Goal: Information Seeking & Learning: Learn about a topic

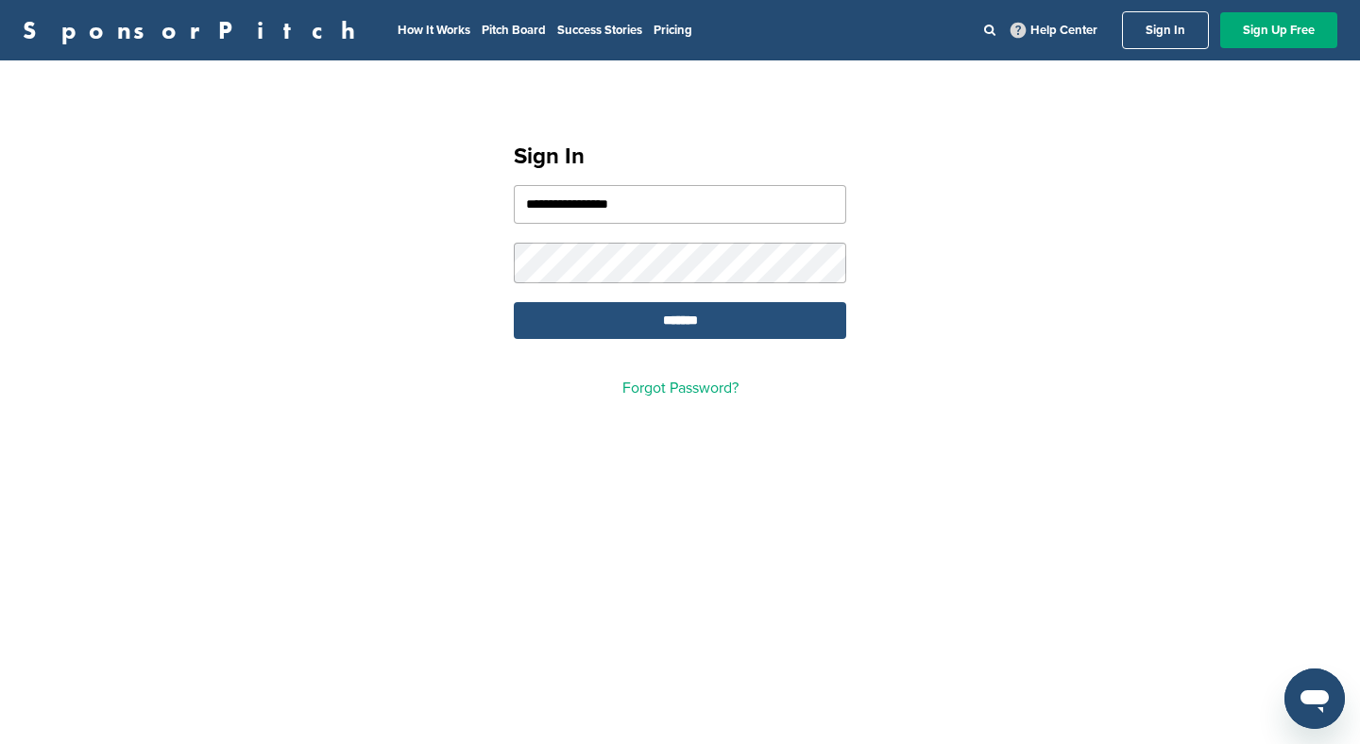
click at [652, 328] on input "*******" at bounding box center [680, 320] width 332 height 37
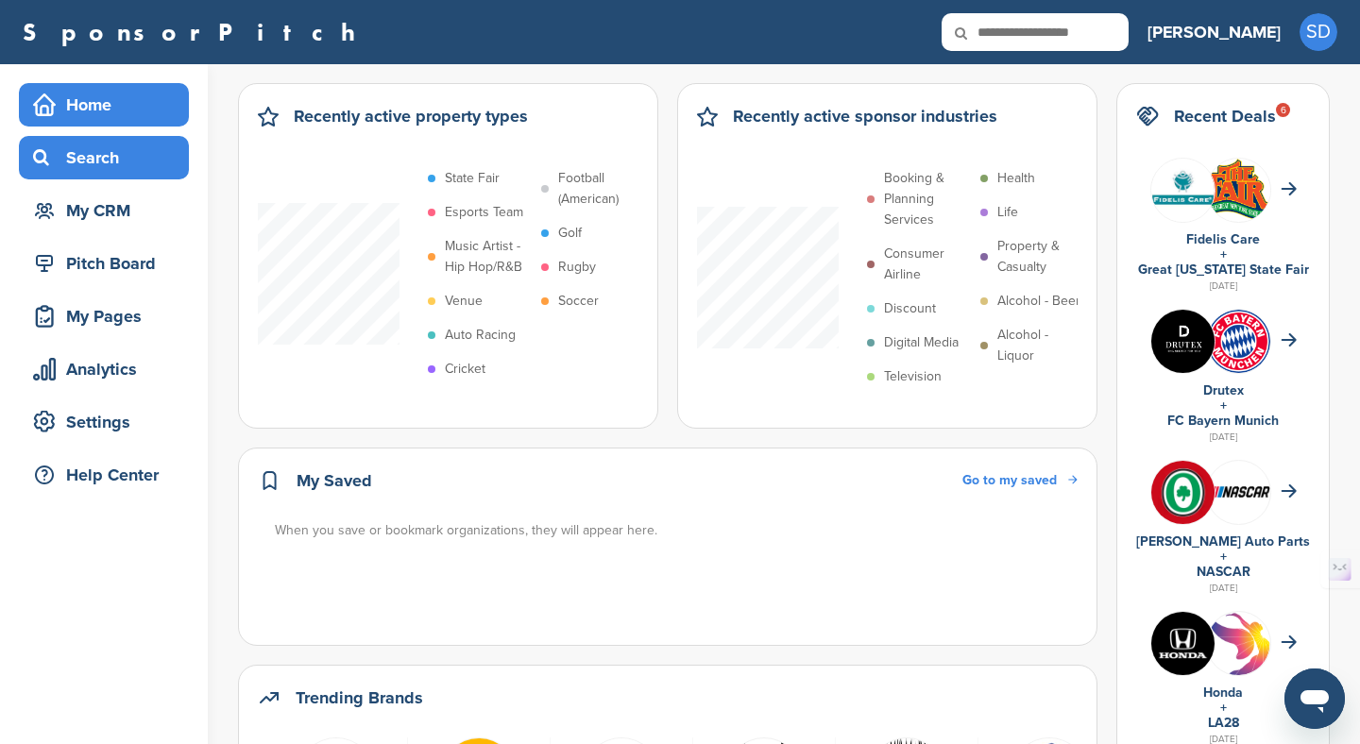
click at [94, 153] on div "Search" at bounding box center [108, 158] width 161 height 34
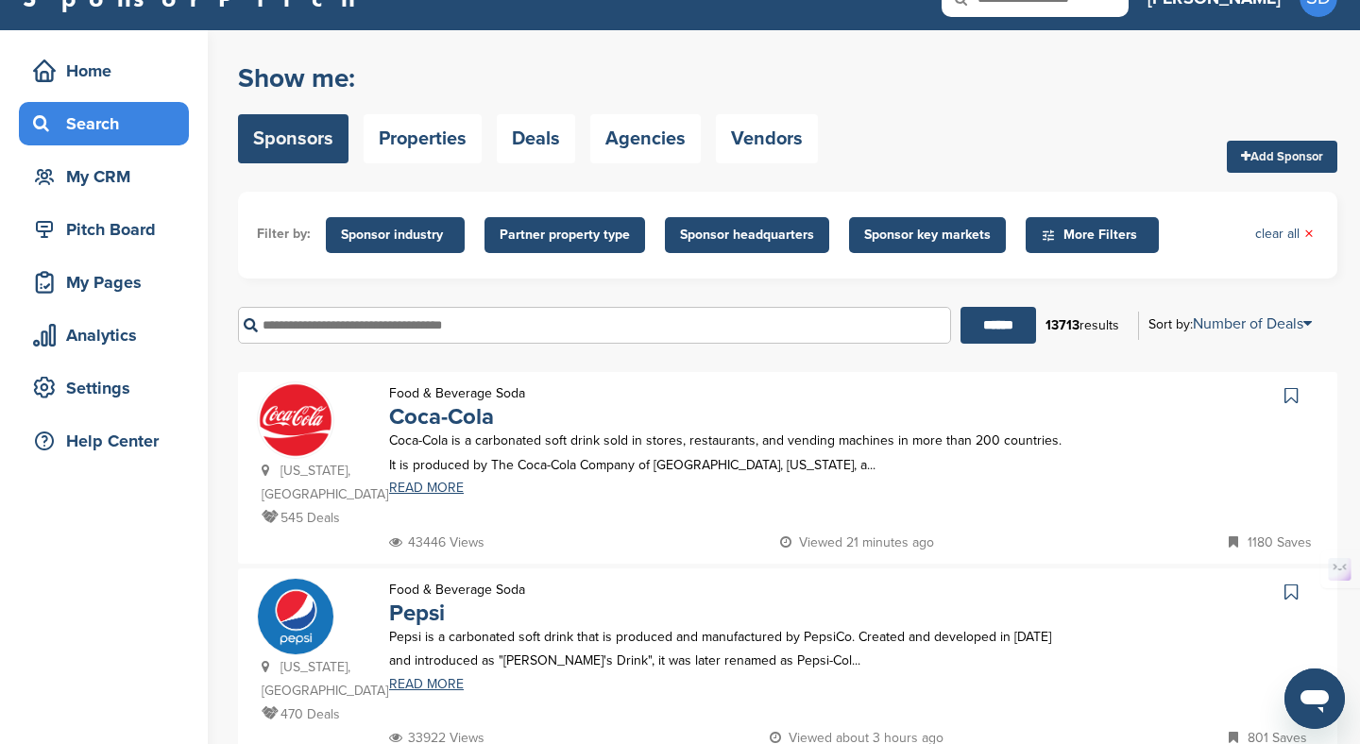
click at [938, 224] on span "Sponsor key markets" at bounding box center [927, 235] width 157 height 36
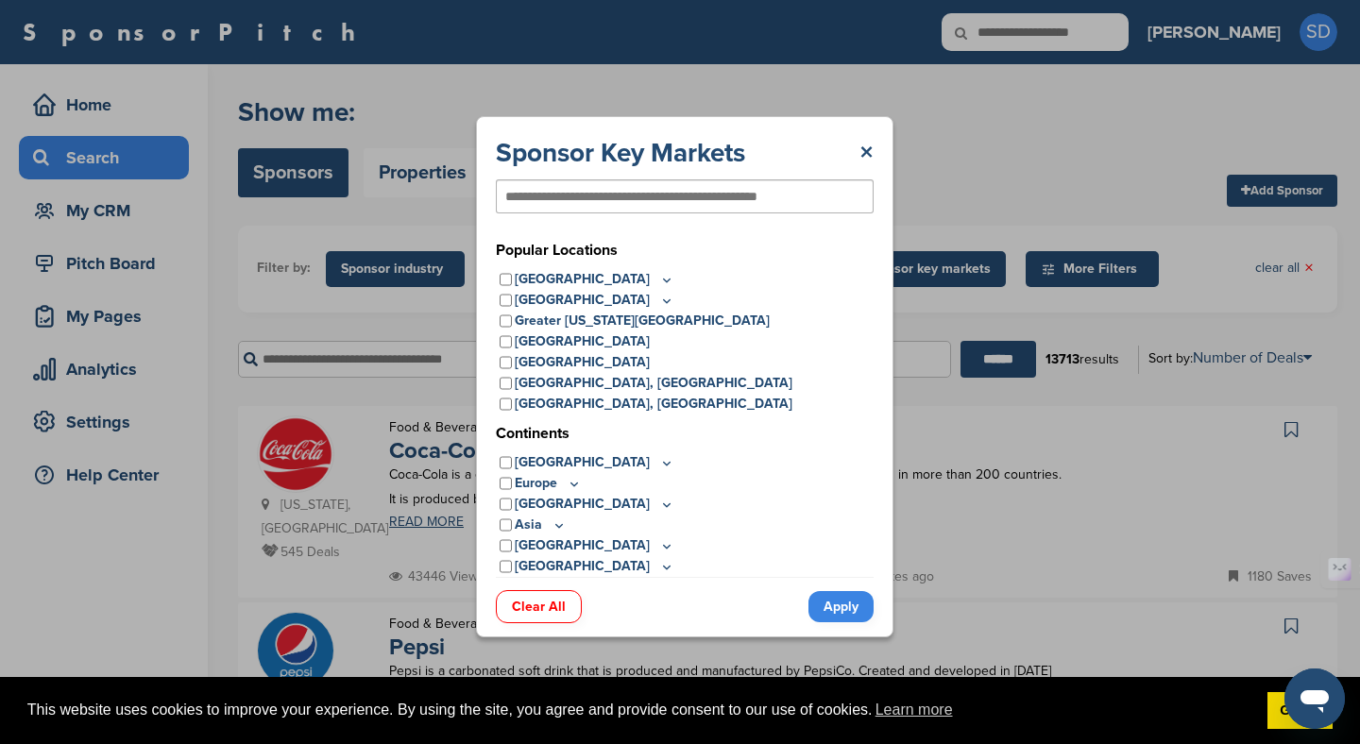
click at [659, 277] on icon at bounding box center [666, 280] width 15 height 16
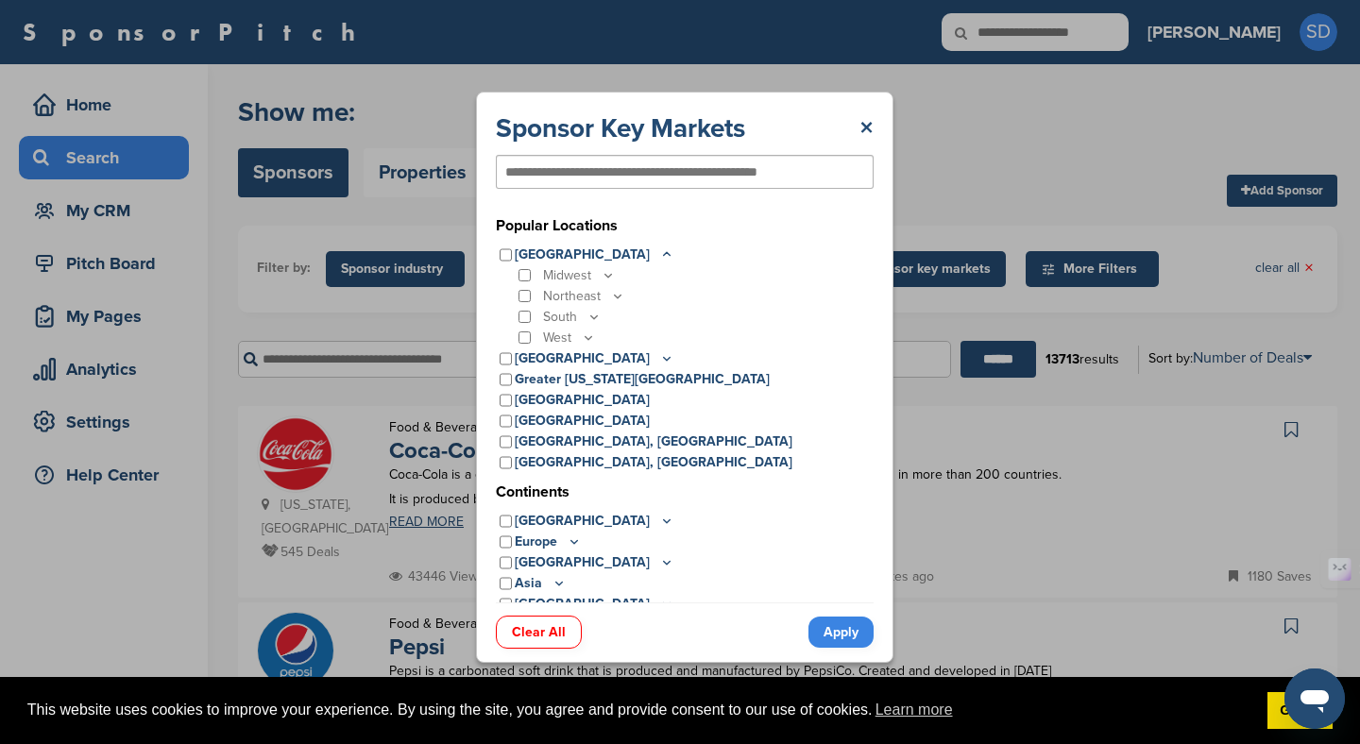
click at [597, 318] on icon at bounding box center [594, 317] width 15 height 16
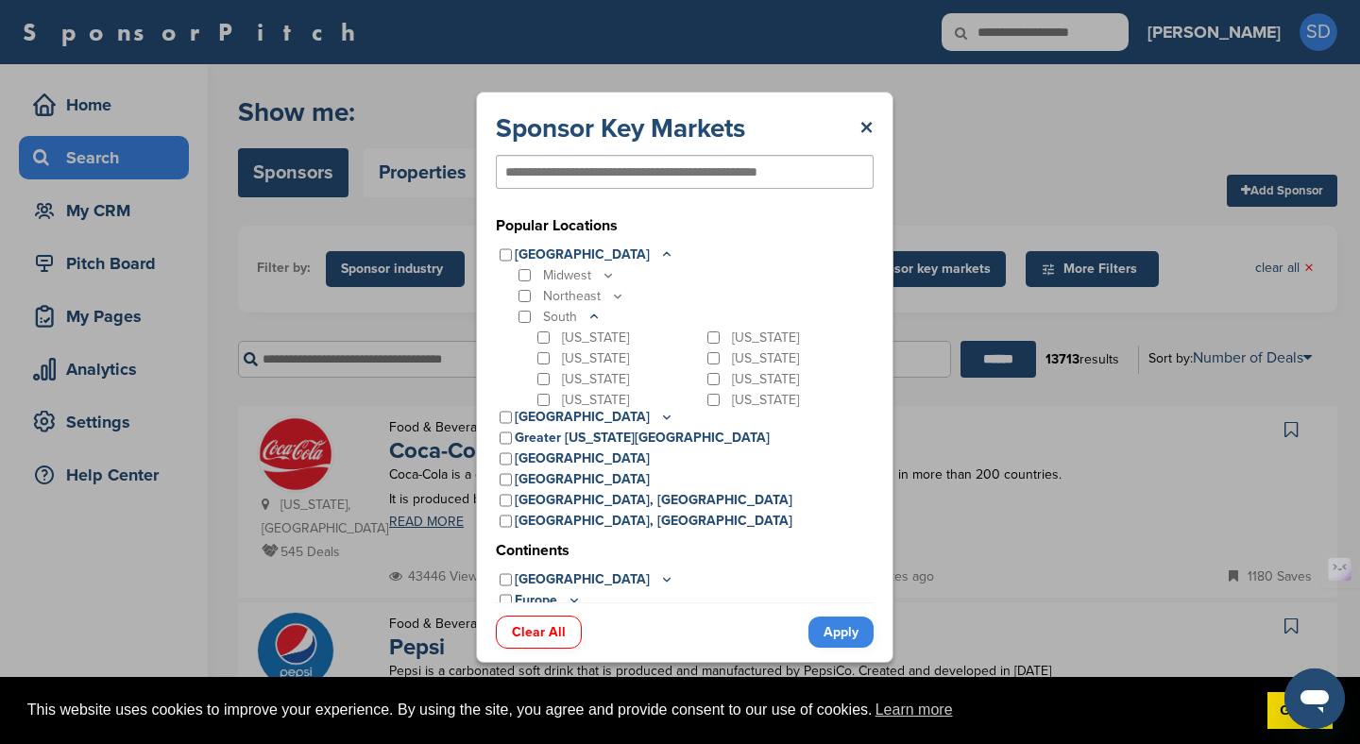
click at [732, 360] on p "[US_STATE]" at bounding box center [765, 359] width 67 height 21
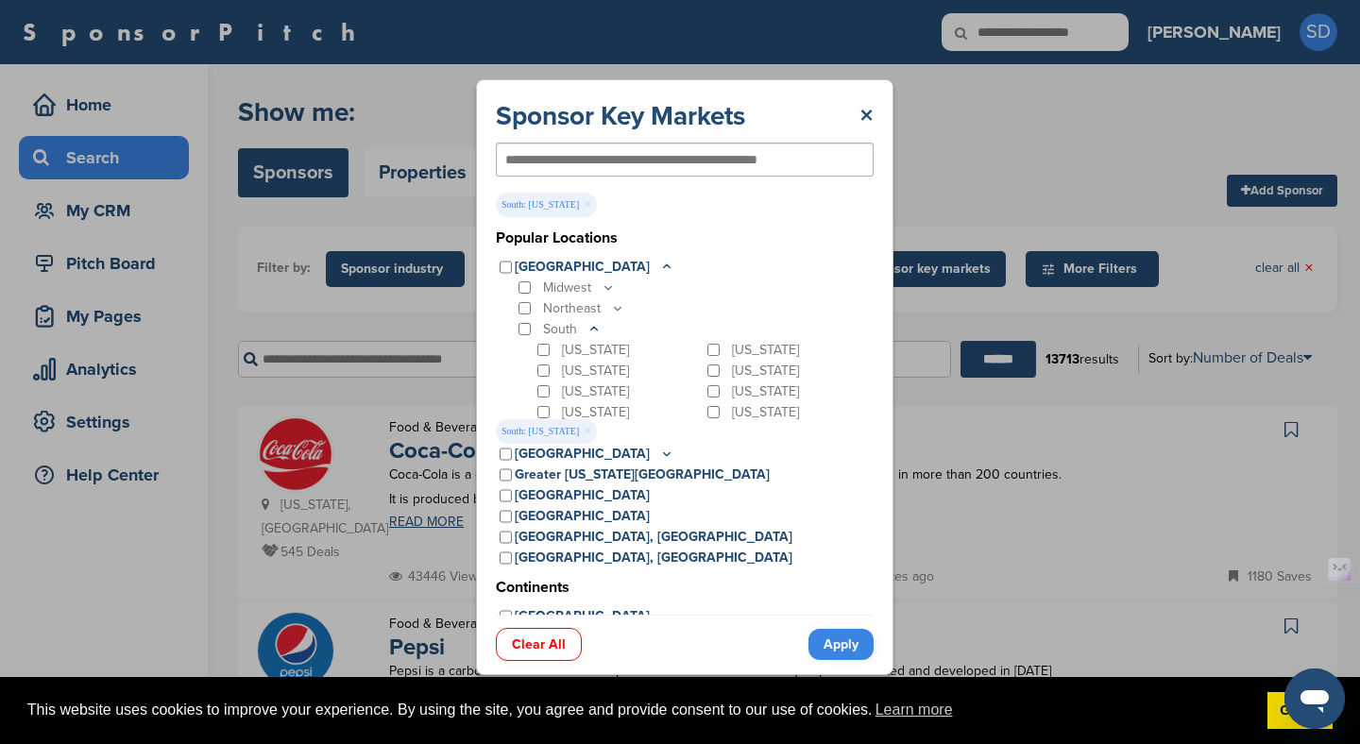
click at [667, 154] on input "text" at bounding box center [654, 159] width 298 height 17
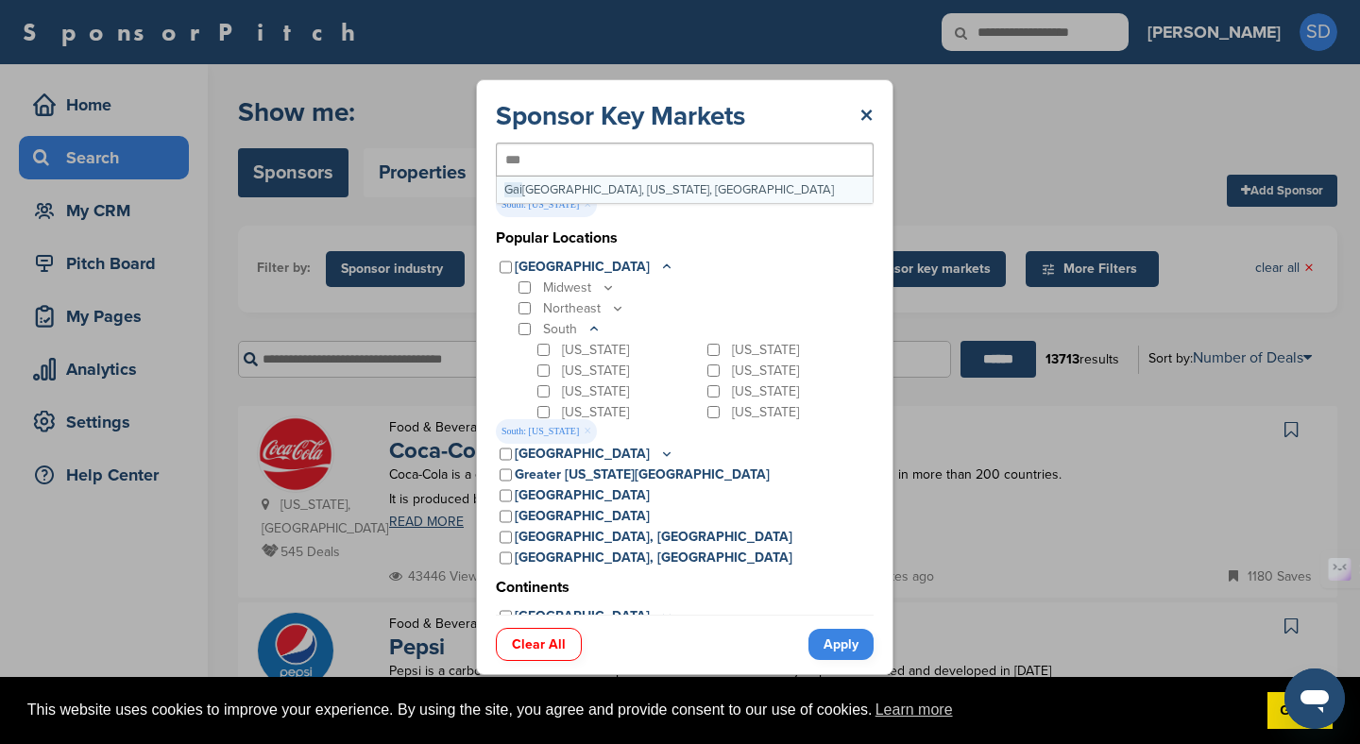
type input "****"
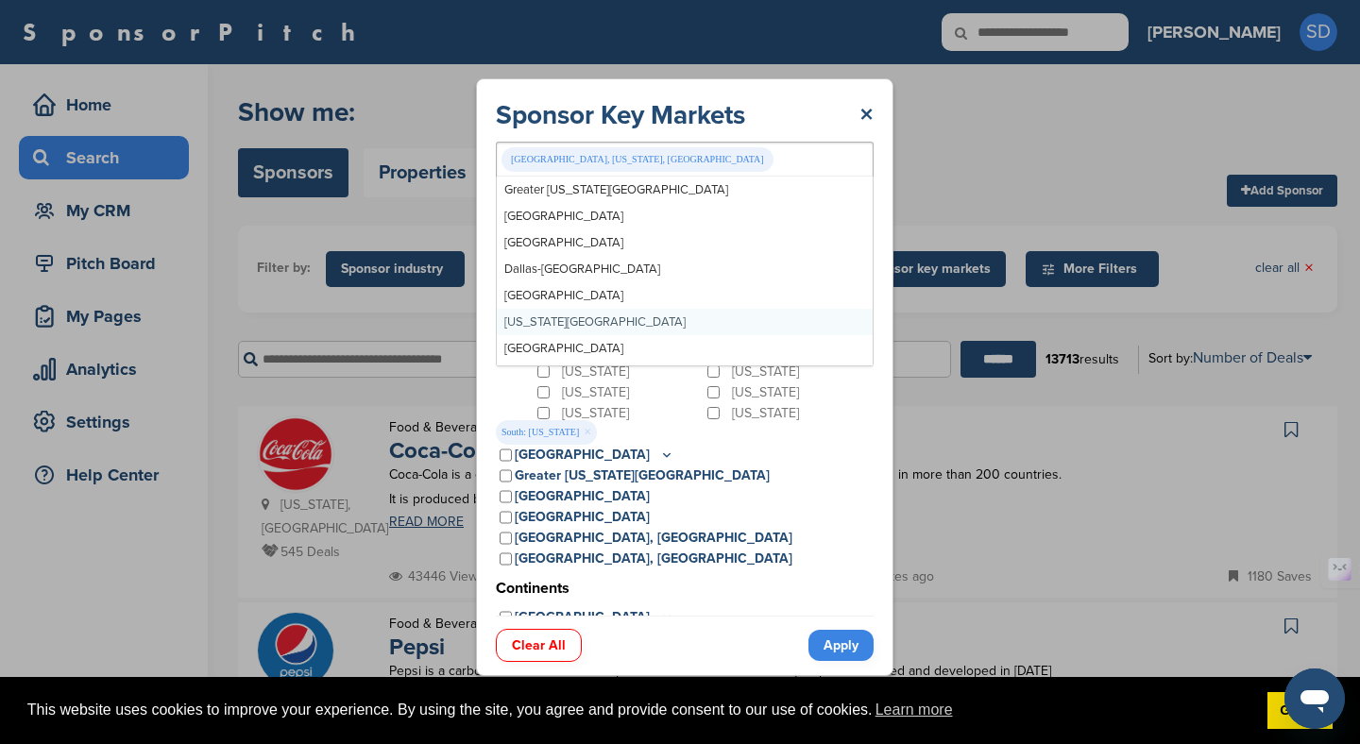
click at [825, 640] on link "Apply" at bounding box center [840, 645] width 65 height 31
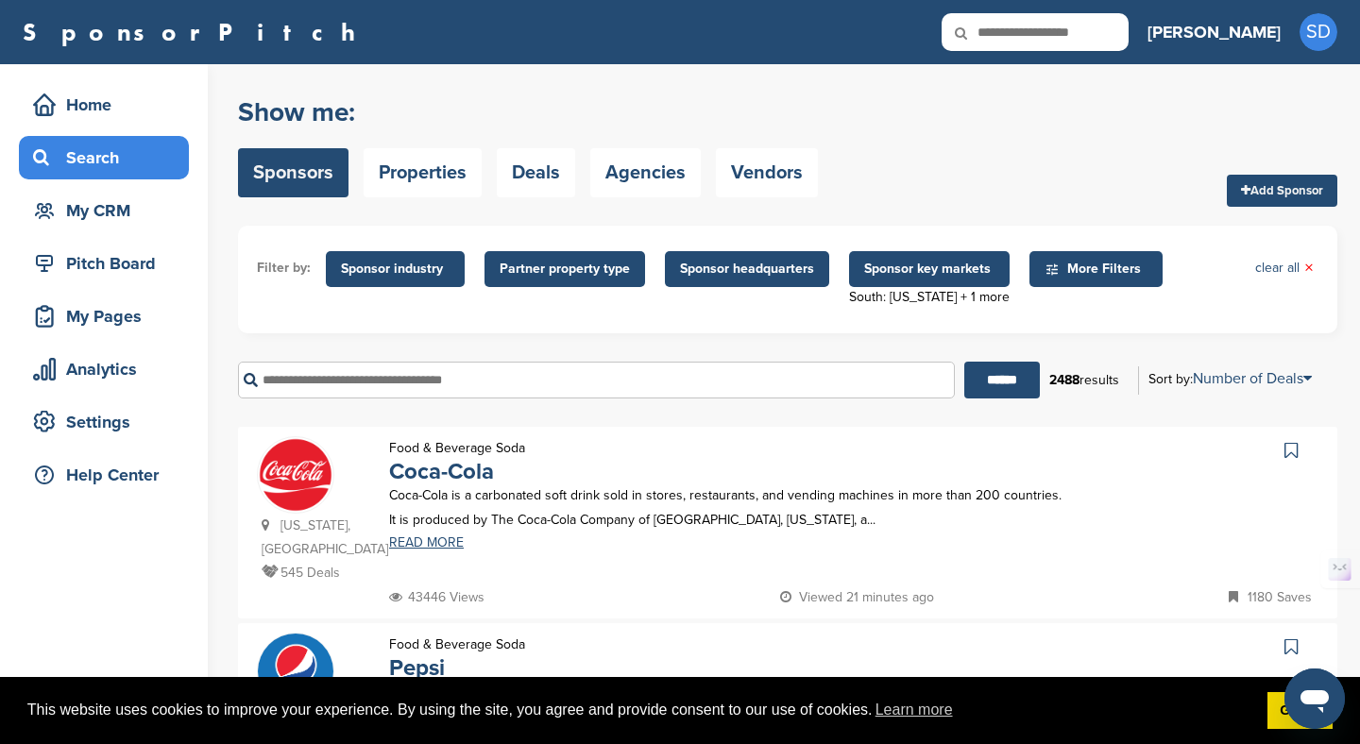
click at [451, 264] on span "Sponsor industry" at bounding box center [395, 269] width 139 height 36
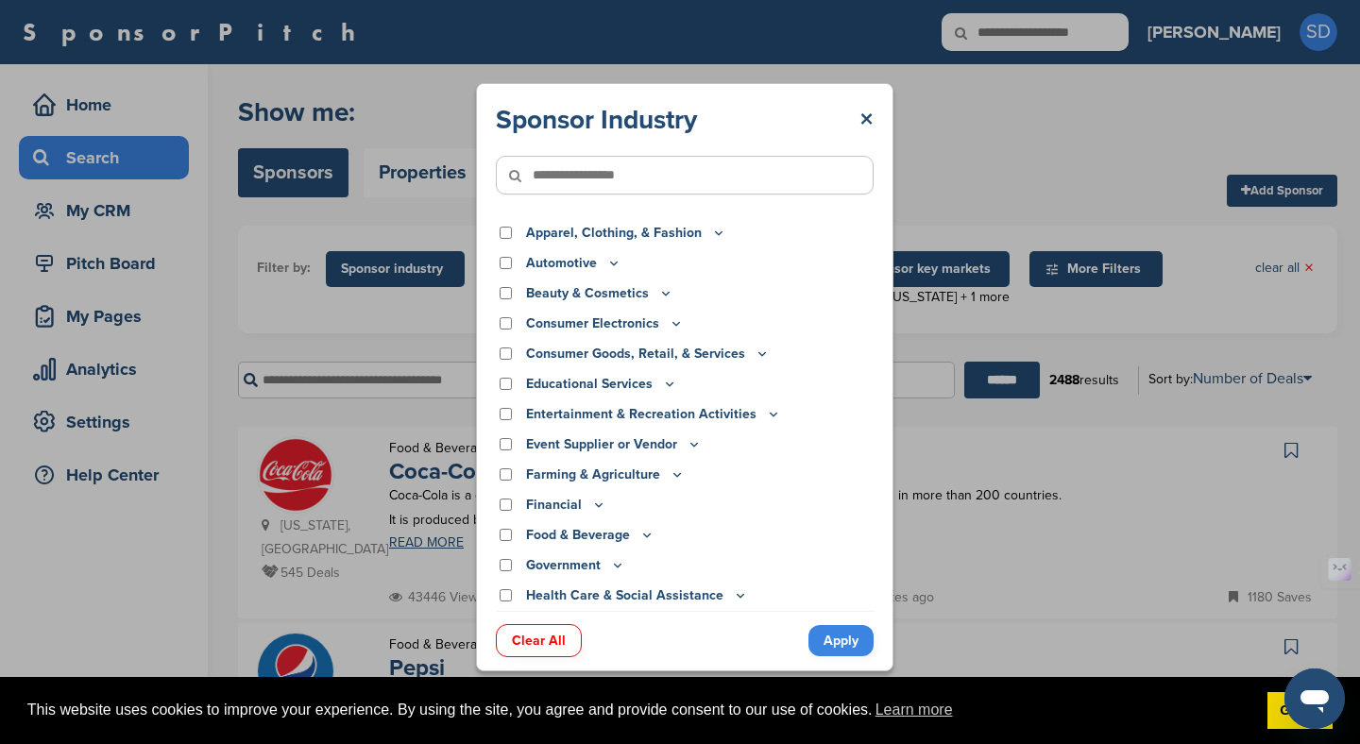
click at [614, 262] on icon at bounding box center [613, 263] width 15 height 16
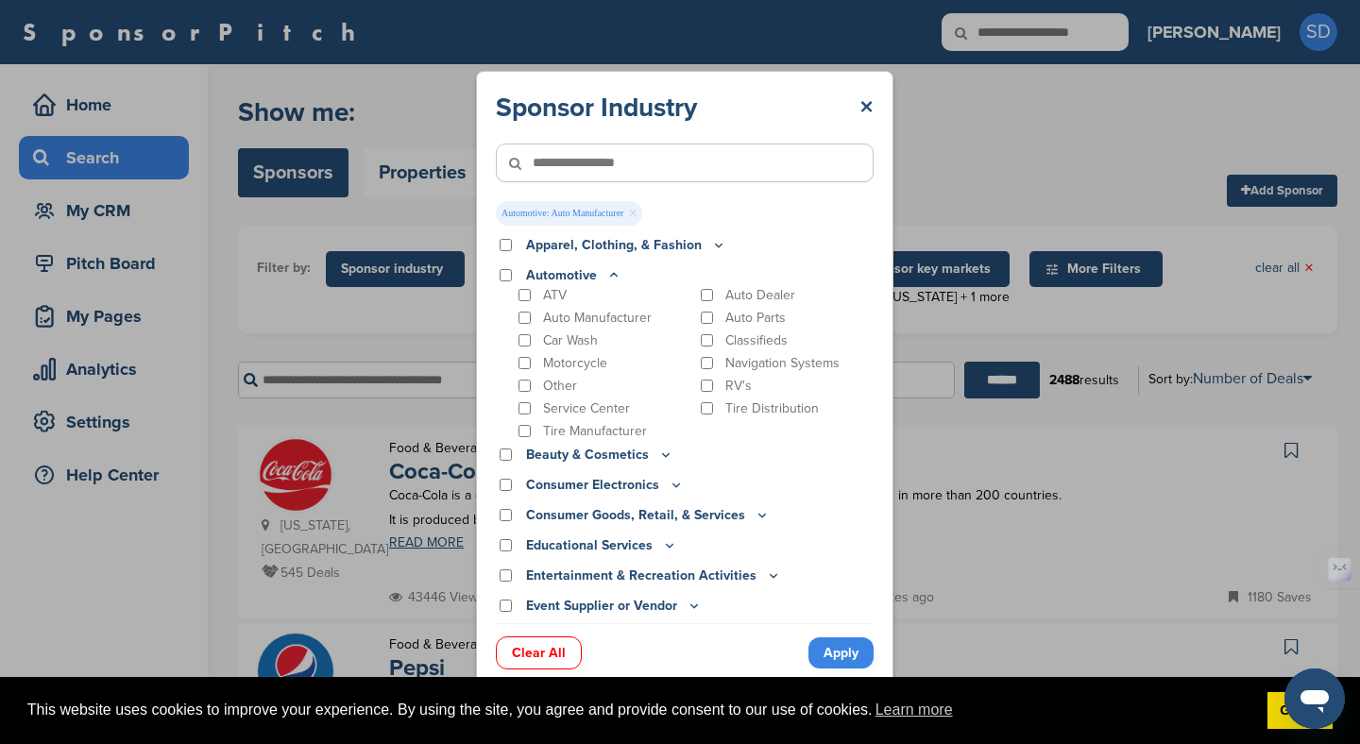
click at [846, 655] on link "Apply" at bounding box center [840, 653] width 65 height 31
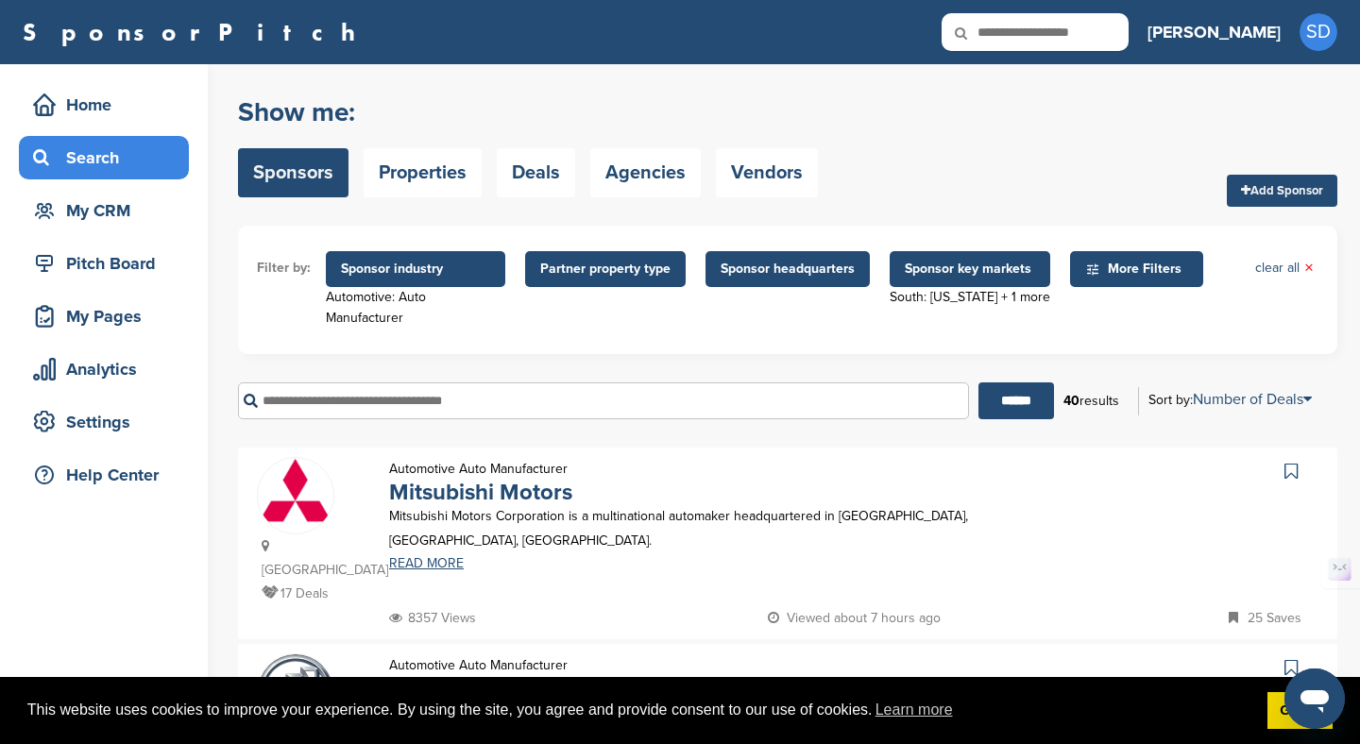
click at [920, 277] on span "Sponsor key markets" at bounding box center [970, 269] width 130 height 21
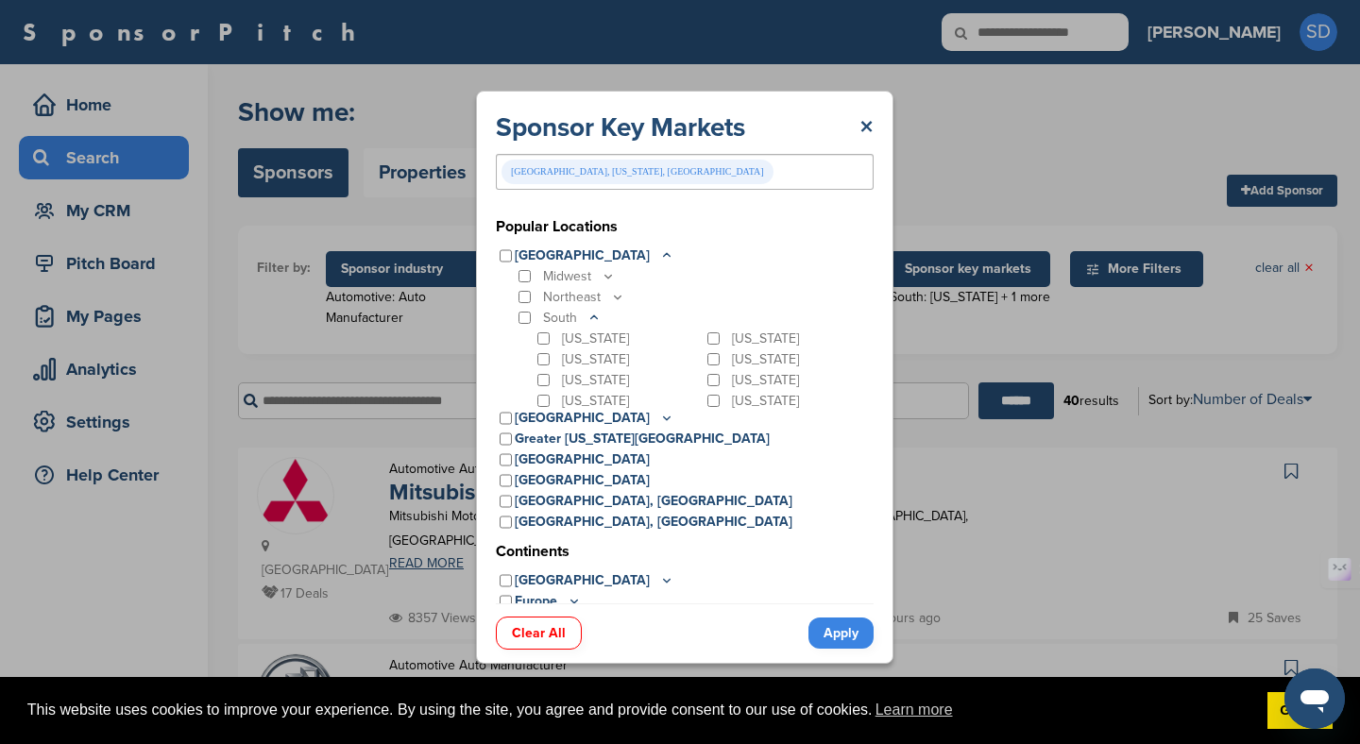
click at [844, 614] on div "Clear All Apply" at bounding box center [685, 624] width 378 height 41
click at [855, 633] on link "Apply" at bounding box center [840, 633] width 65 height 31
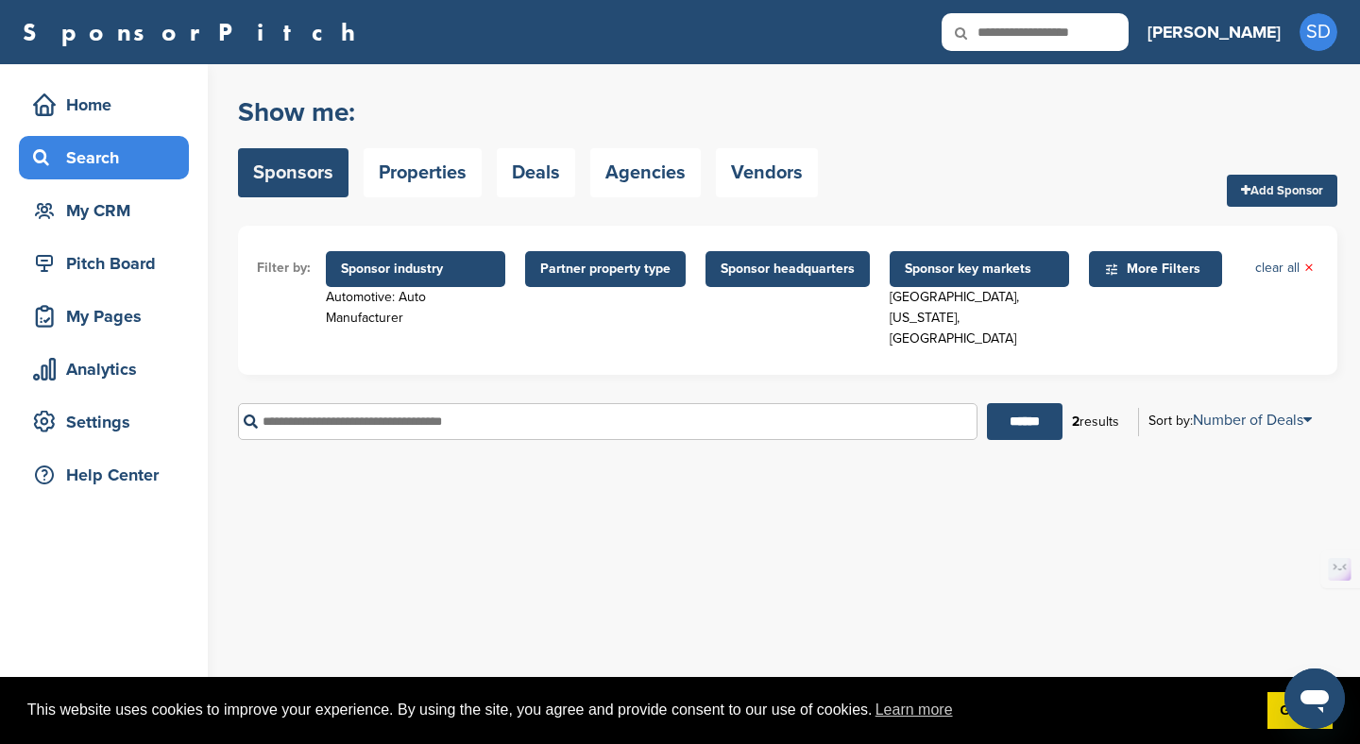
click at [451, 264] on span "Sponsor industry" at bounding box center [415, 269] width 149 height 21
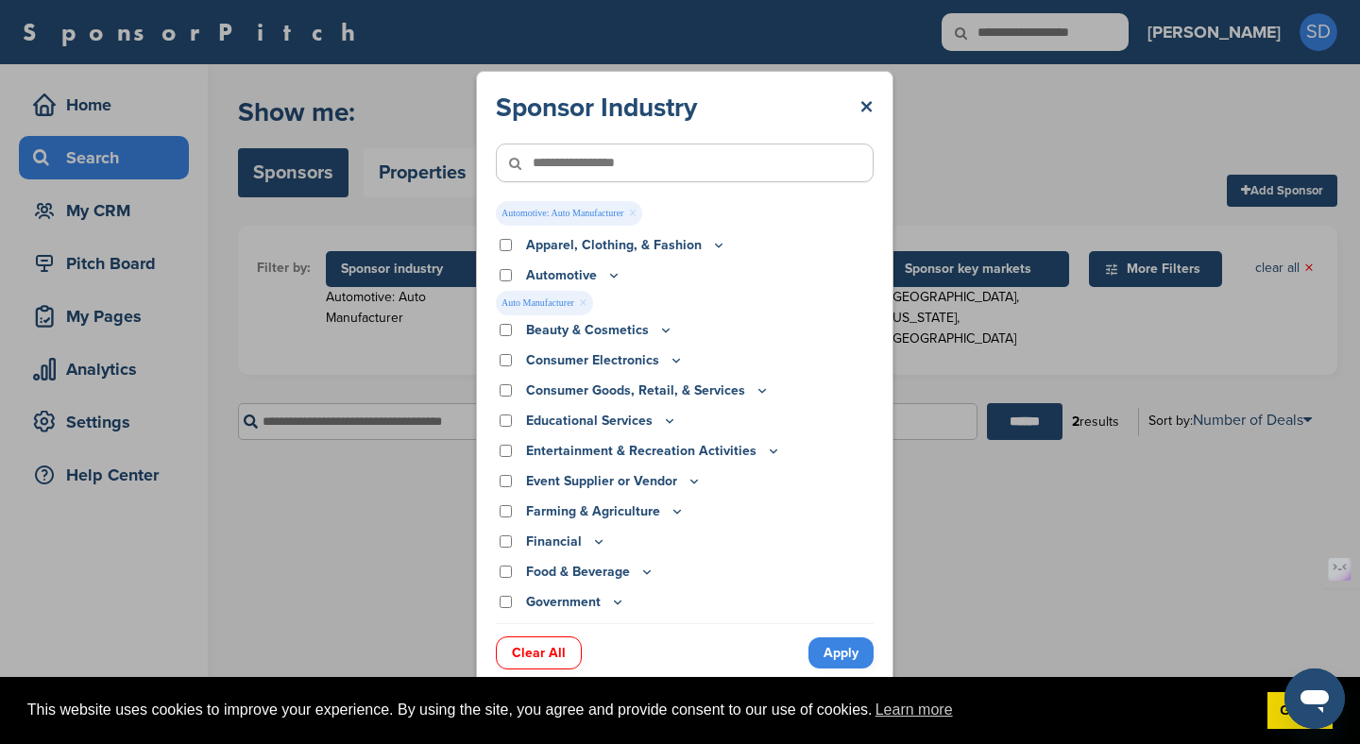
click at [616, 264] on div "Apparel, Clothing, & Fashion Accessories Athletic Apparel & Equipment Backpacks…" at bounding box center [685, 429] width 378 height 388
click at [615, 268] on icon at bounding box center [613, 275] width 15 height 16
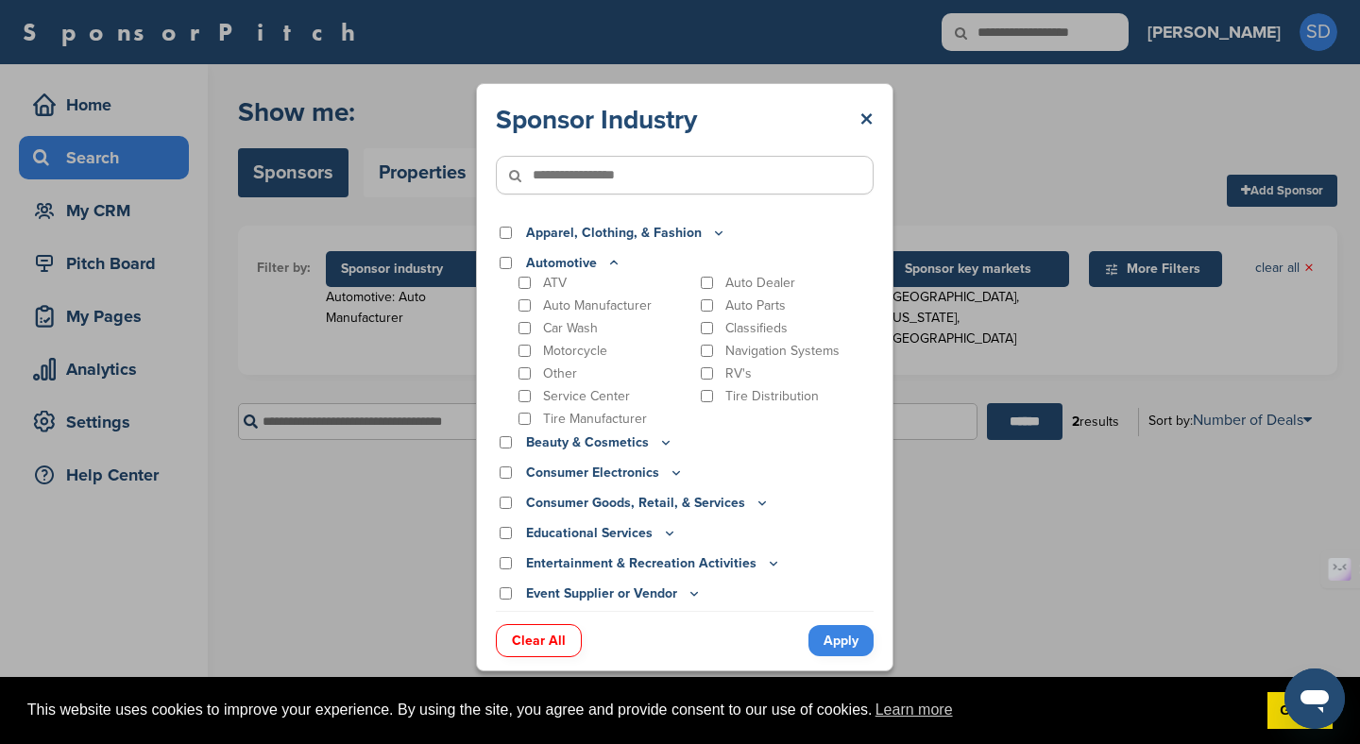
click at [604, 311] on p "Auto Manufacturer" at bounding box center [597, 306] width 109 height 16
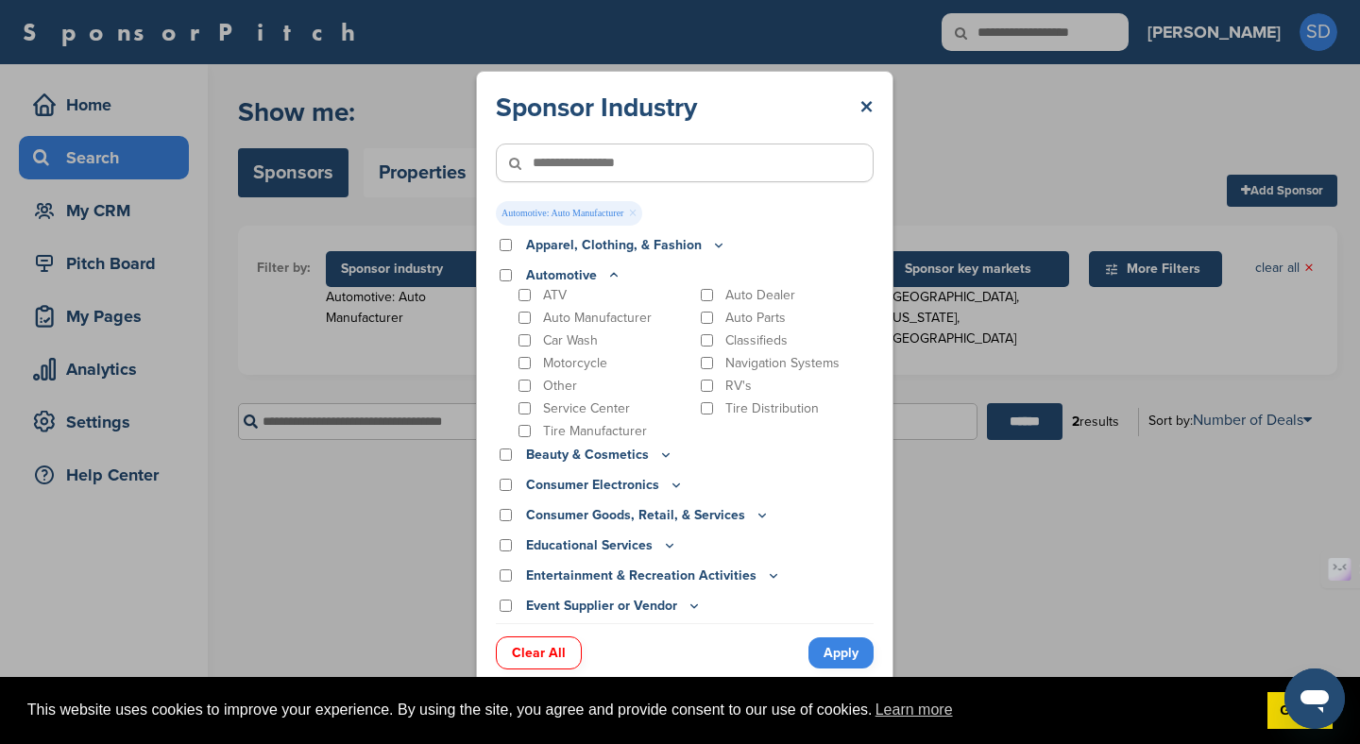
click at [604, 311] on p "Auto Manufacturer" at bounding box center [597, 318] width 109 height 16
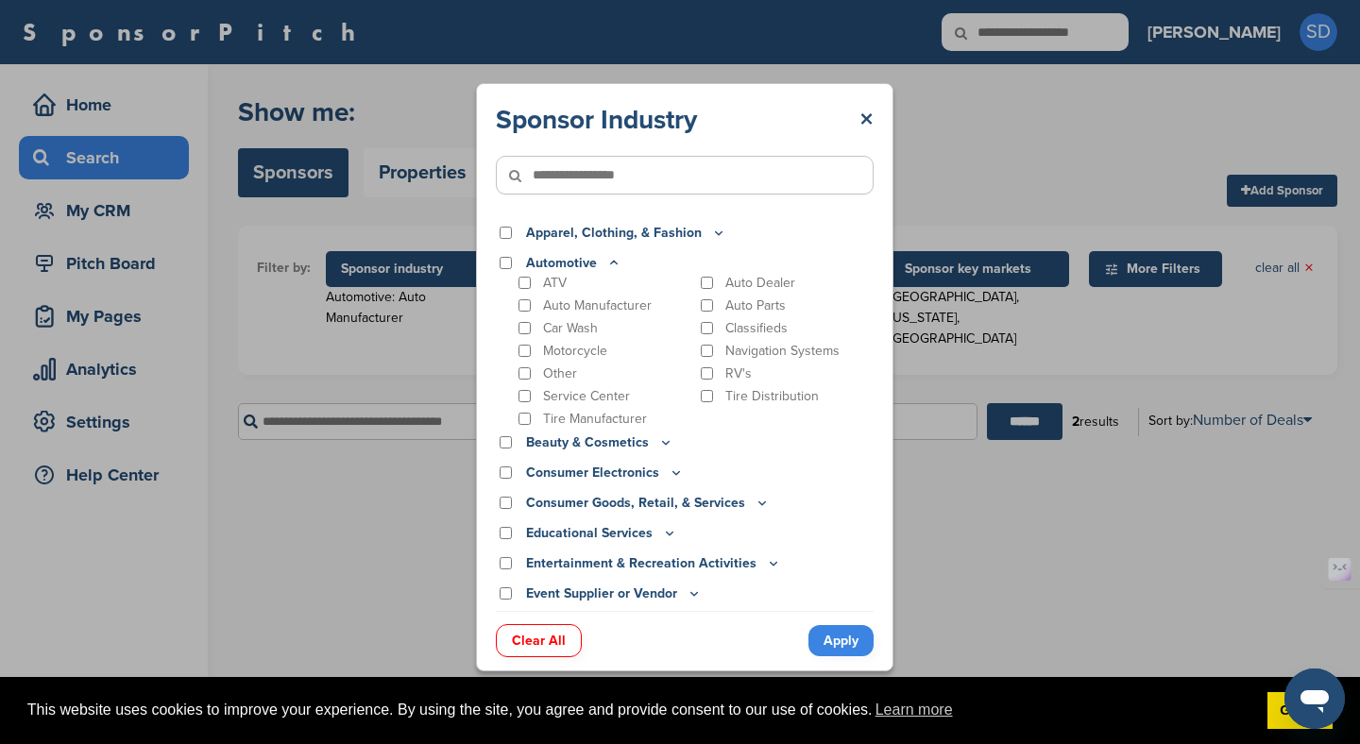
click at [764, 281] on p "Auto Dealer" at bounding box center [760, 283] width 70 height 16
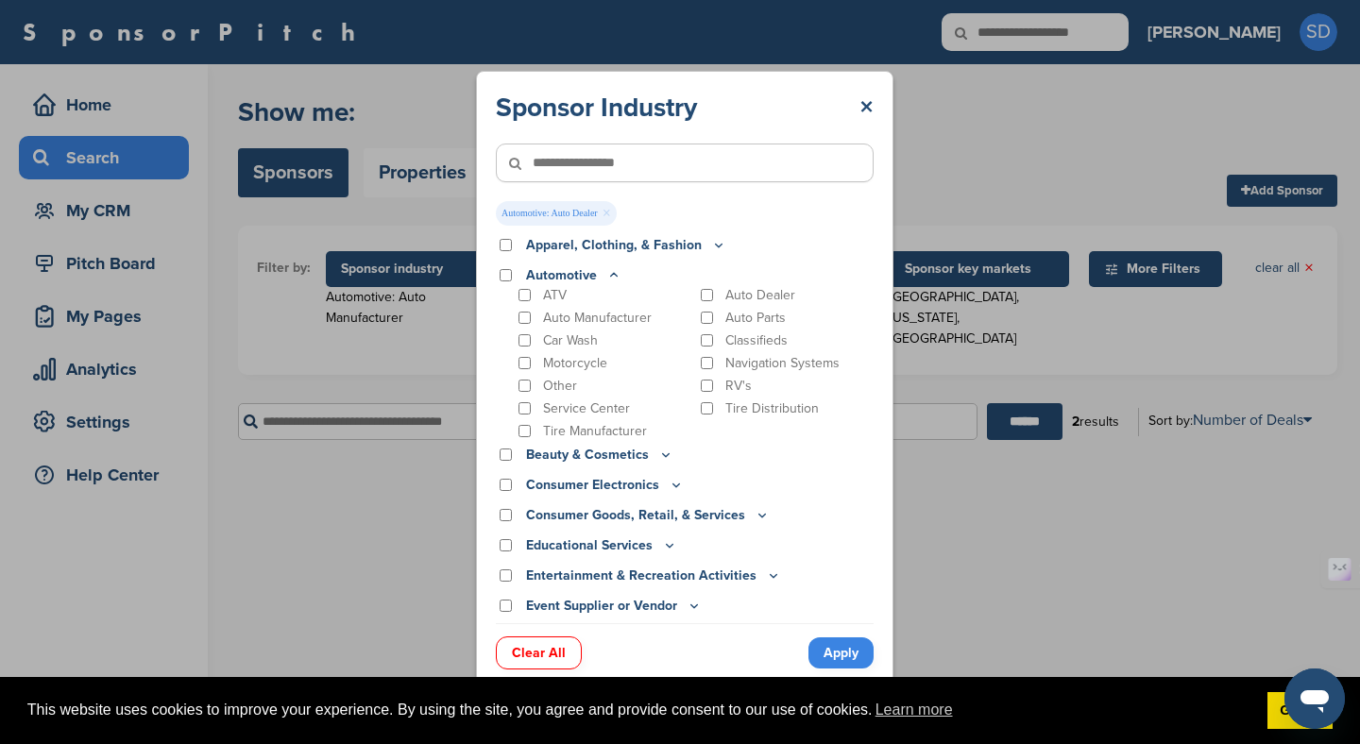
click at [837, 663] on link "Apply" at bounding box center [840, 653] width 65 height 31
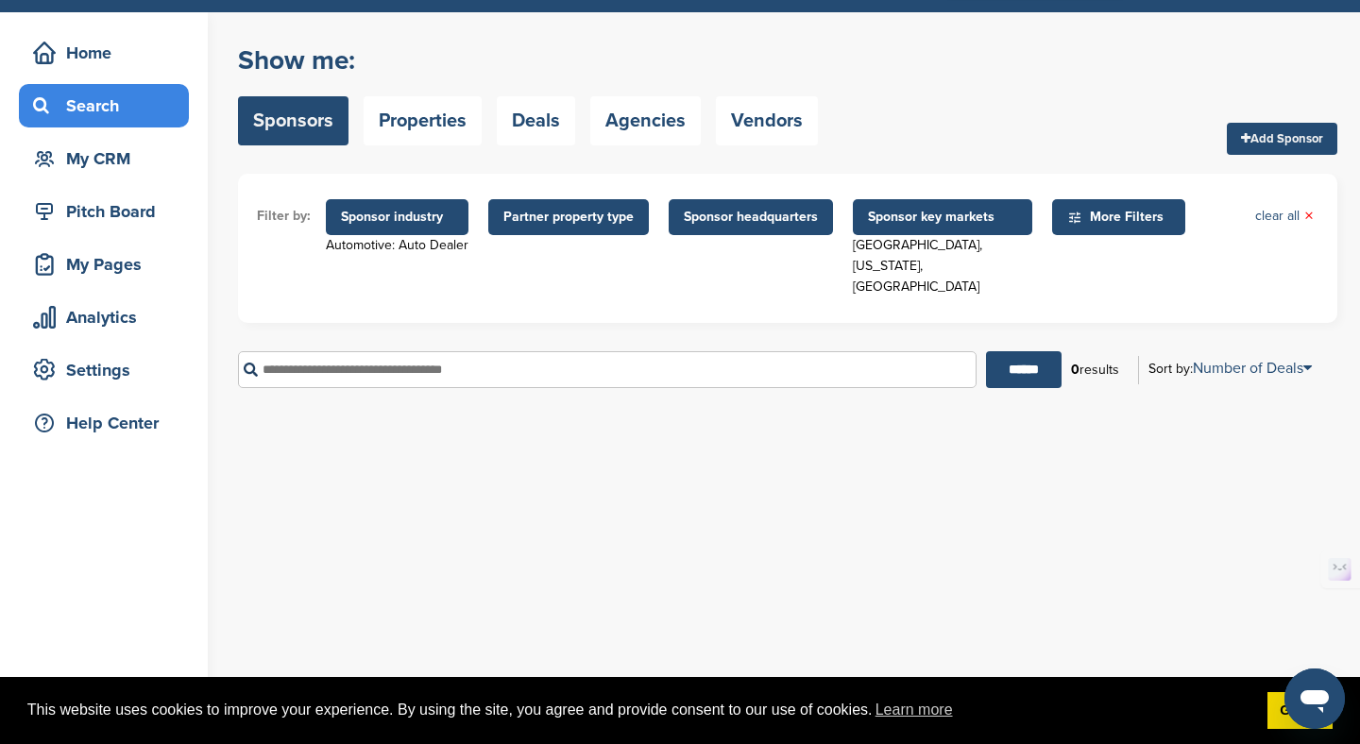
scroll to position [61, 0]
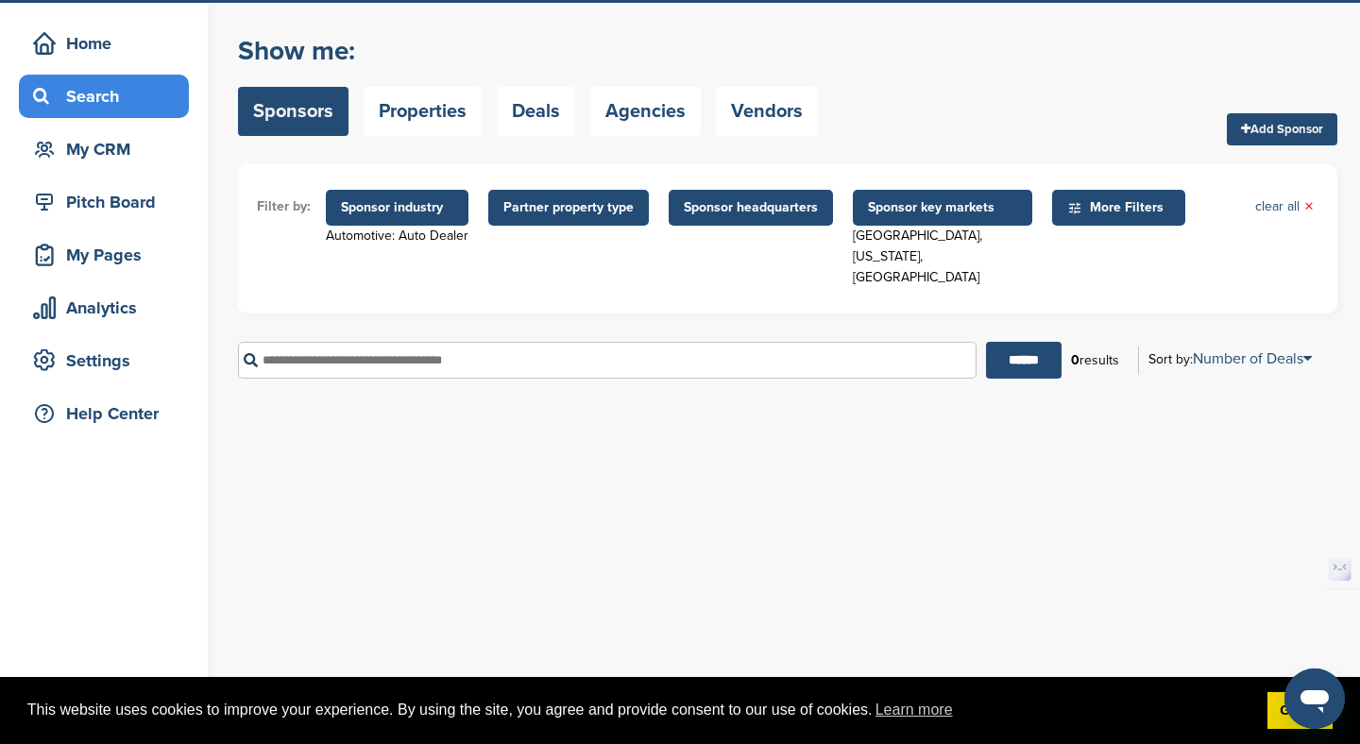
click at [968, 216] on span "Sponsor key markets" at bounding box center [942, 207] width 149 height 21
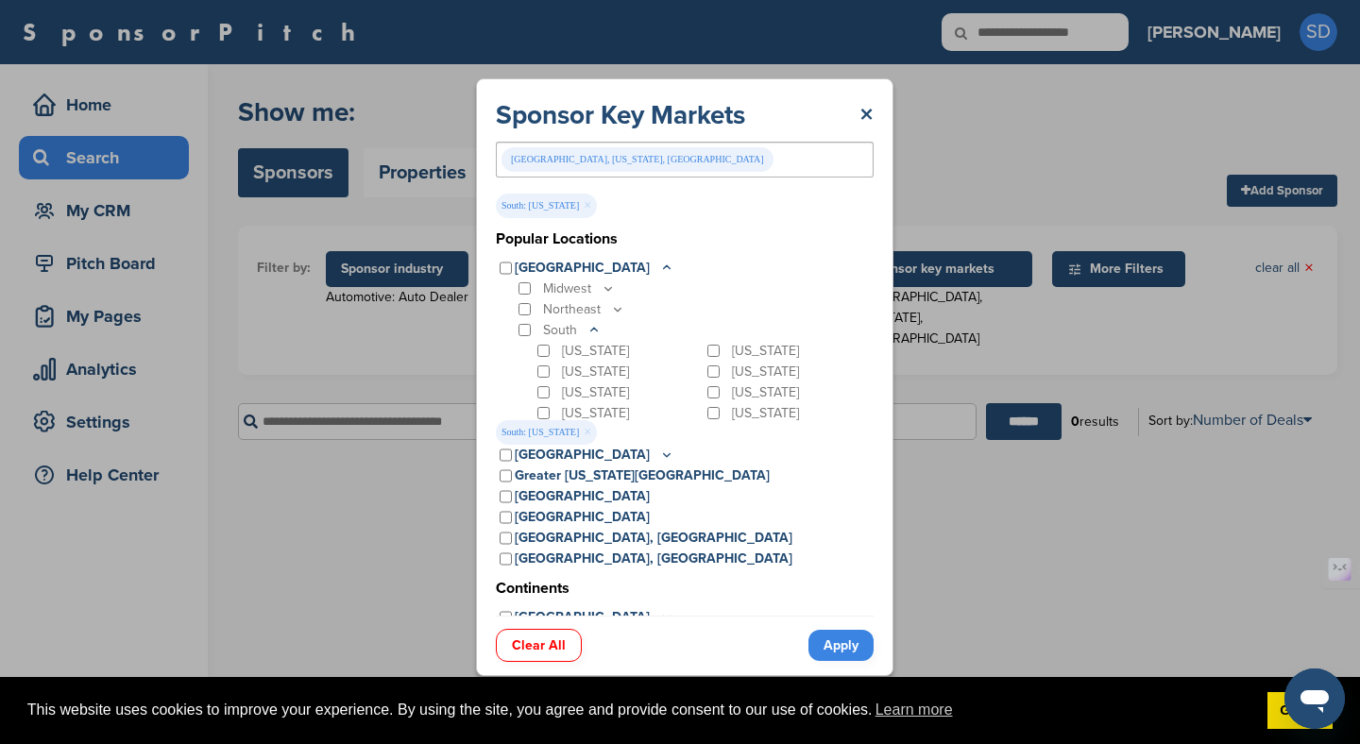
click at [842, 640] on link "Apply" at bounding box center [840, 645] width 65 height 31
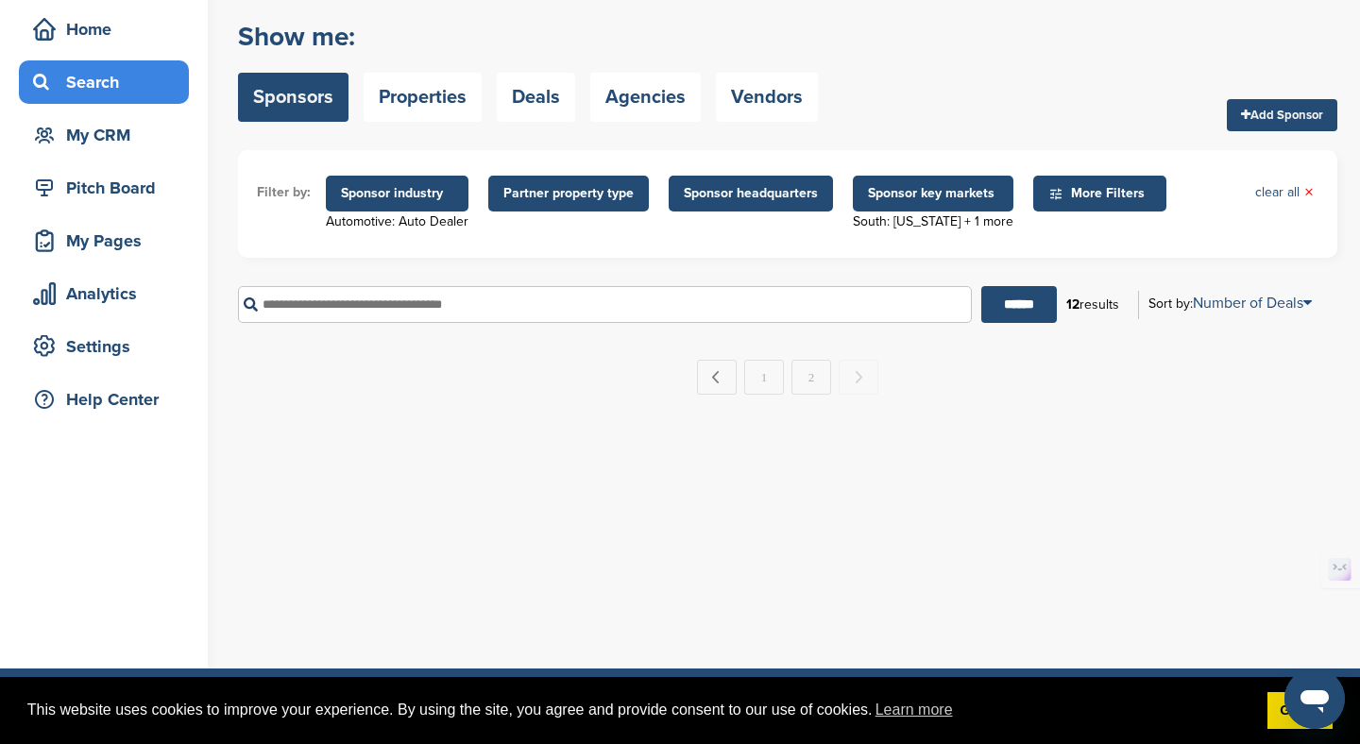
scroll to position [153, 0]
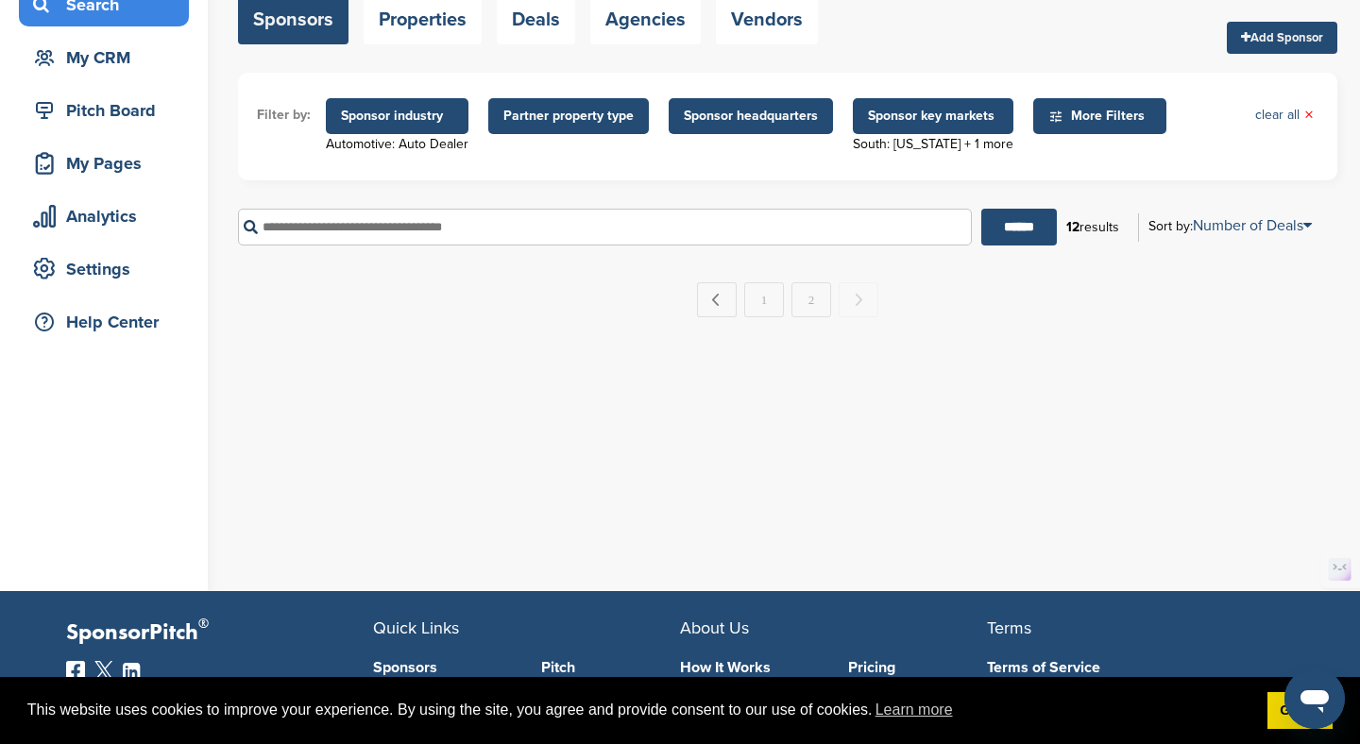
click at [774, 313] on link "1" at bounding box center [764, 299] width 40 height 35
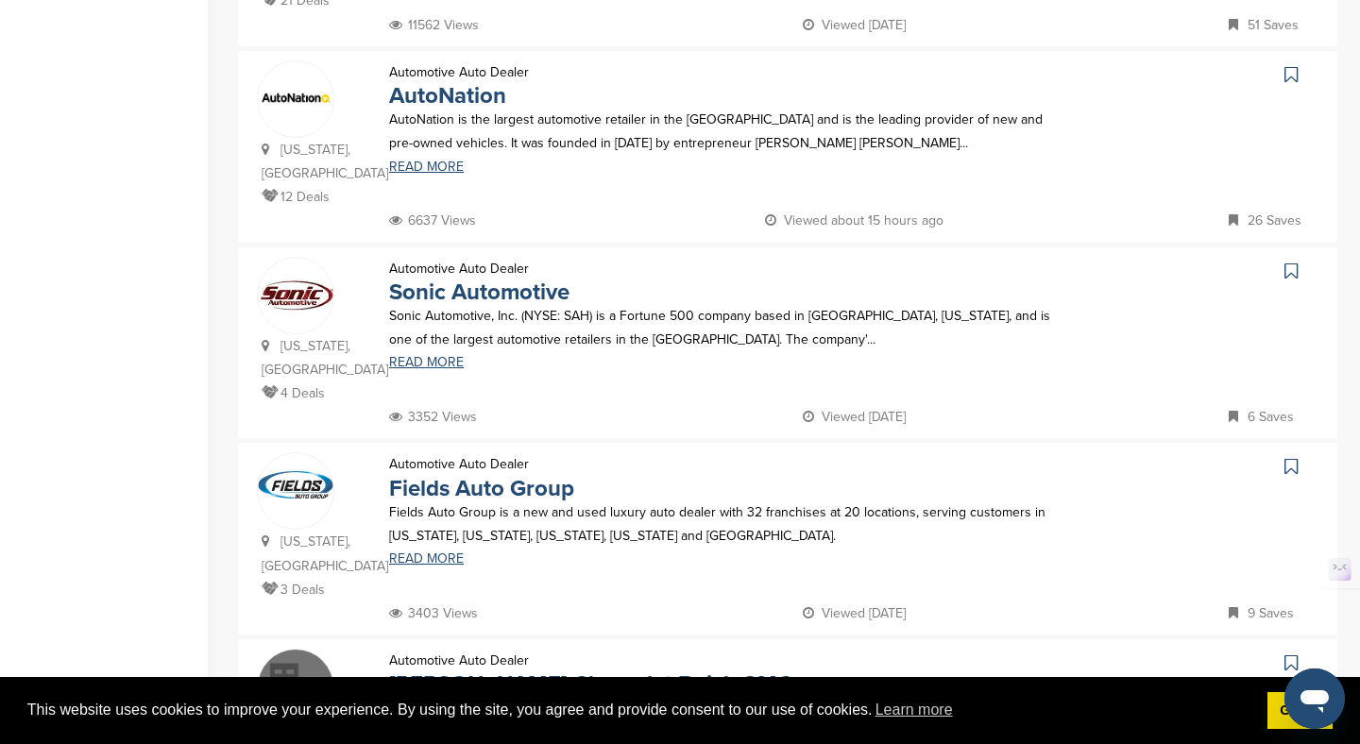
scroll to position [0, 0]
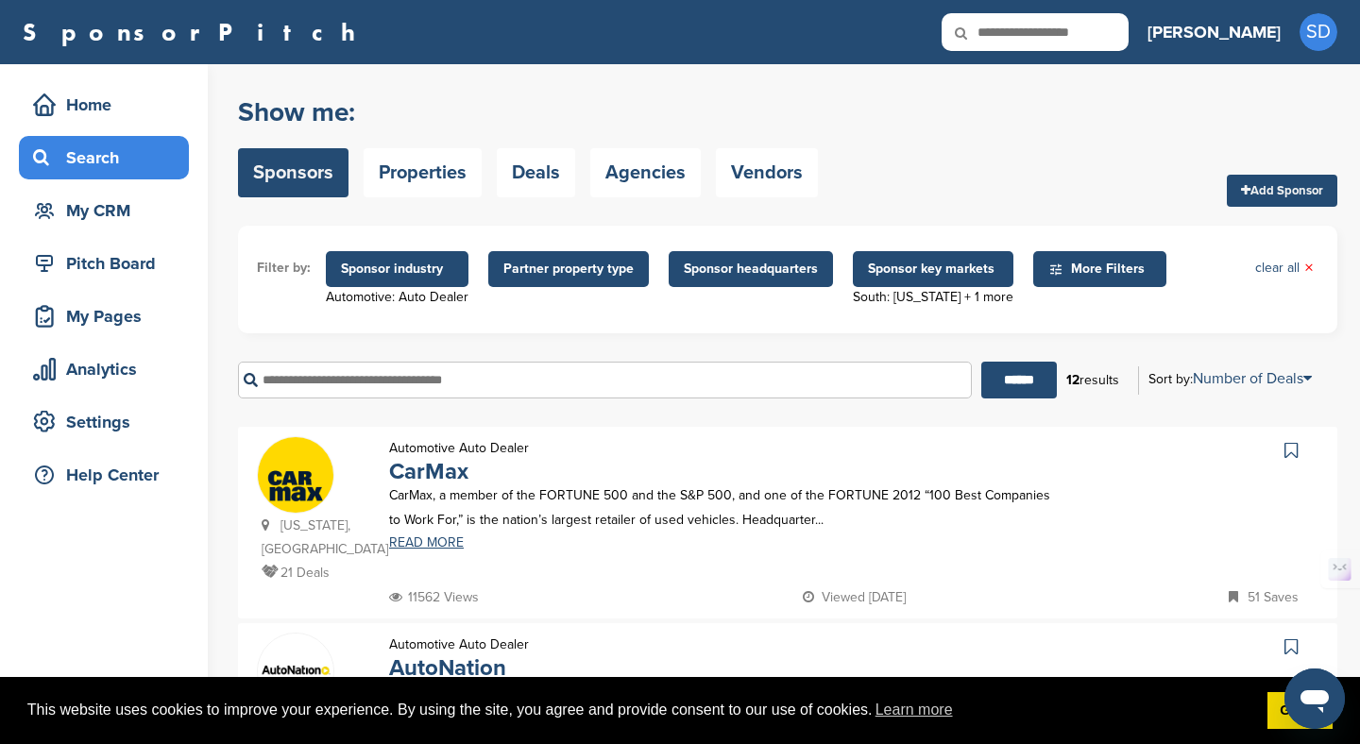
click at [607, 272] on span "Partner property type" at bounding box center [568, 269] width 130 height 21
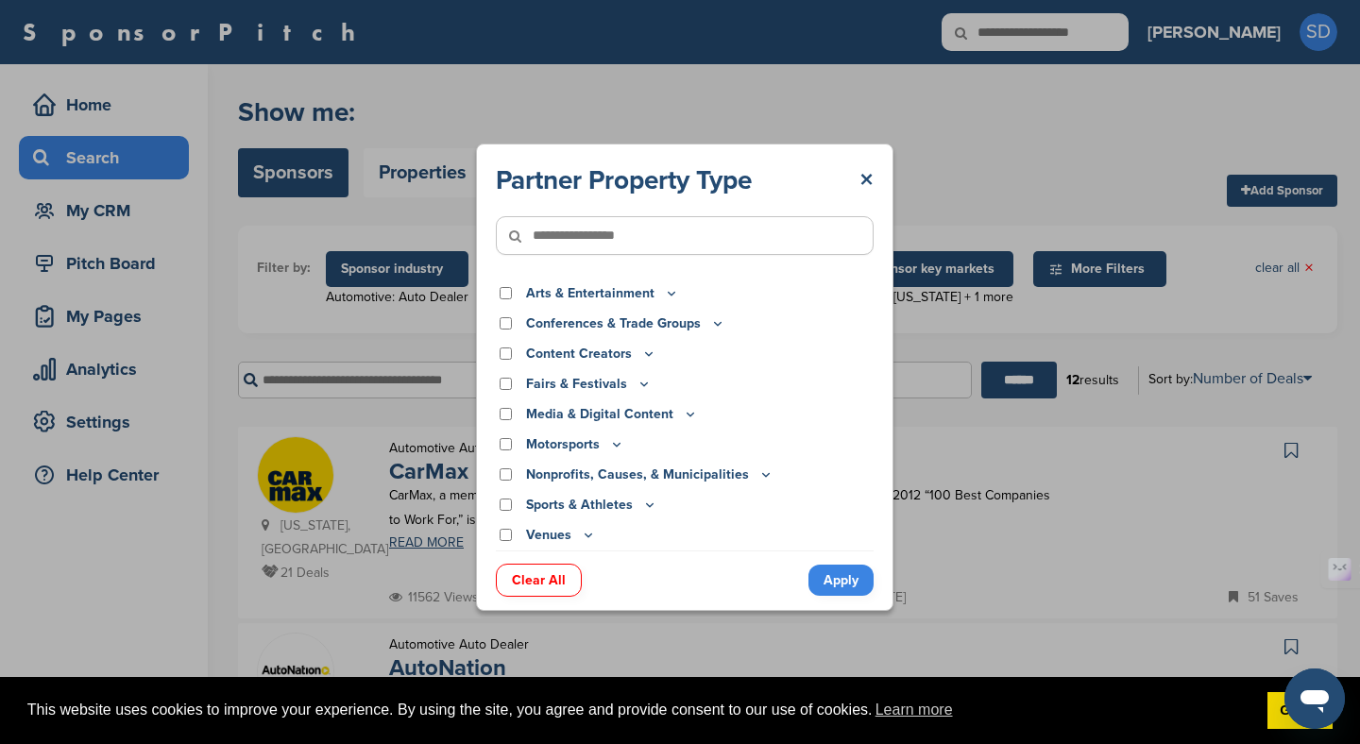
click at [414, 375] on div "Partner Property Type × Arts & Entertainment Actor/Actress Amusement Park Aquar…" at bounding box center [684, 377] width 1369 height 754
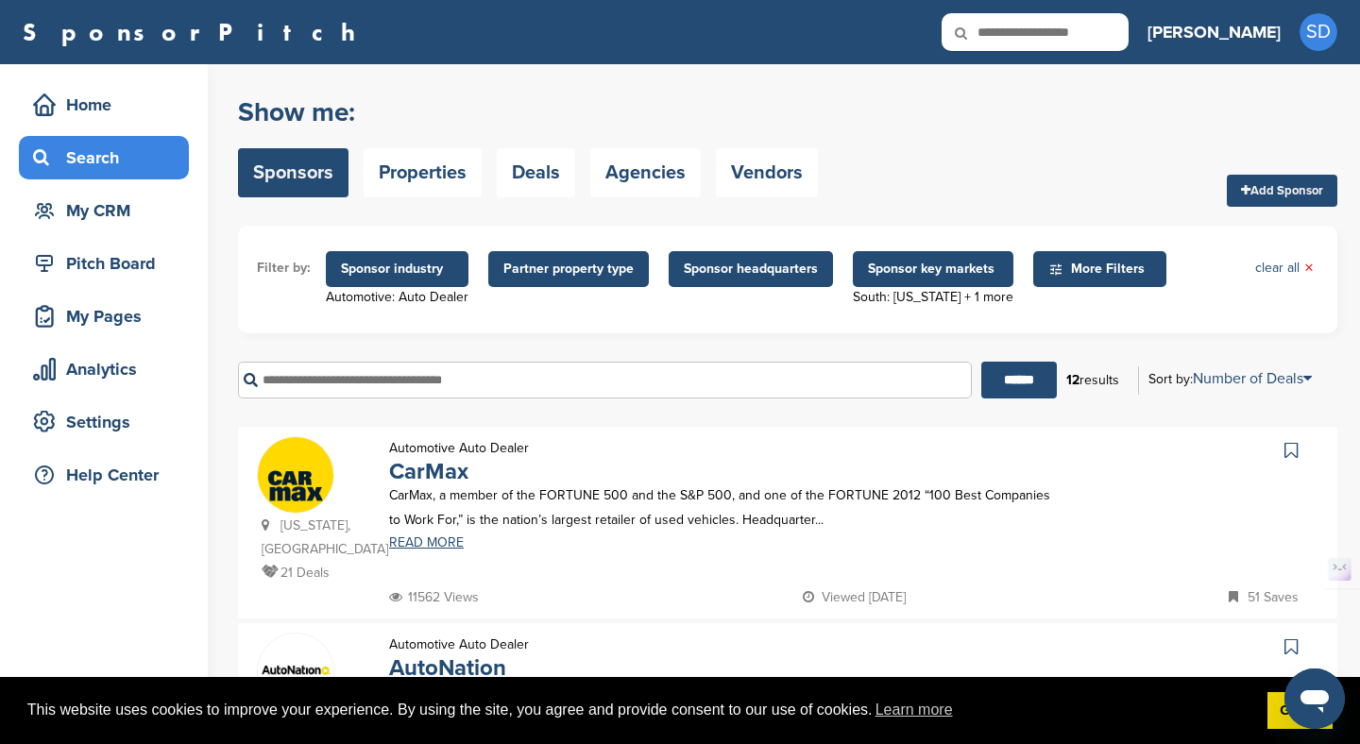
click at [1052, 276] on icon at bounding box center [1055, 270] width 15 height 16
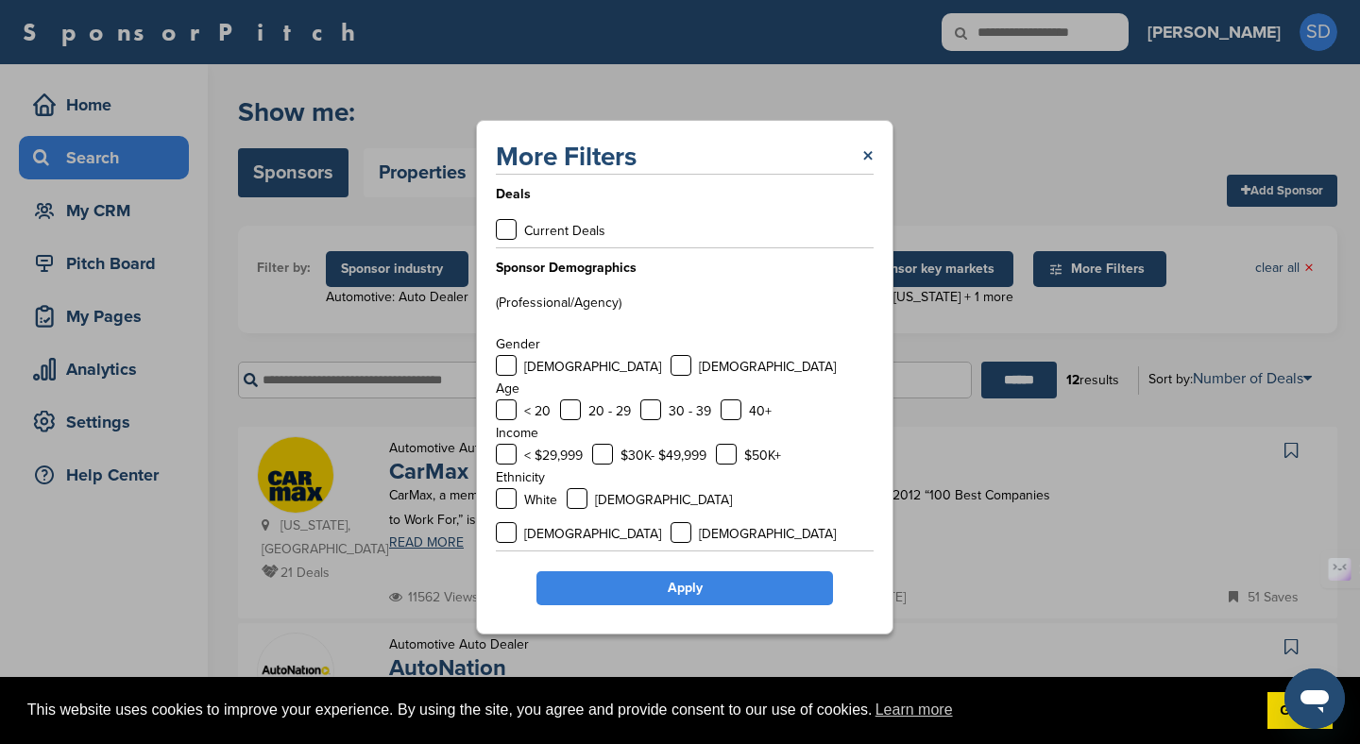
scroll to position [25, 0]
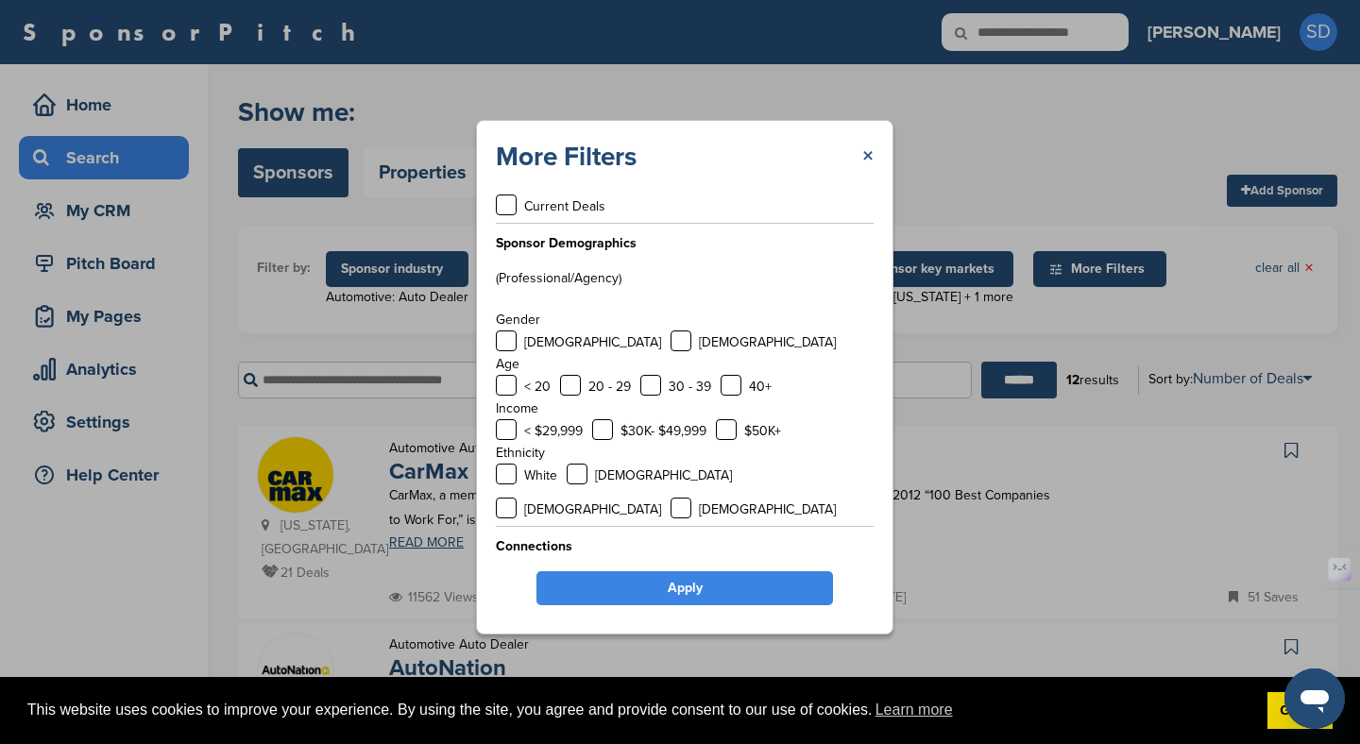
click at [868, 154] on link "×" at bounding box center [867, 157] width 11 height 34
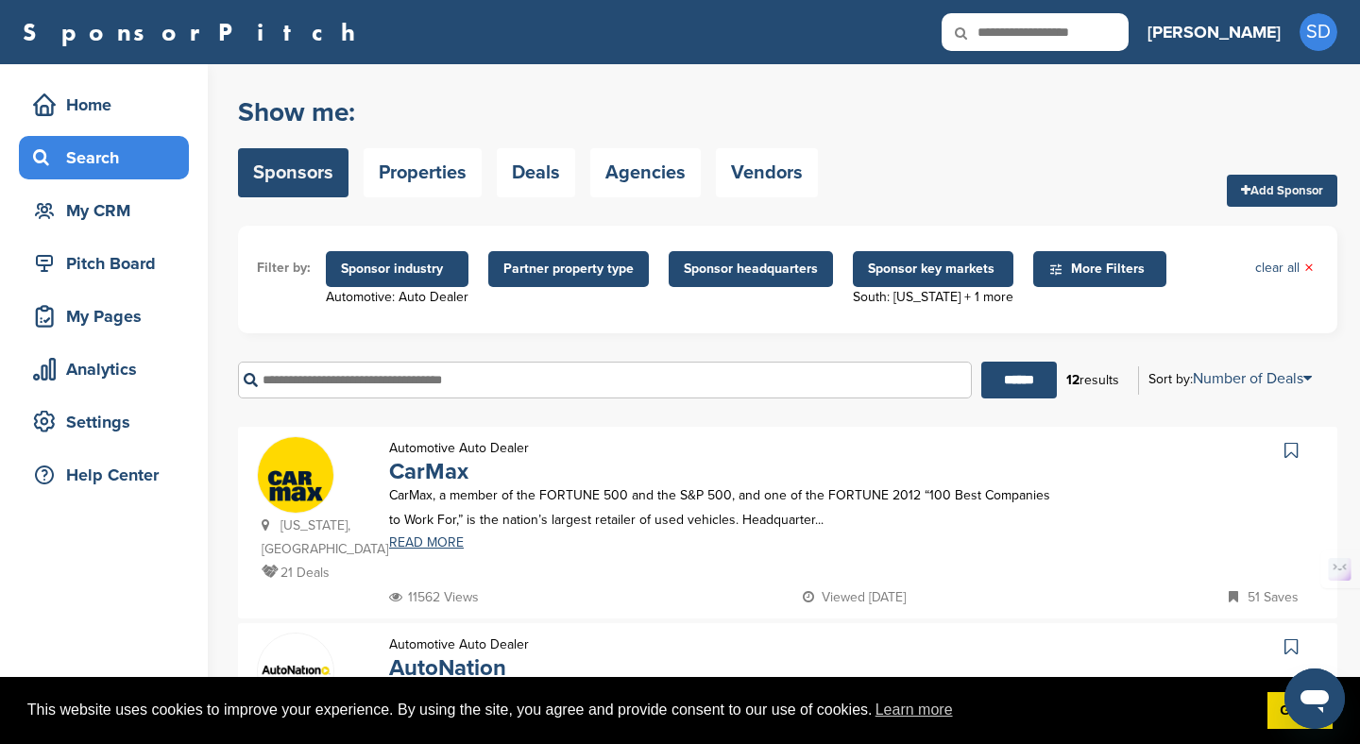
click at [920, 283] on span "Sponsor key markets" at bounding box center [933, 269] width 161 height 36
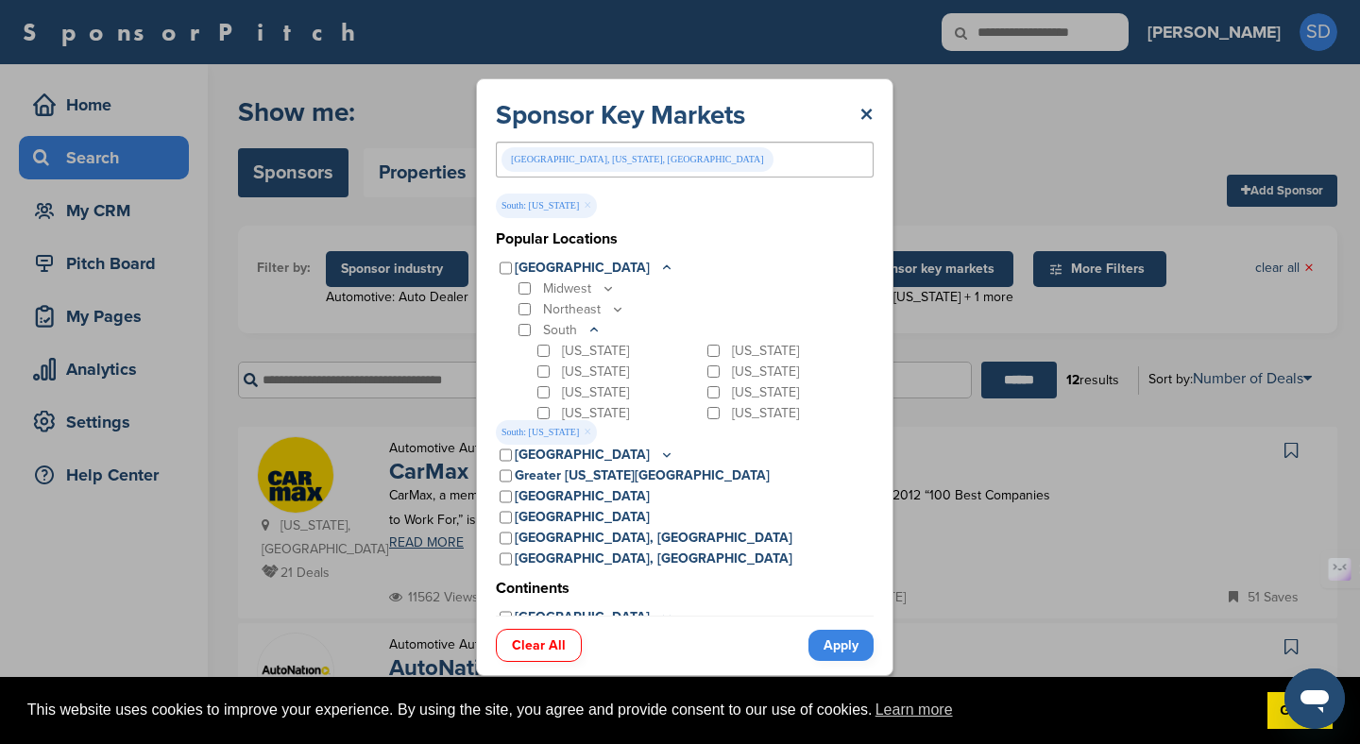
click at [922, 333] on div "Sponsor Key Markets × [GEOGRAPHIC_DATA], [US_STATE], [GEOGRAPHIC_DATA] [GEOGRAP…" at bounding box center [684, 377] width 1369 height 754
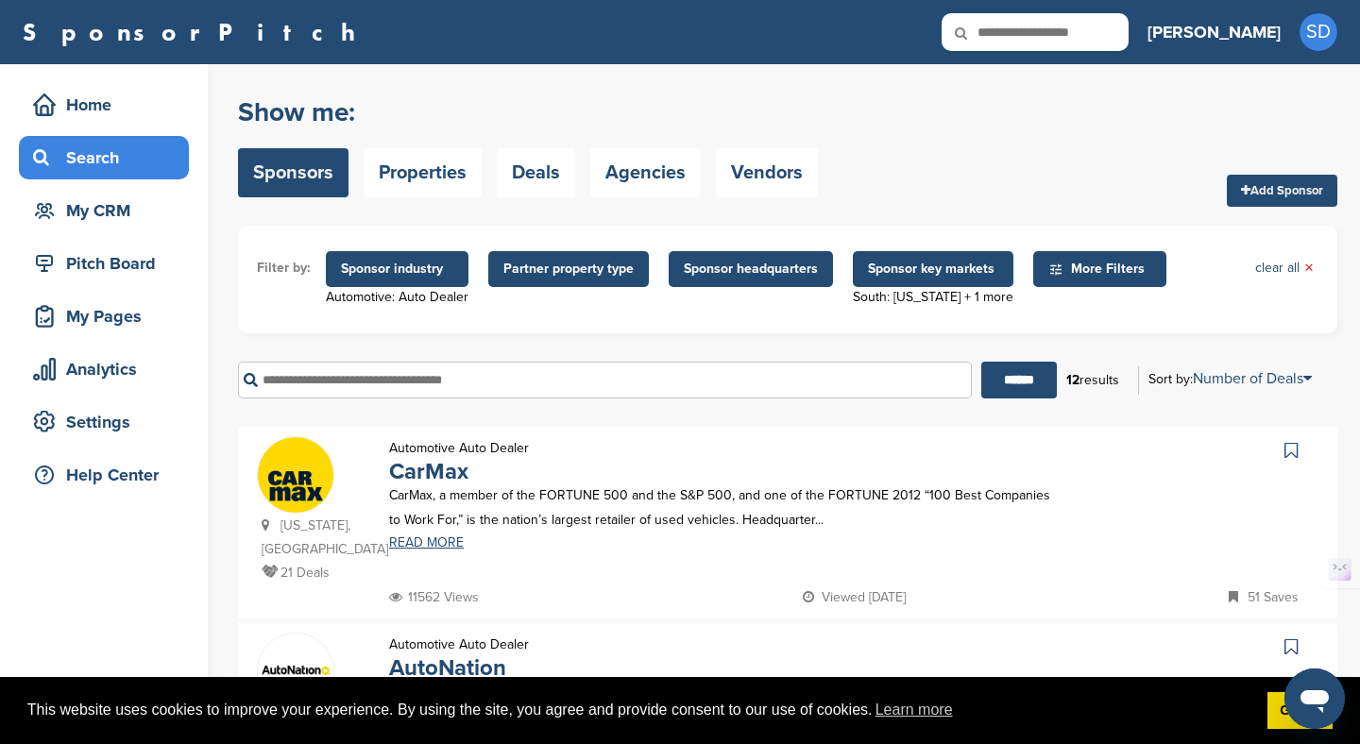
click at [760, 272] on span "Sponsor headquarters" at bounding box center [751, 269] width 134 height 21
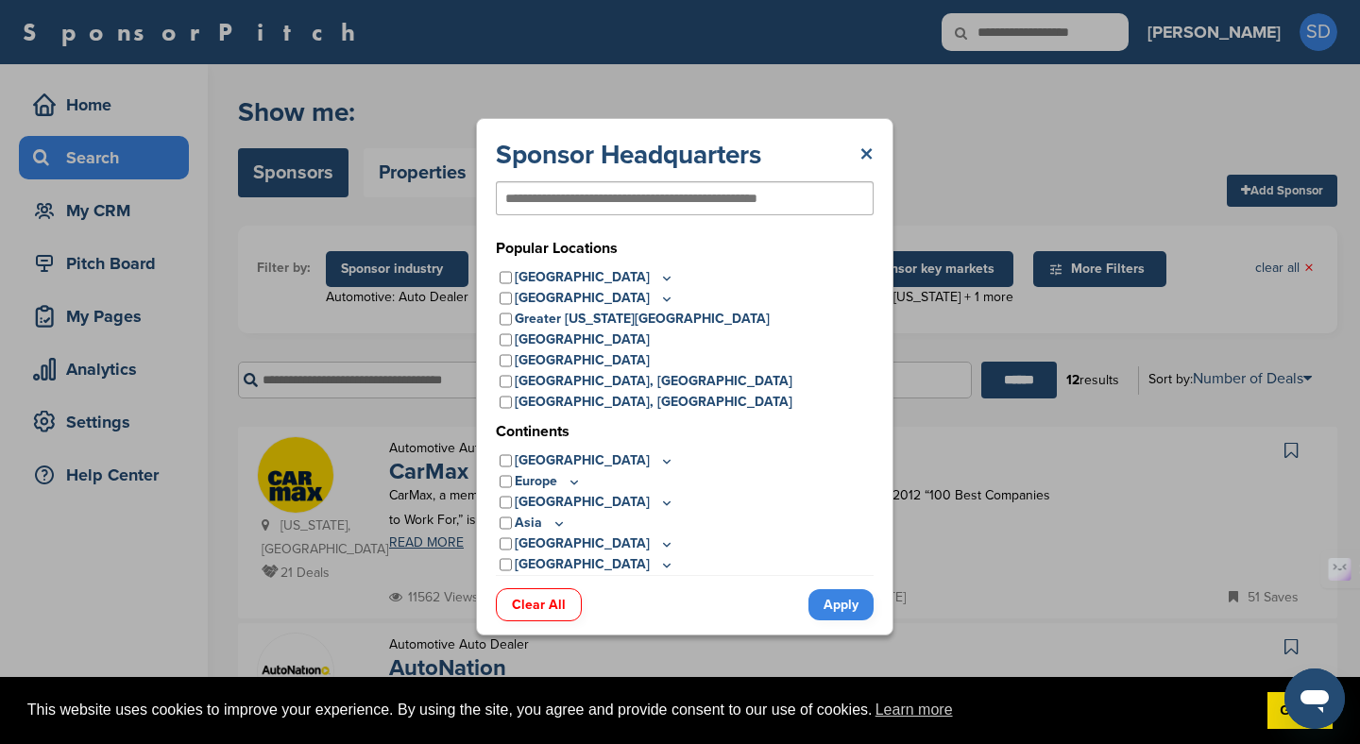
click at [870, 147] on link "×" at bounding box center [866, 155] width 14 height 34
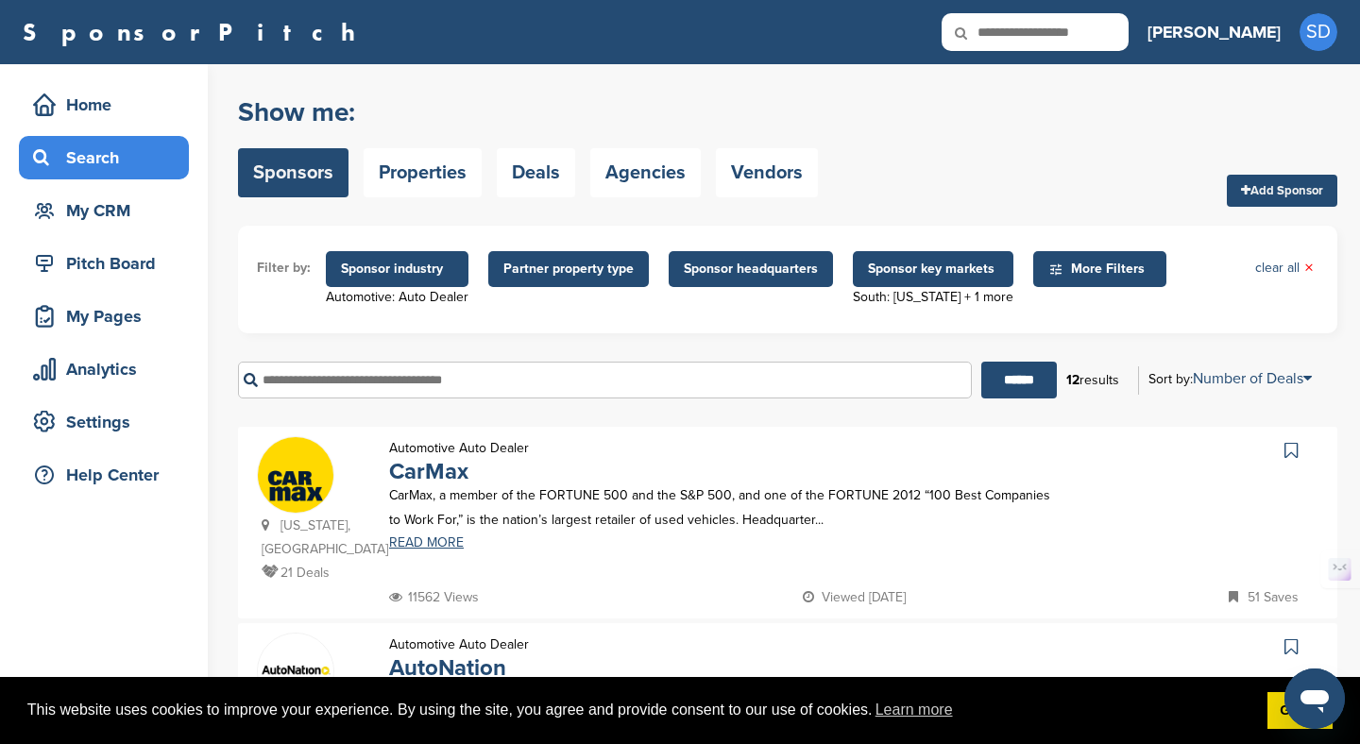
click at [598, 277] on span "Partner property type" at bounding box center [568, 269] width 130 height 21
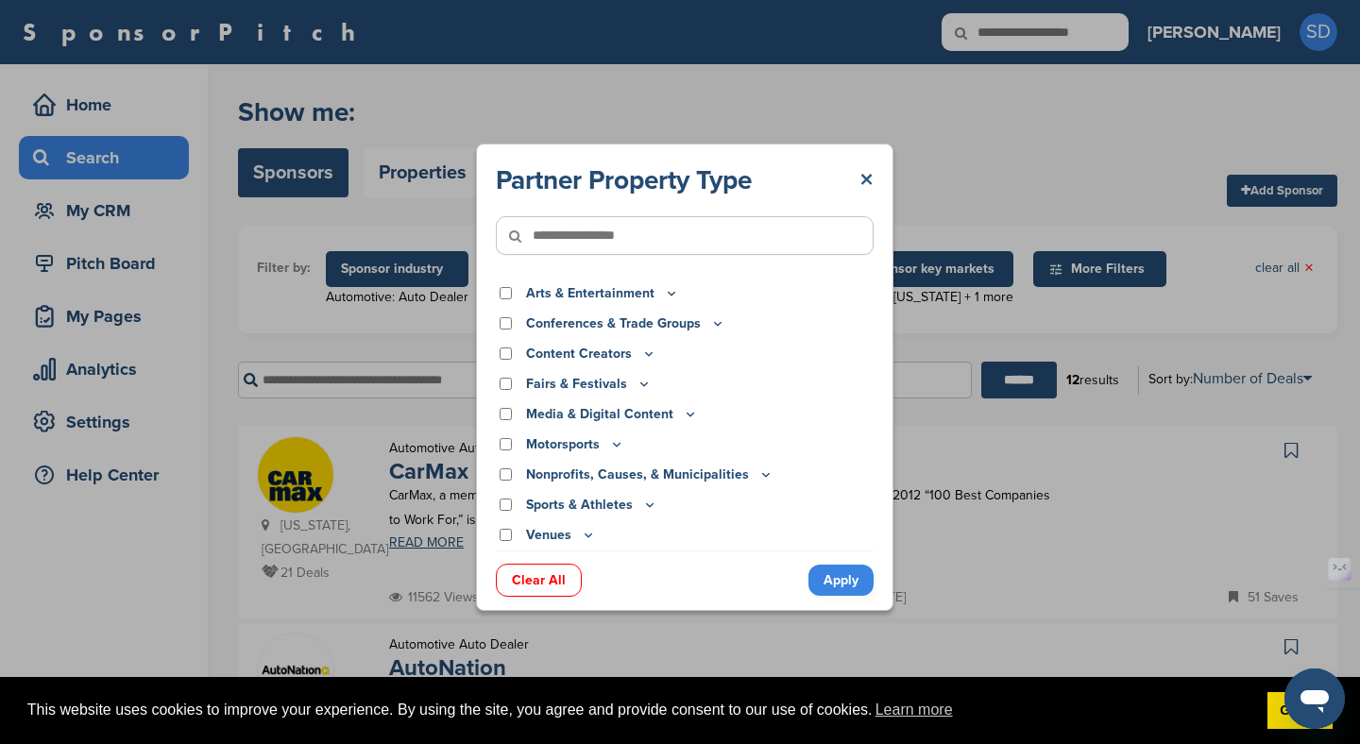
click at [867, 185] on link "×" at bounding box center [866, 180] width 14 height 34
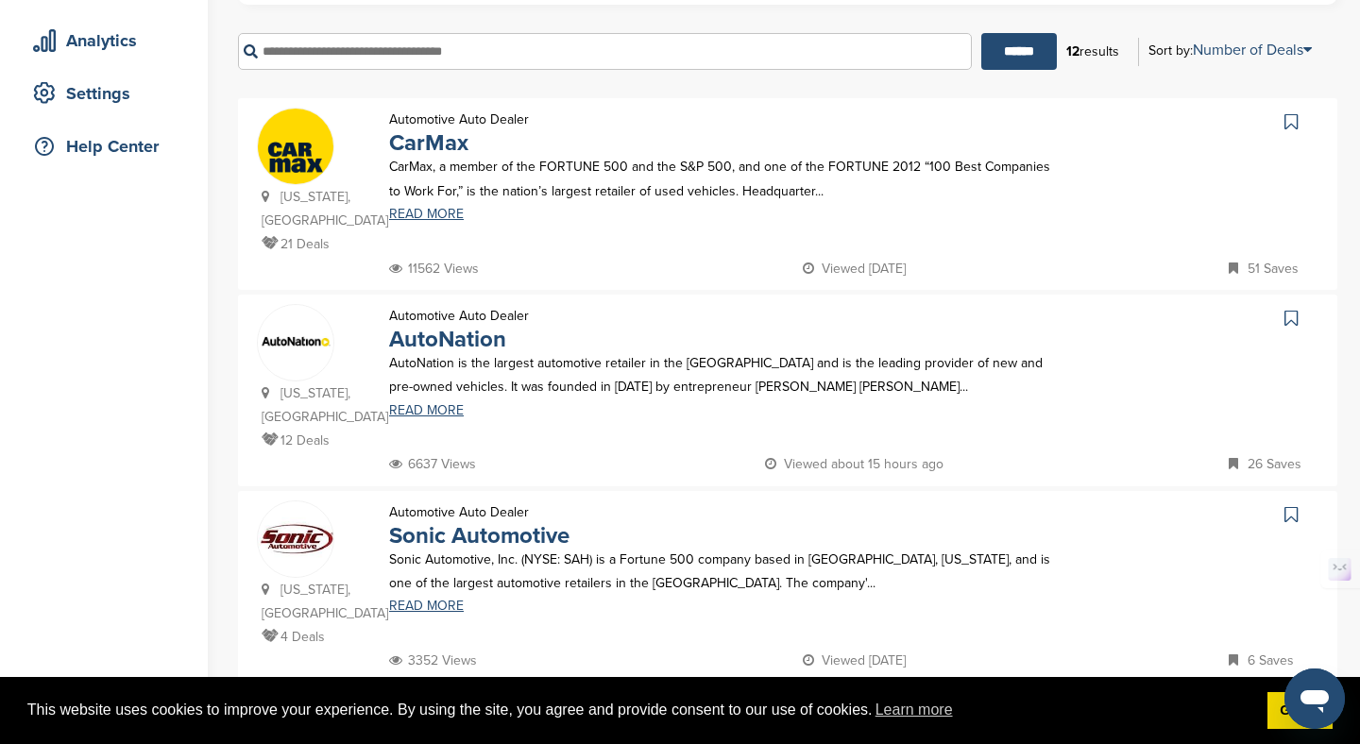
scroll to position [0, 0]
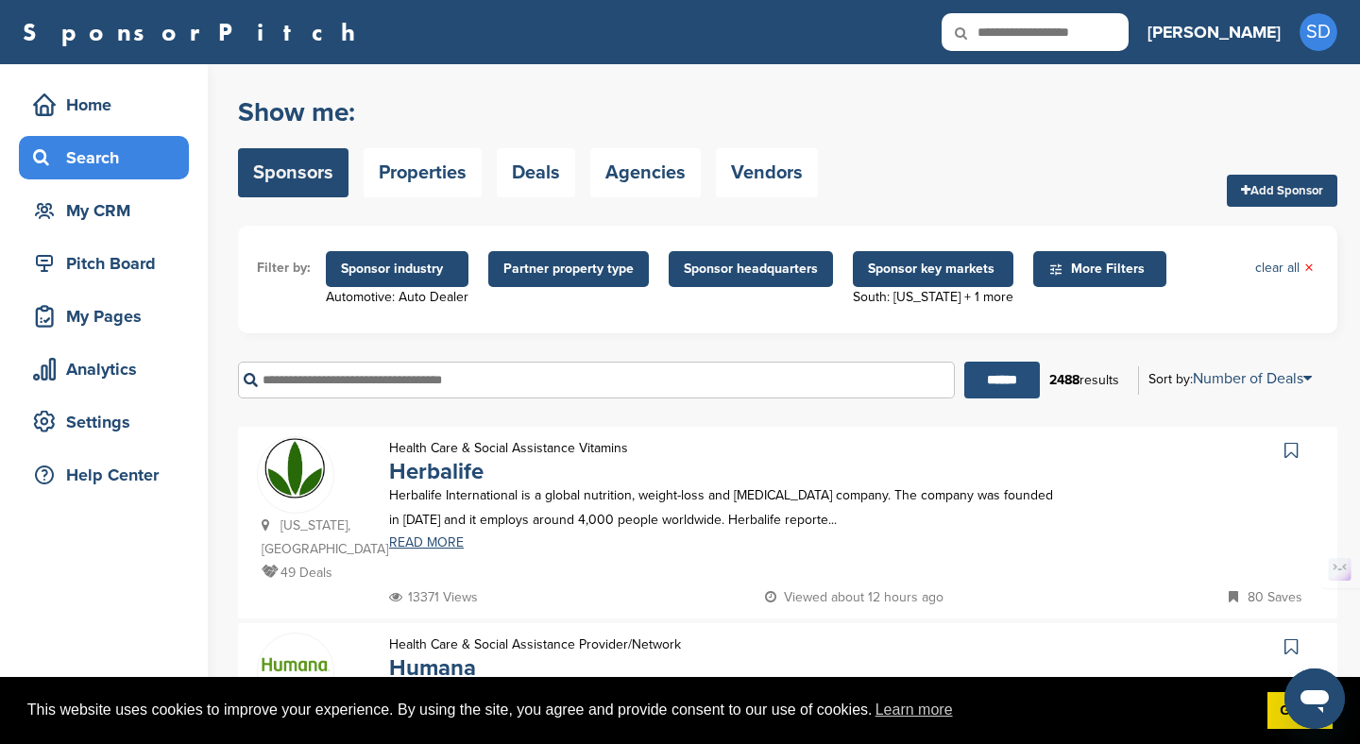
click at [1003, 389] on input "******" at bounding box center [1002, 380] width 76 height 37
click at [386, 270] on span "Sponsor industry" at bounding box center [397, 269] width 112 height 21
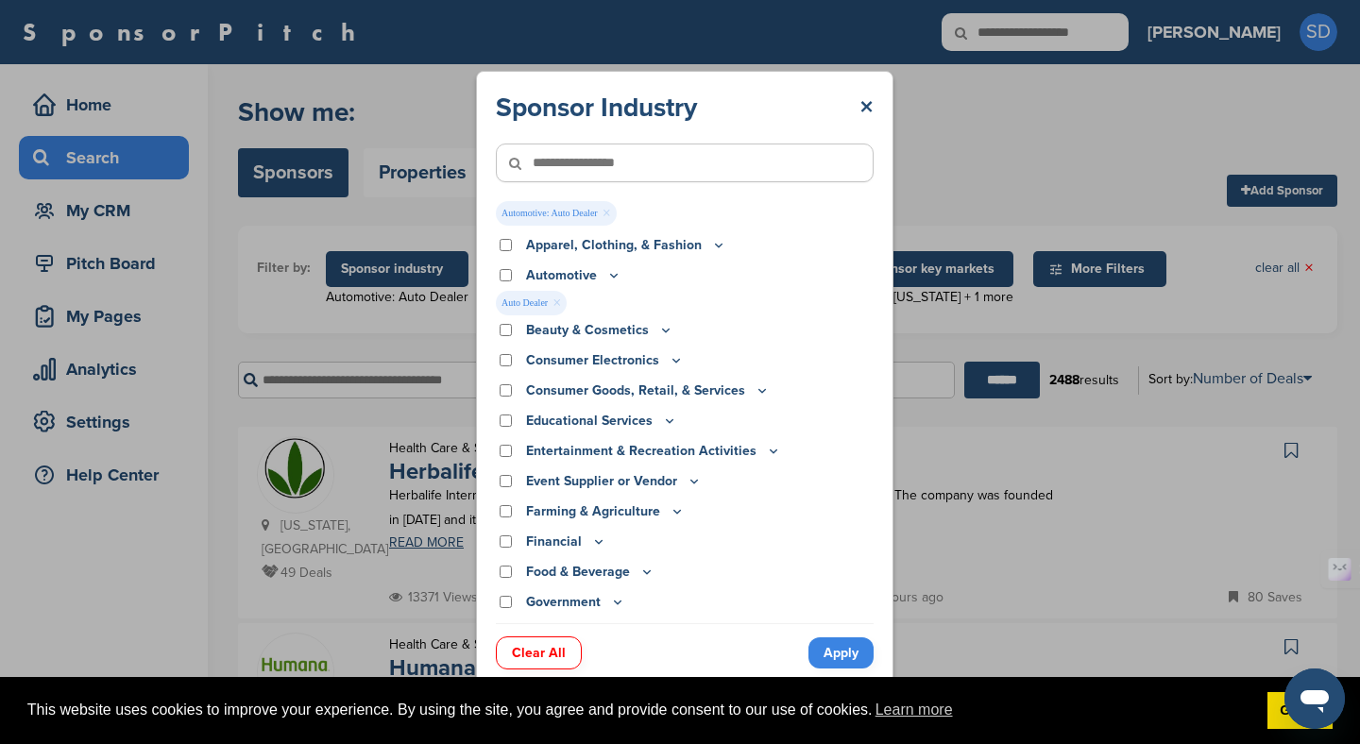
click at [833, 654] on link "Apply" at bounding box center [840, 653] width 65 height 31
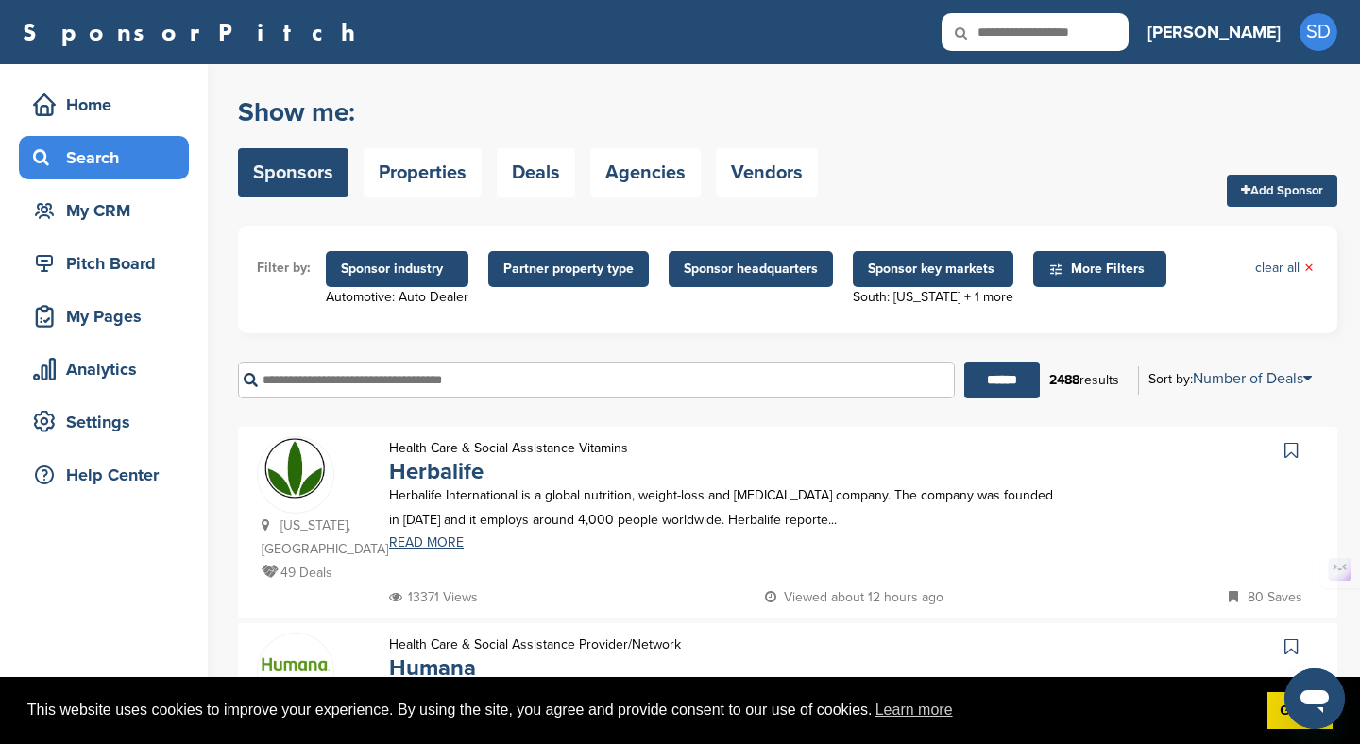
click at [984, 271] on span "Sponsor key markets" at bounding box center [933, 269] width 130 height 21
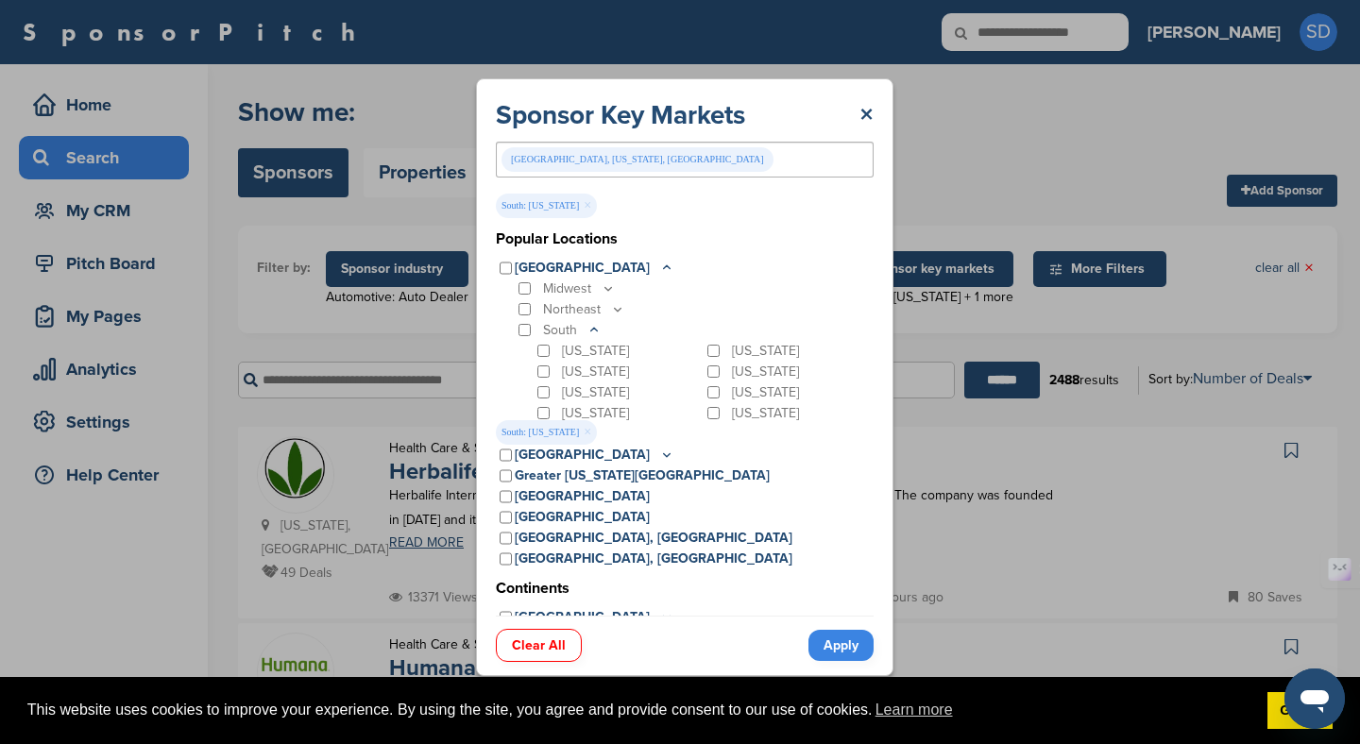
click at [853, 635] on link "Apply" at bounding box center [840, 645] width 65 height 31
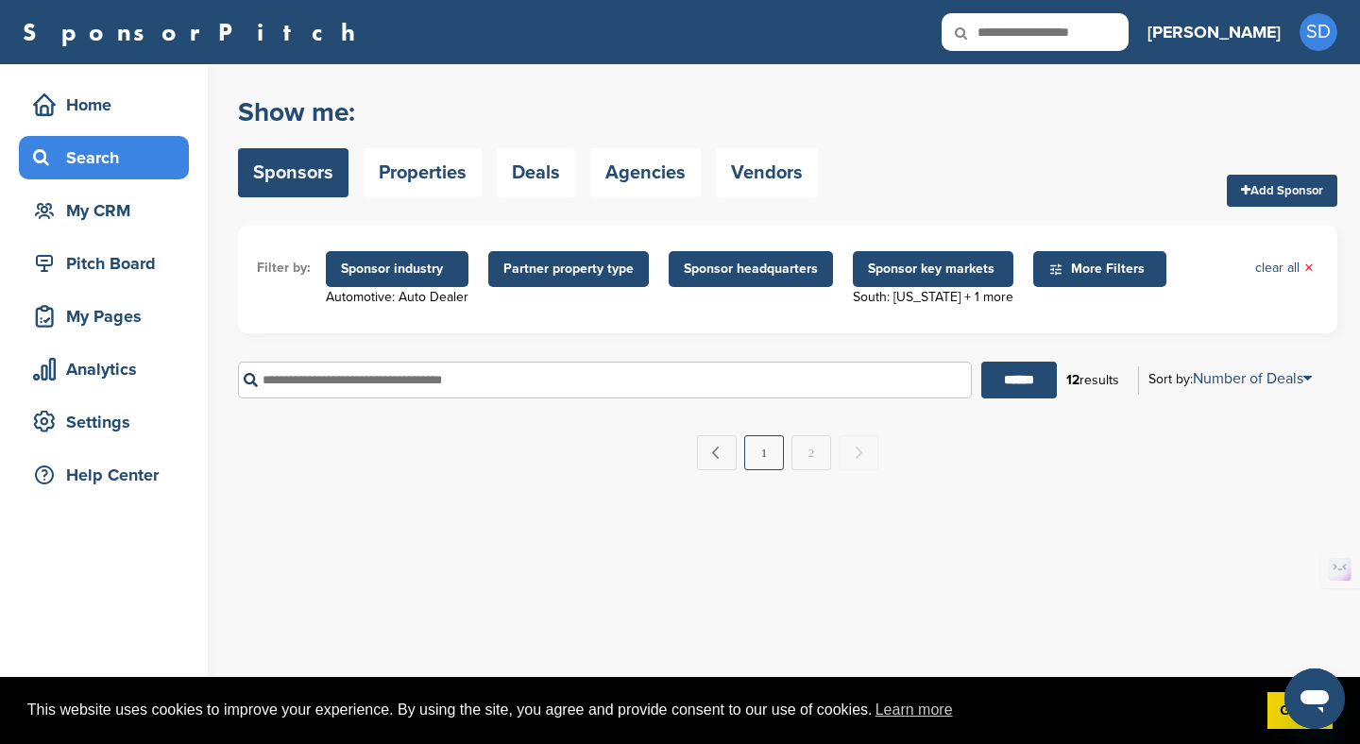
click at [748, 470] on link "1" at bounding box center [764, 452] width 40 height 35
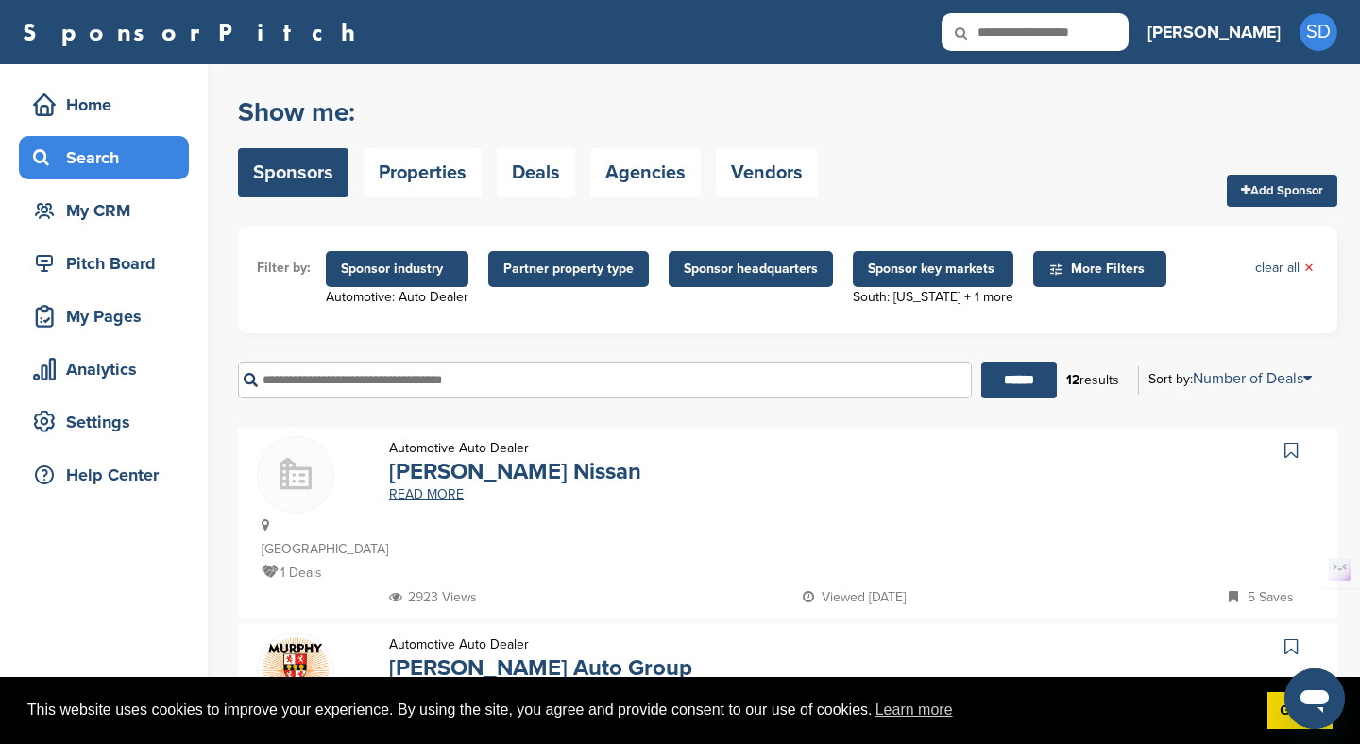
click at [883, 266] on span "Sponsor key markets" at bounding box center [933, 269] width 130 height 21
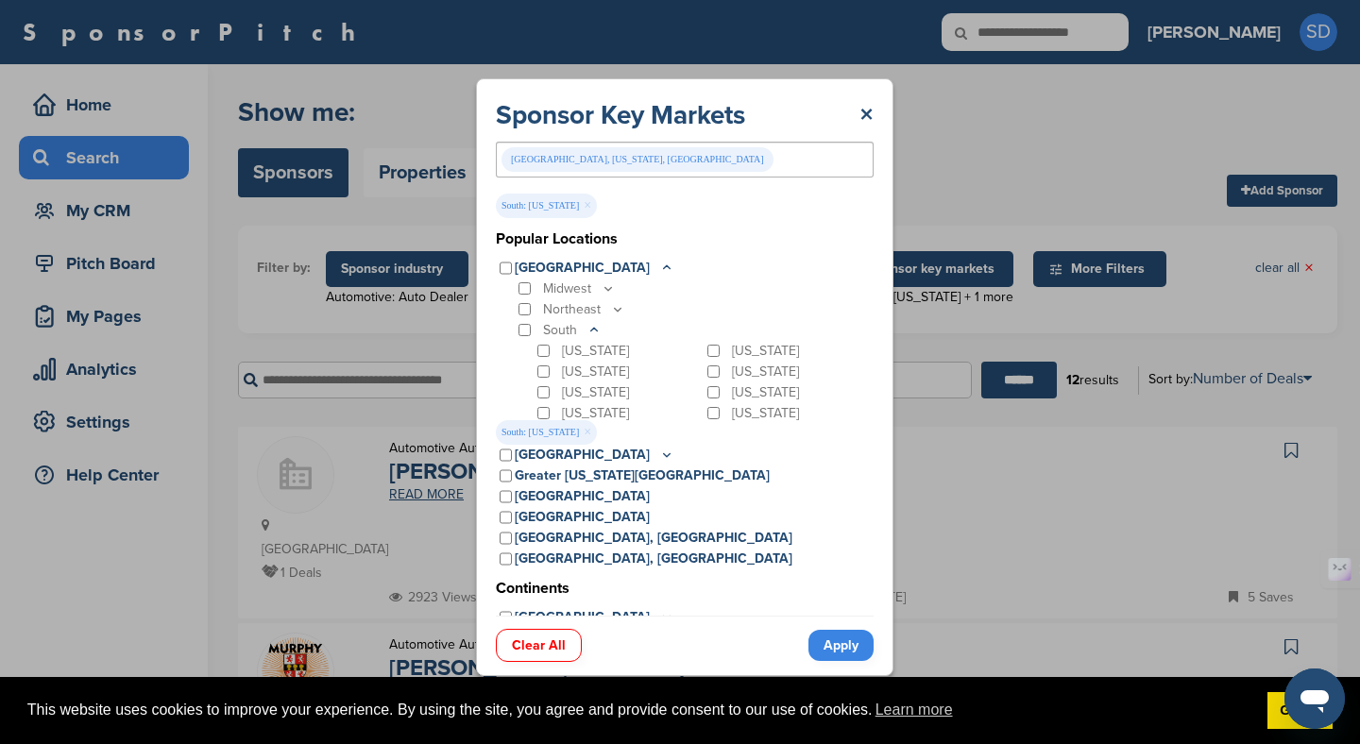
click at [884, 266] on div "Sponsor Key Markets × [GEOGRAPHIC_DATA], [US_STATE], [GEOGRAPHIC_DATA] [GEOGRAP…" at bounding box center [684, 377] width 417 height 598
click at [860, 110] on link "×" at bounding box center [866, 115] width 14 height 34
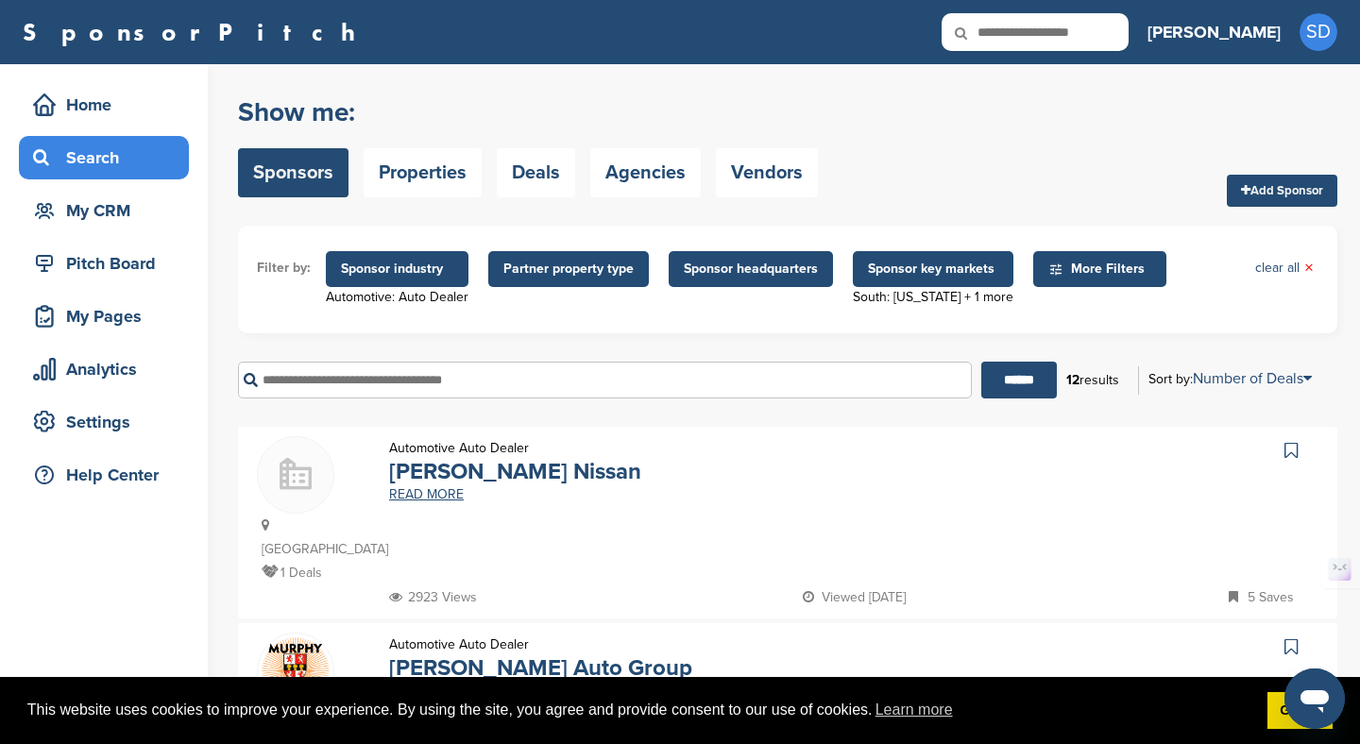
click at [454, 272] on span "Sponsor industry" at bounding box center [397, 269] width 143 height 36
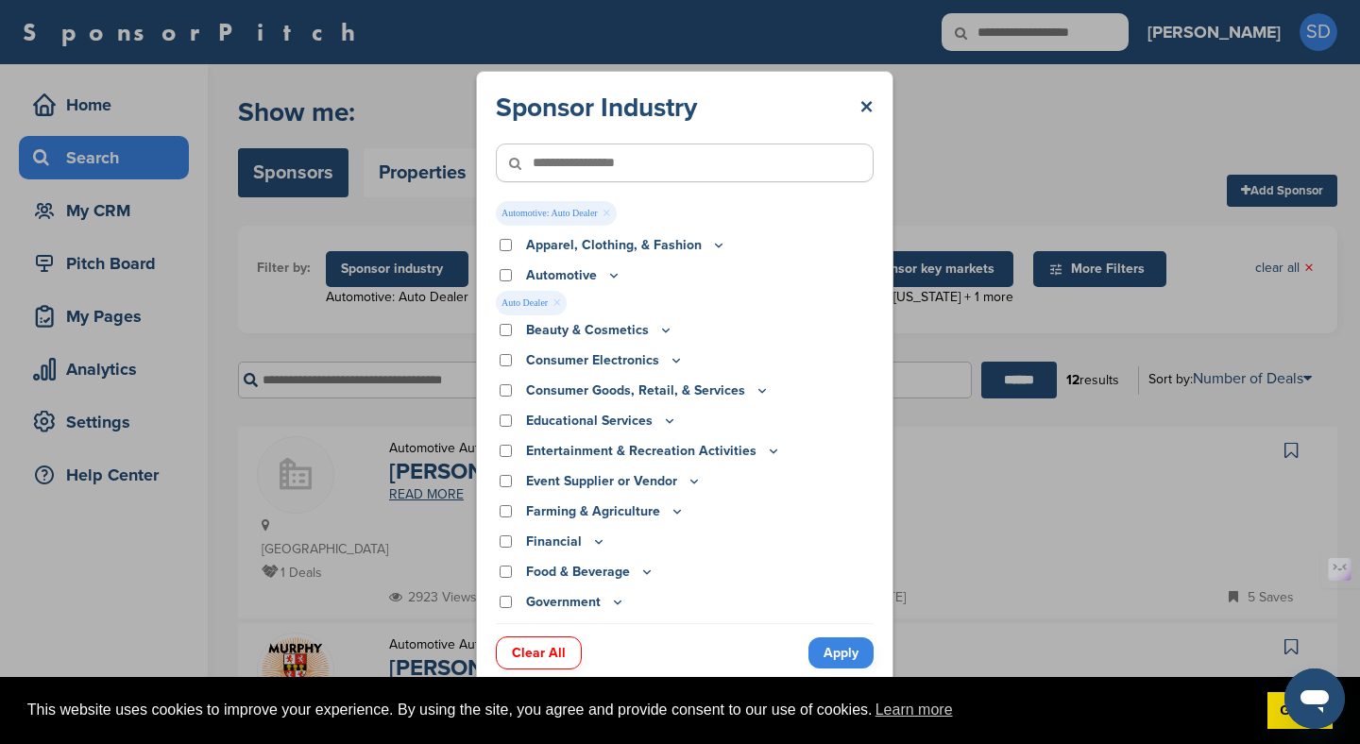
click at [561, 301] on link "×" at bounding box center [557, 303] width 9 height 21
click at [561, 303] on link "×" at bounding box center [557, 303] width 9 height 21
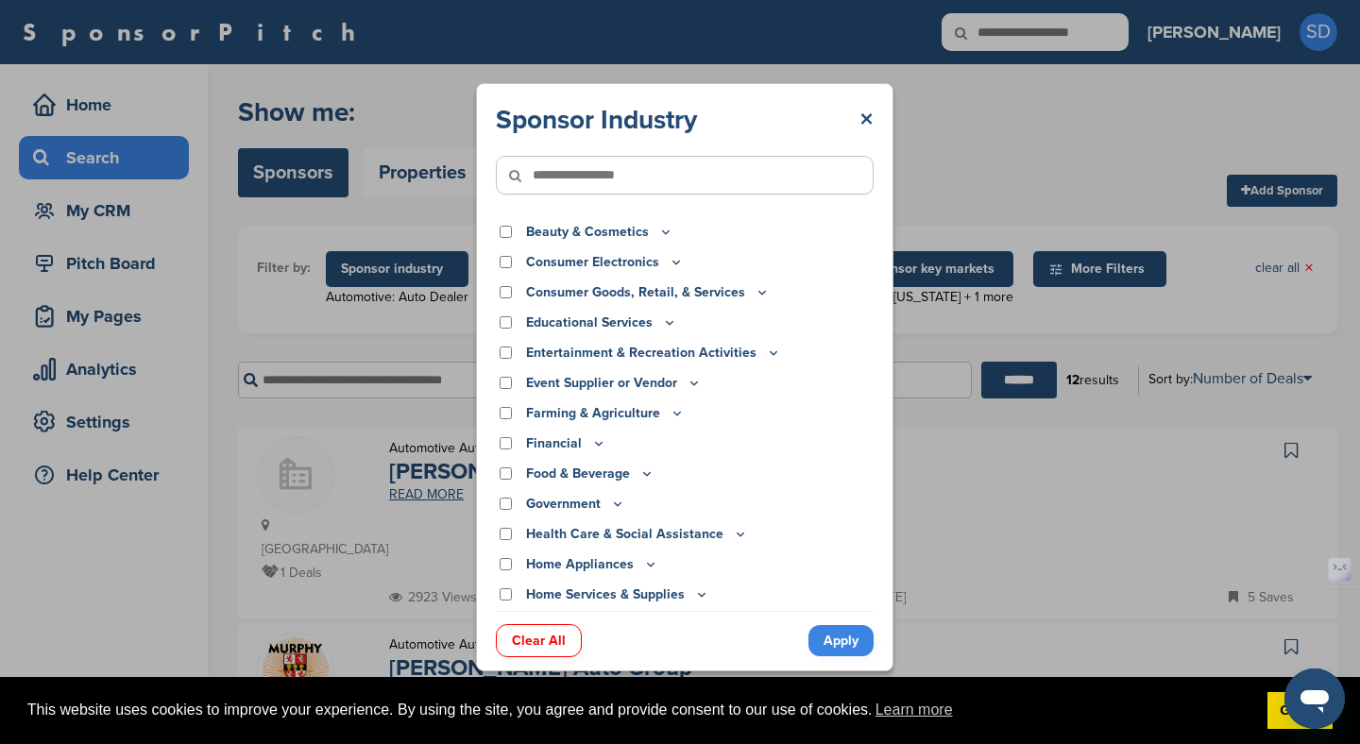
scroll to position [80, 0]
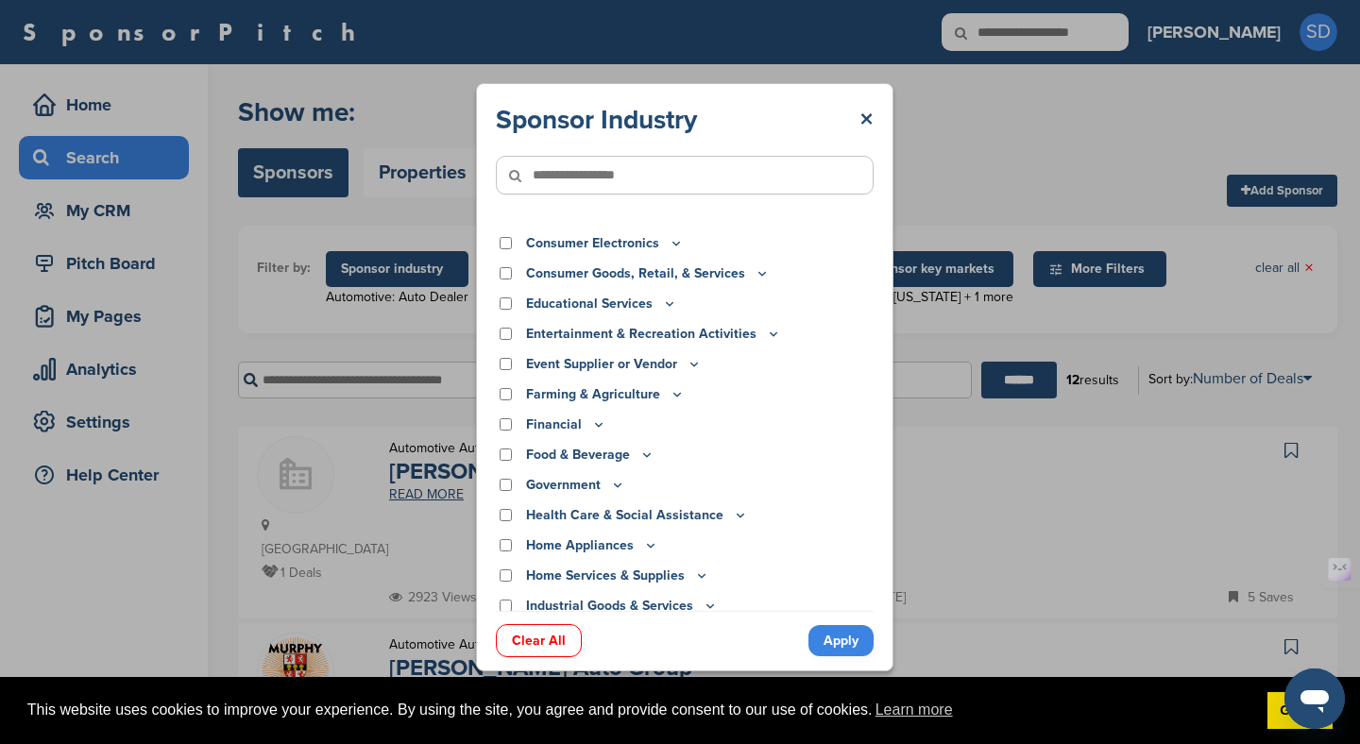
click at [646, 456] on icon at bounding box center [647, 454] width 7 height 3
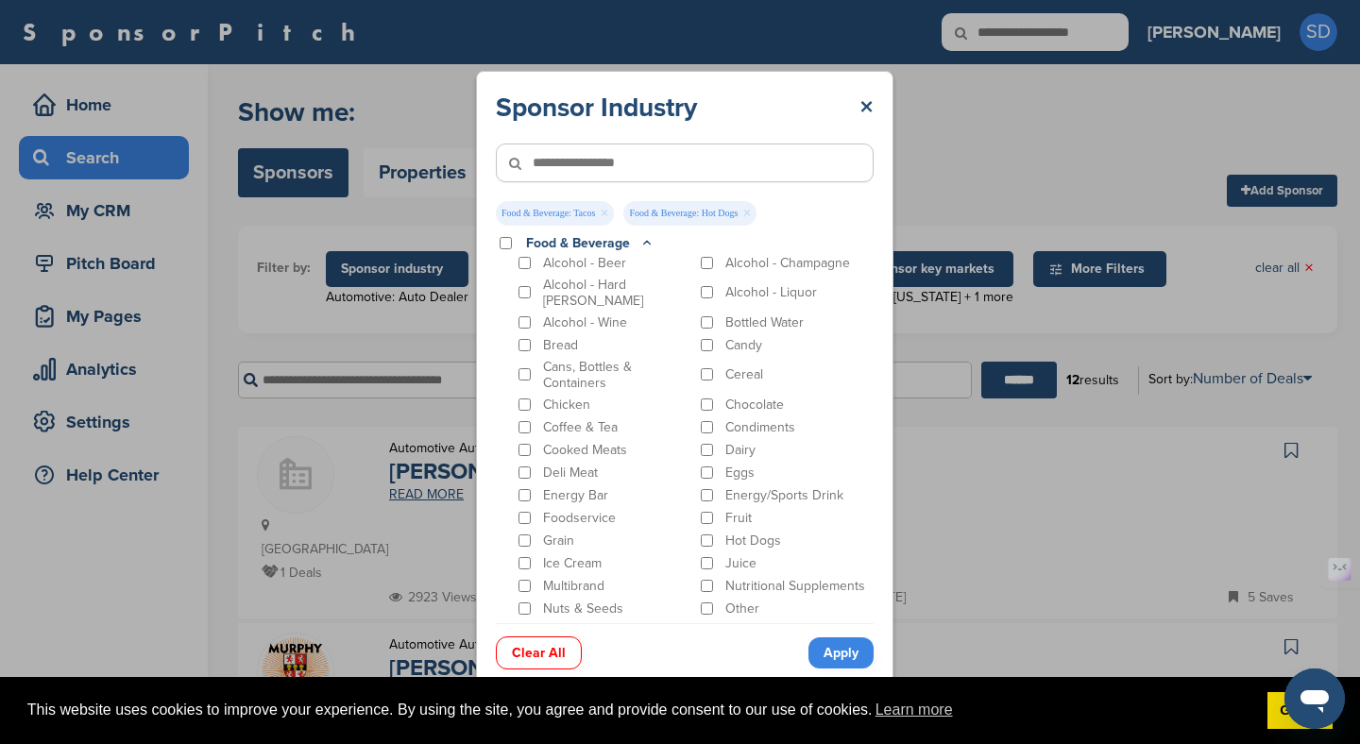
scroll to position [313, 0]
click at [526, 387] on div "Chicken" at bounding box center [604, 396] width 178 height 18
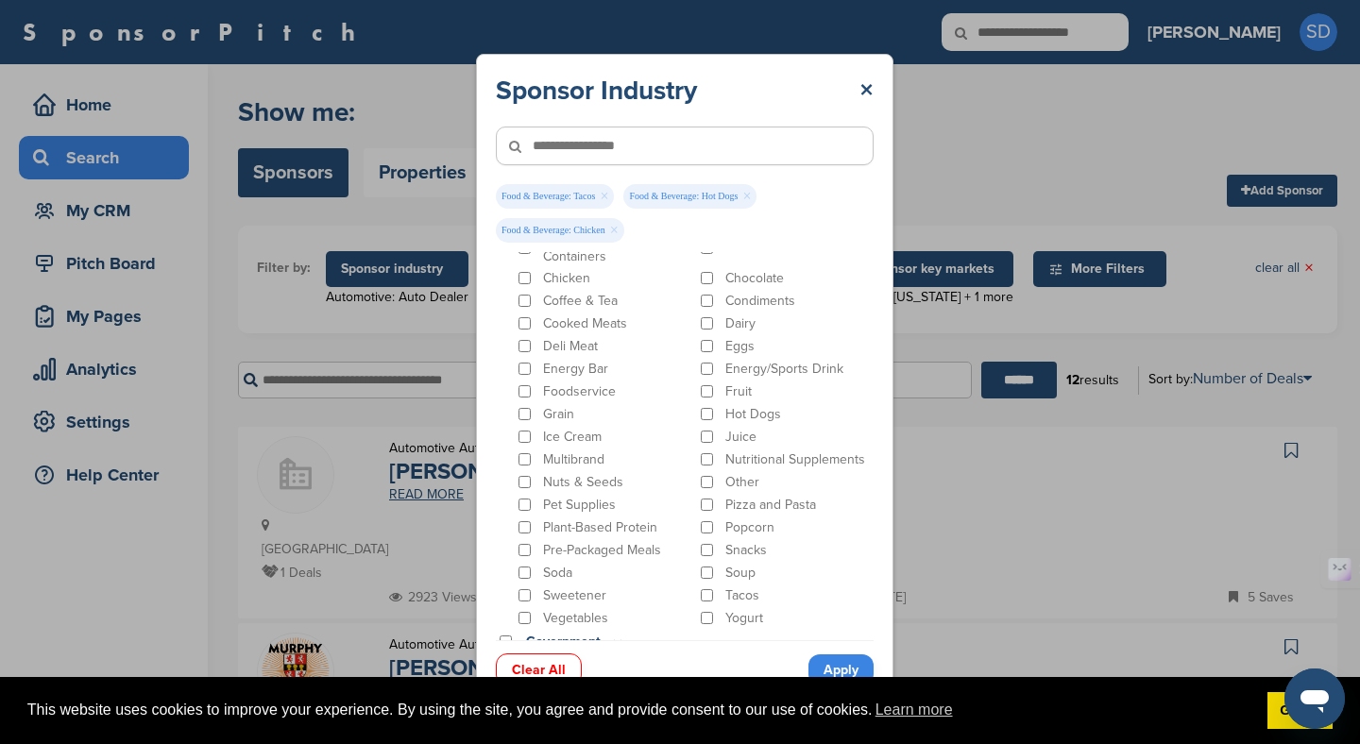
scroll to position [443, 0]
click at [706, 502] on div "Pizza and Pasta" at bounding box center [786, 510] width 178 height 18
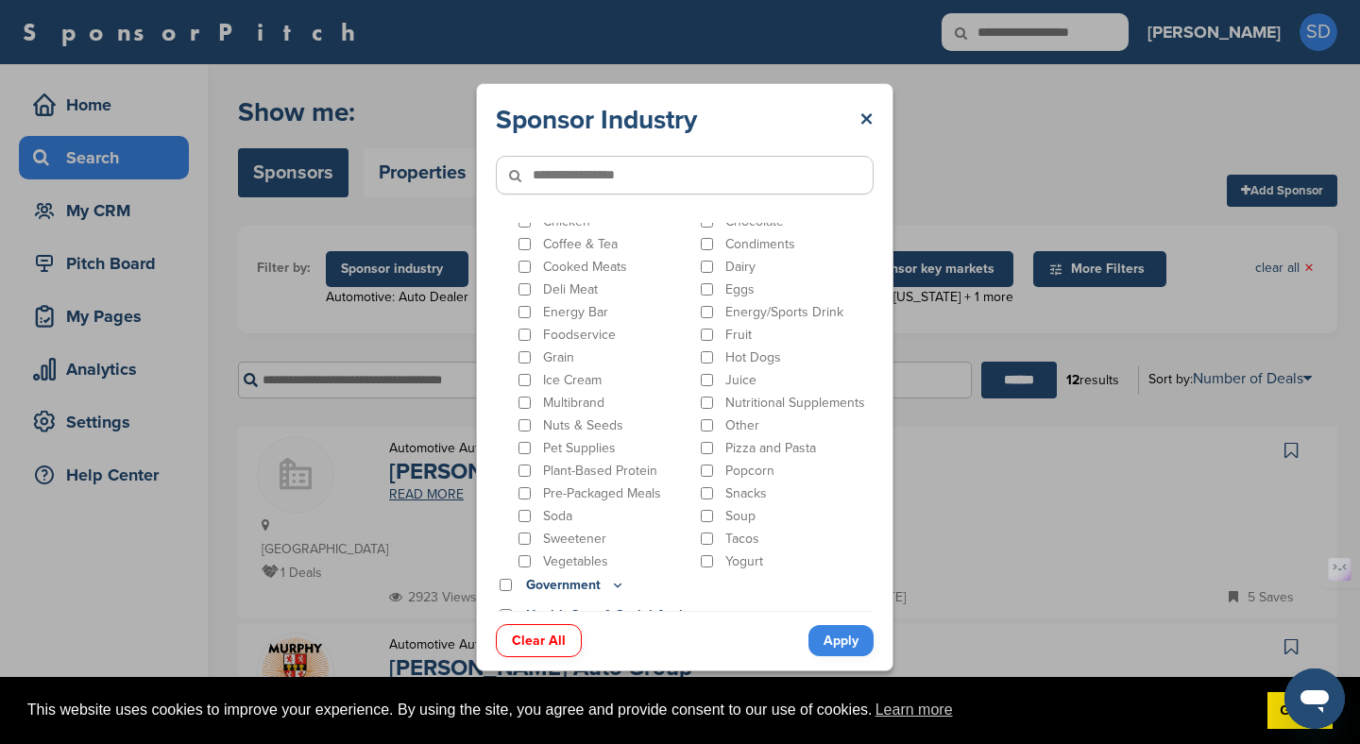
scroll to position [471, 0]
click at [714, 488] on div "Snacks" at bounding box center [786, 497] width 178 height 18
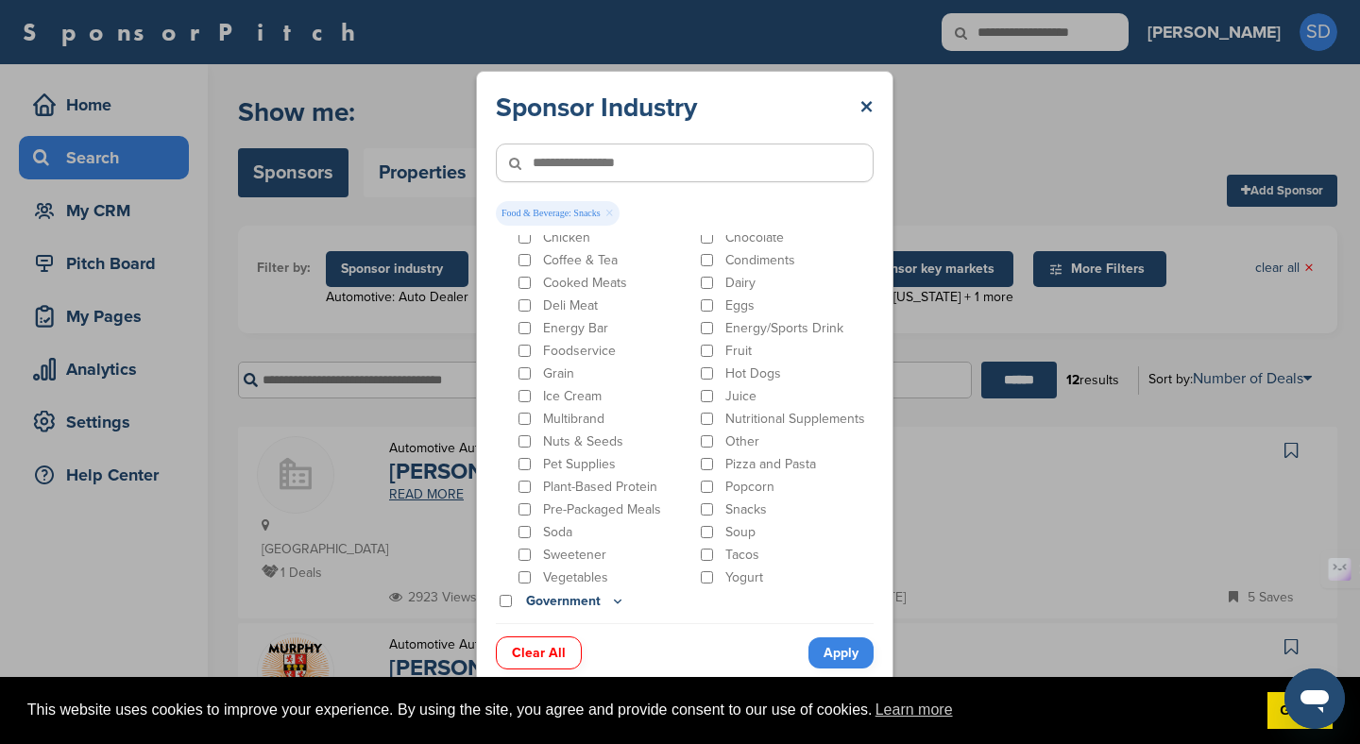
click at [824, 649] on link "Apply" at bounding box center [840, 653] width 65 height 31
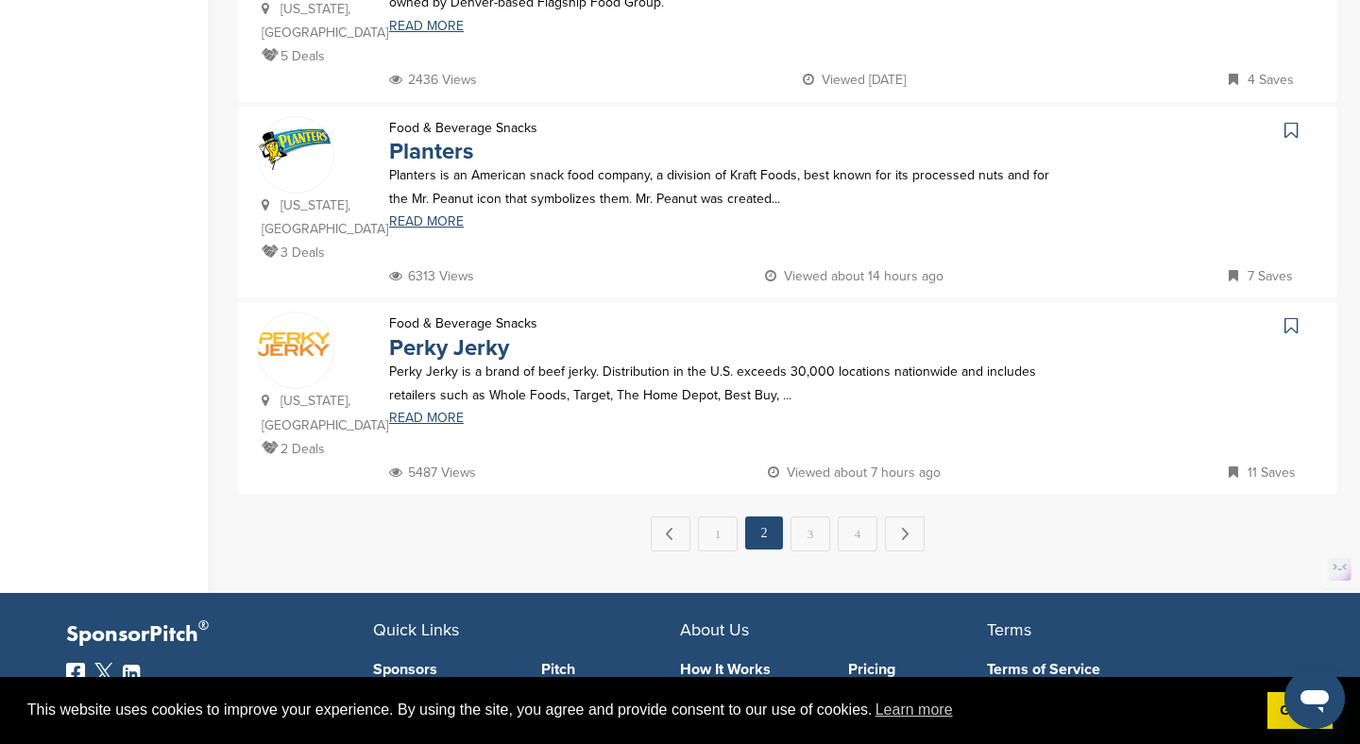
scroll to position [1872, 0]
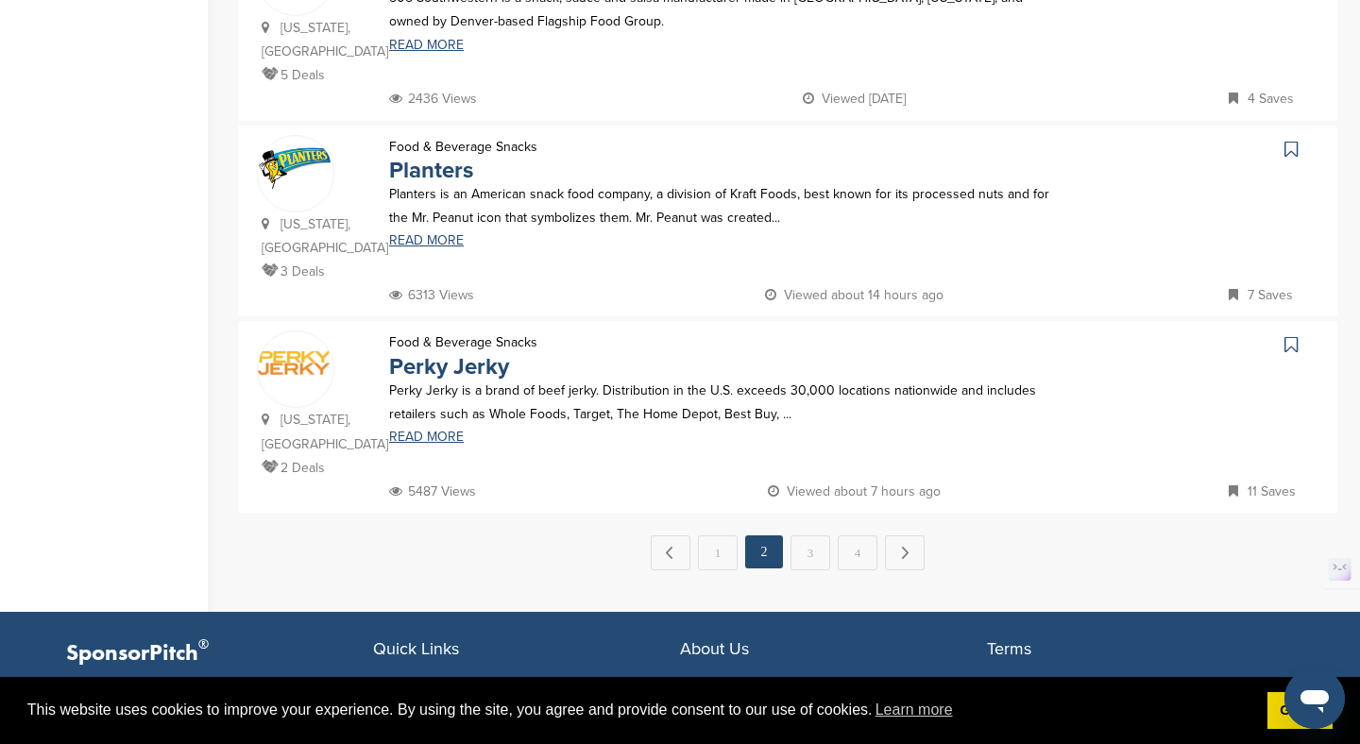
click at [714, 536] on link "1" at bounding box center [718, 553] width 40 height 35
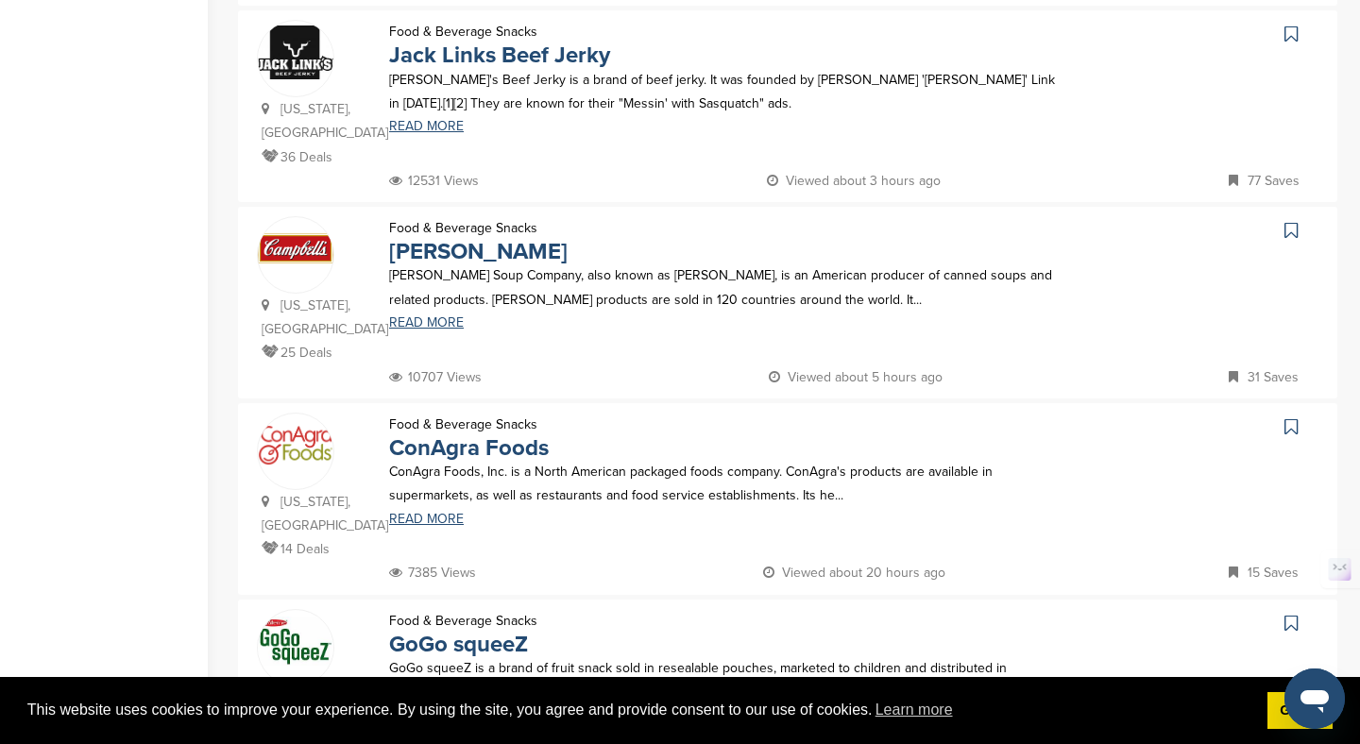
scroll to position [2039, 0]
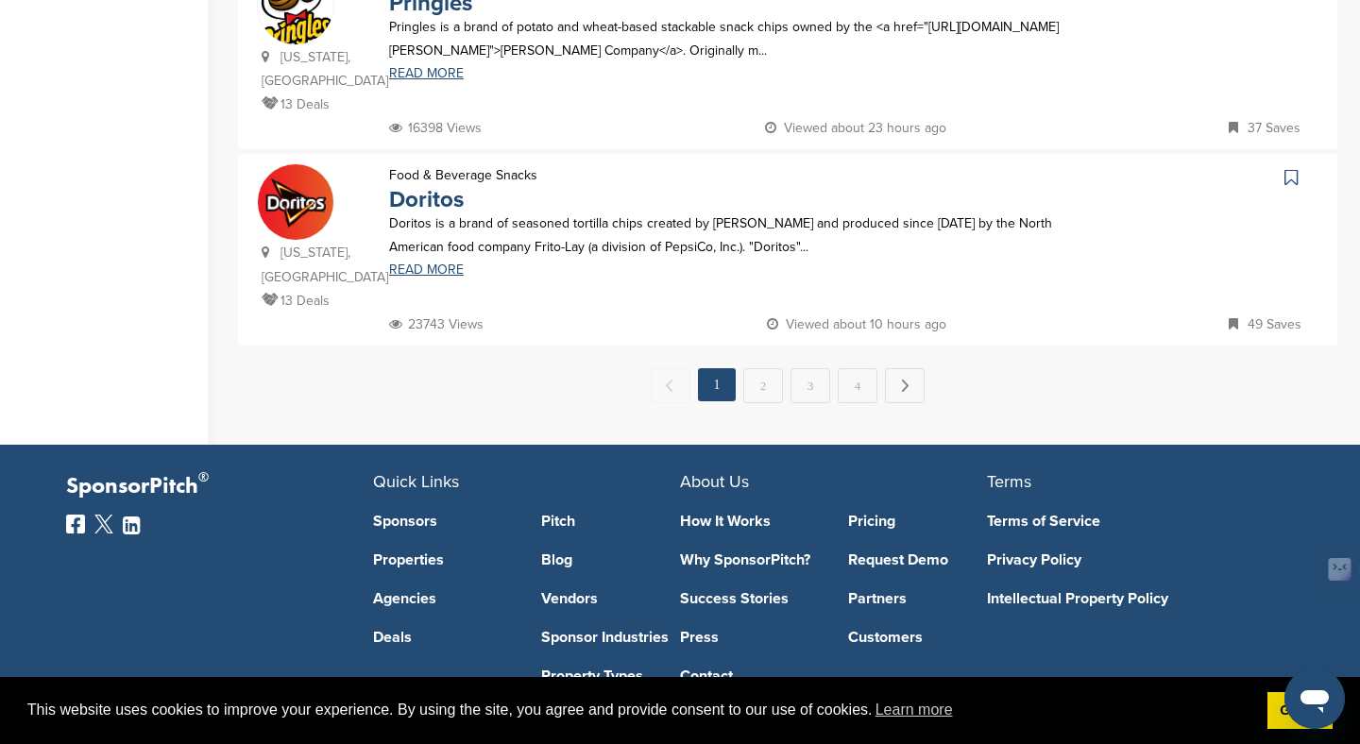
click at [868, 368] on link "4" at bounding box center [858, 385] width 40 height 35
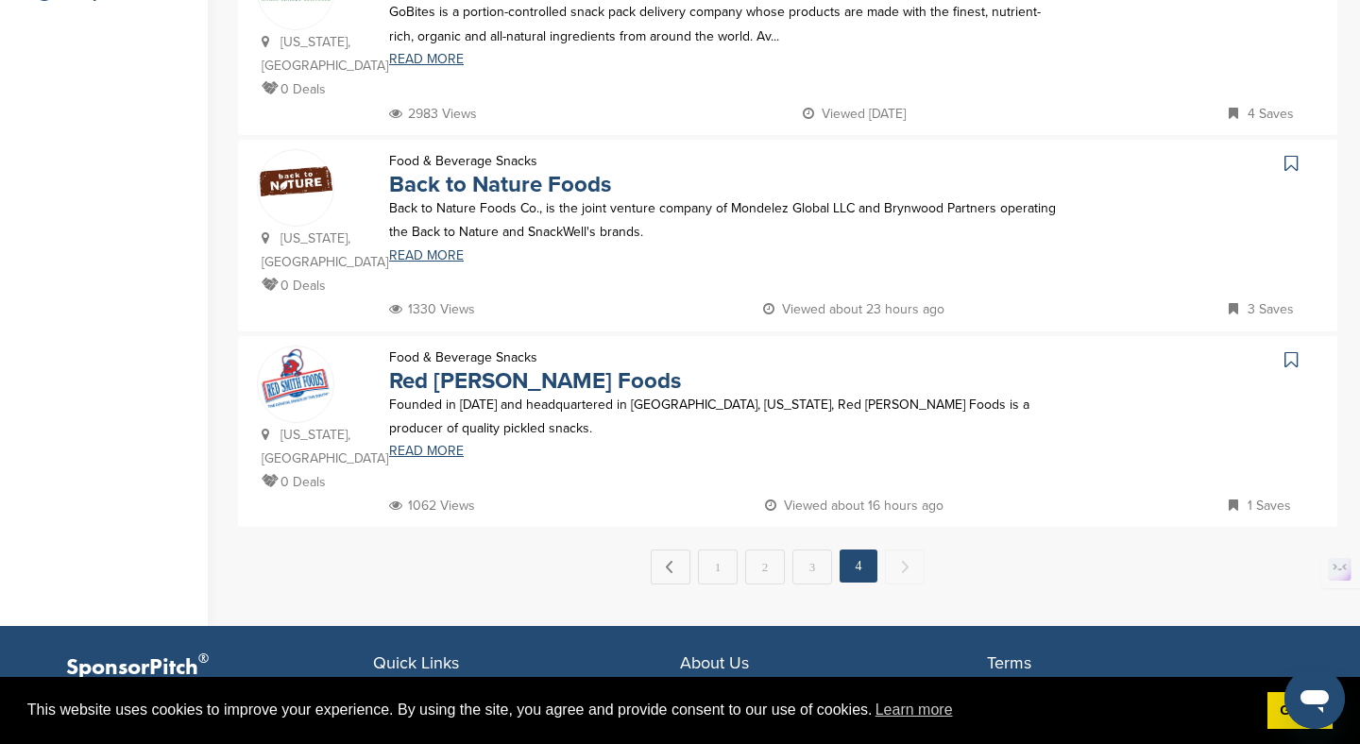
scroll to position [737, 0]
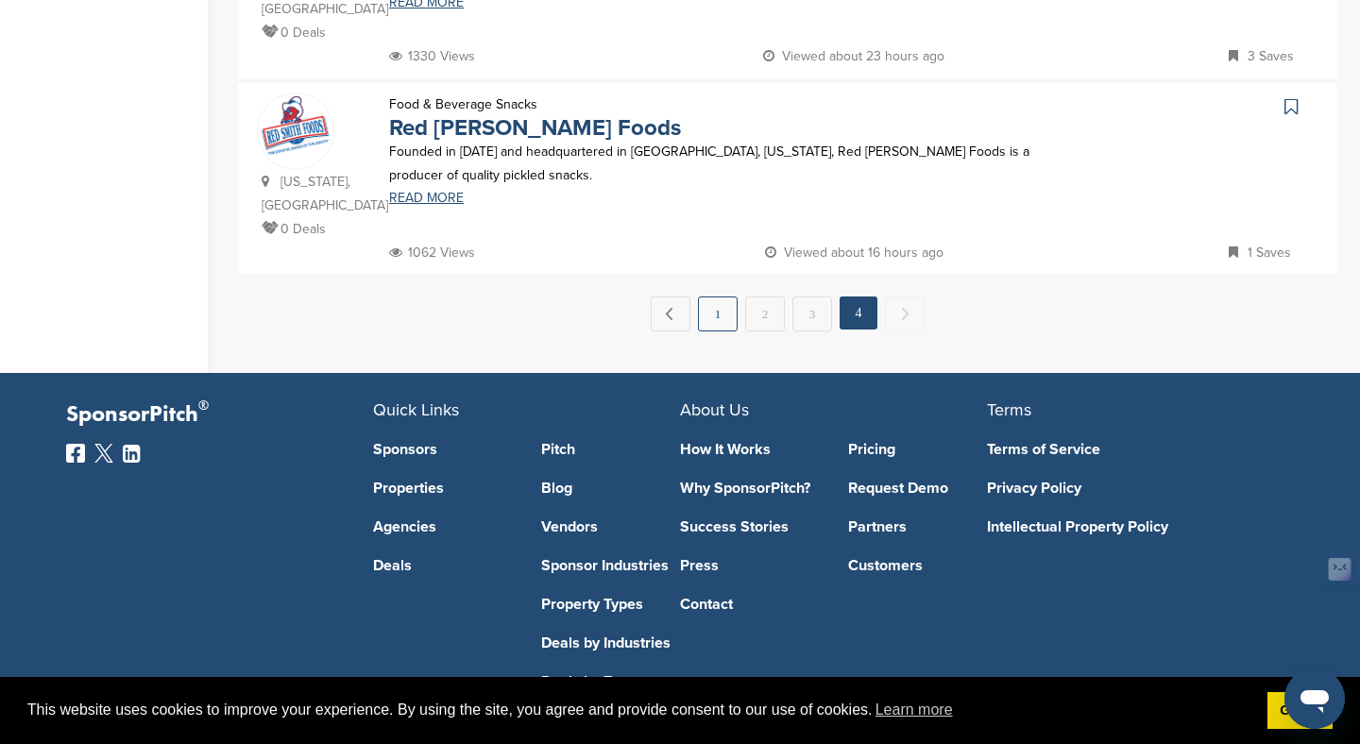
click at [720, 297] on link "1" at bounding box center [718, 314] width 40 height 35
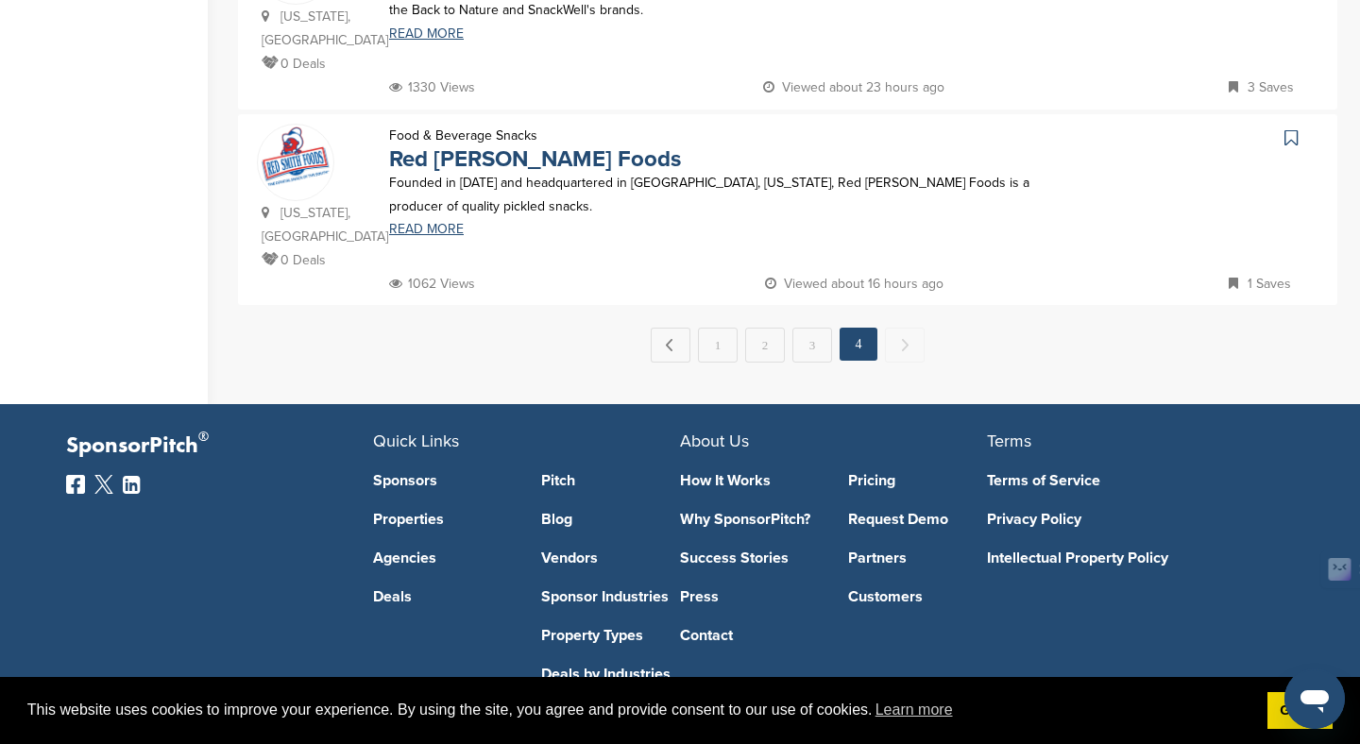
scroll to position [0, 0]
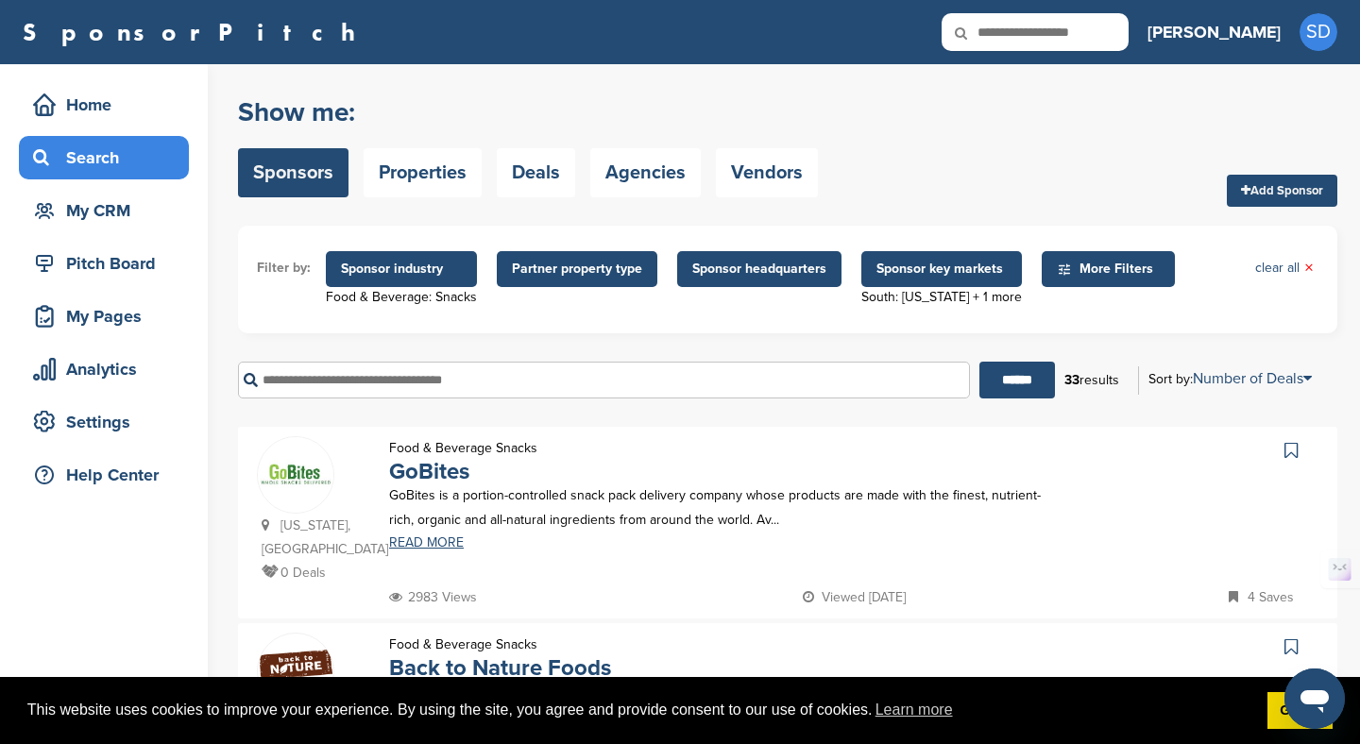
click at [464, 260] on span "Sponsor industry" at bounding box center [401, 269] width 151 height 36
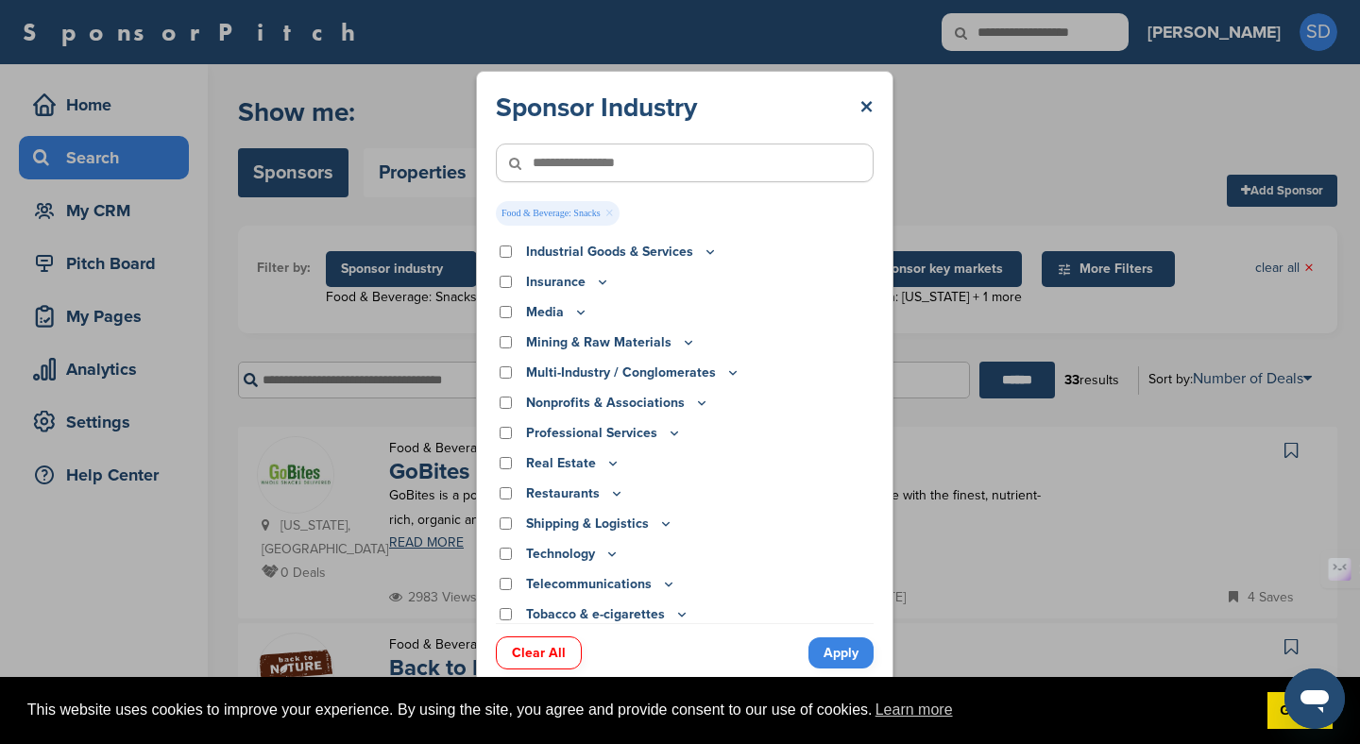
click at [614, 208] on link "×" at bounding box center [609, 213] width 9 height 21
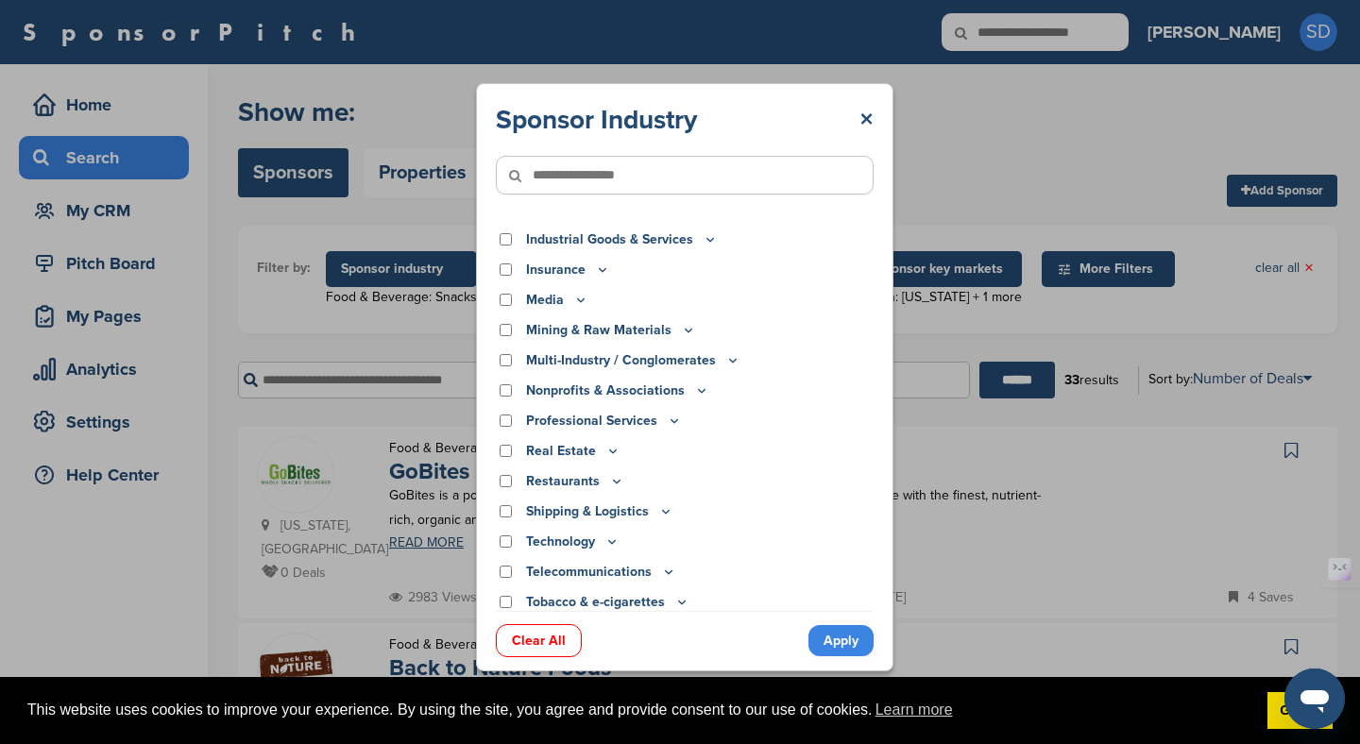
scroll to position [484, 0]
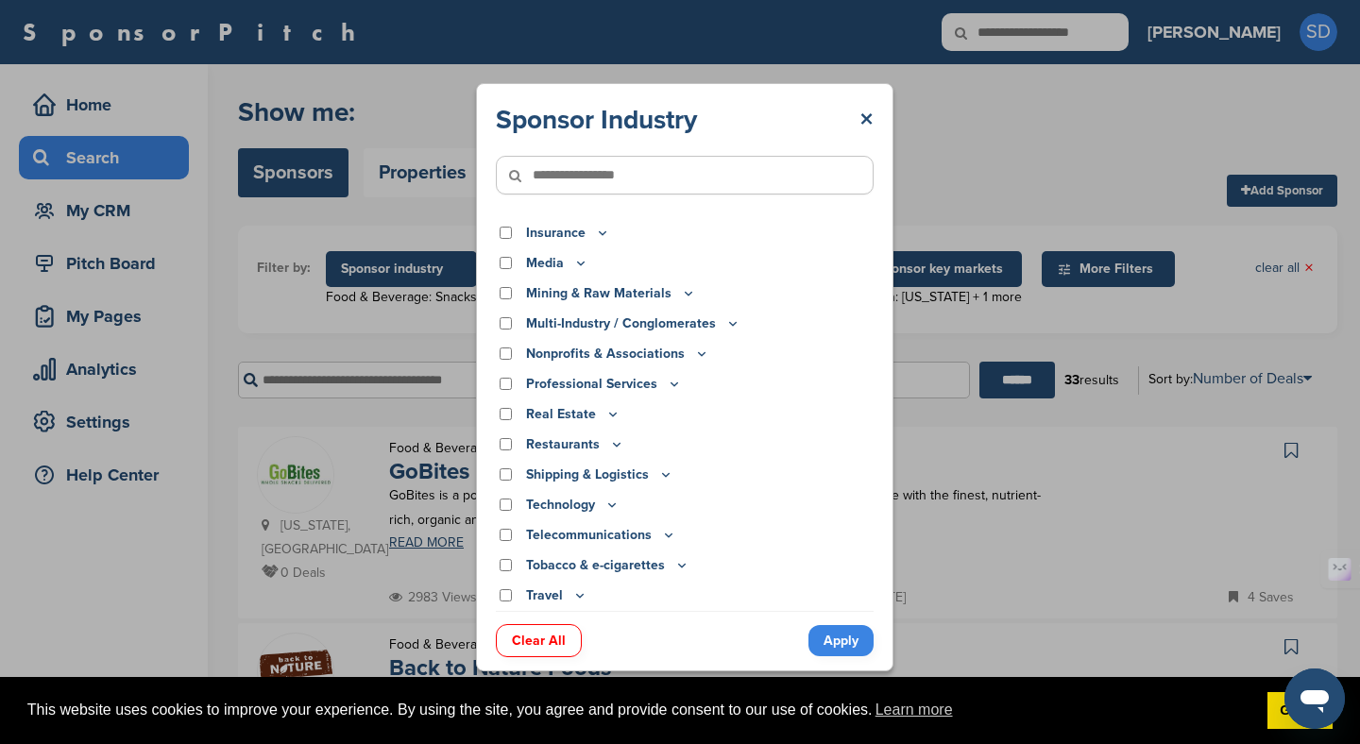
click at [616, 446] on icon at bounding box center [617, 444] width 7 height 3
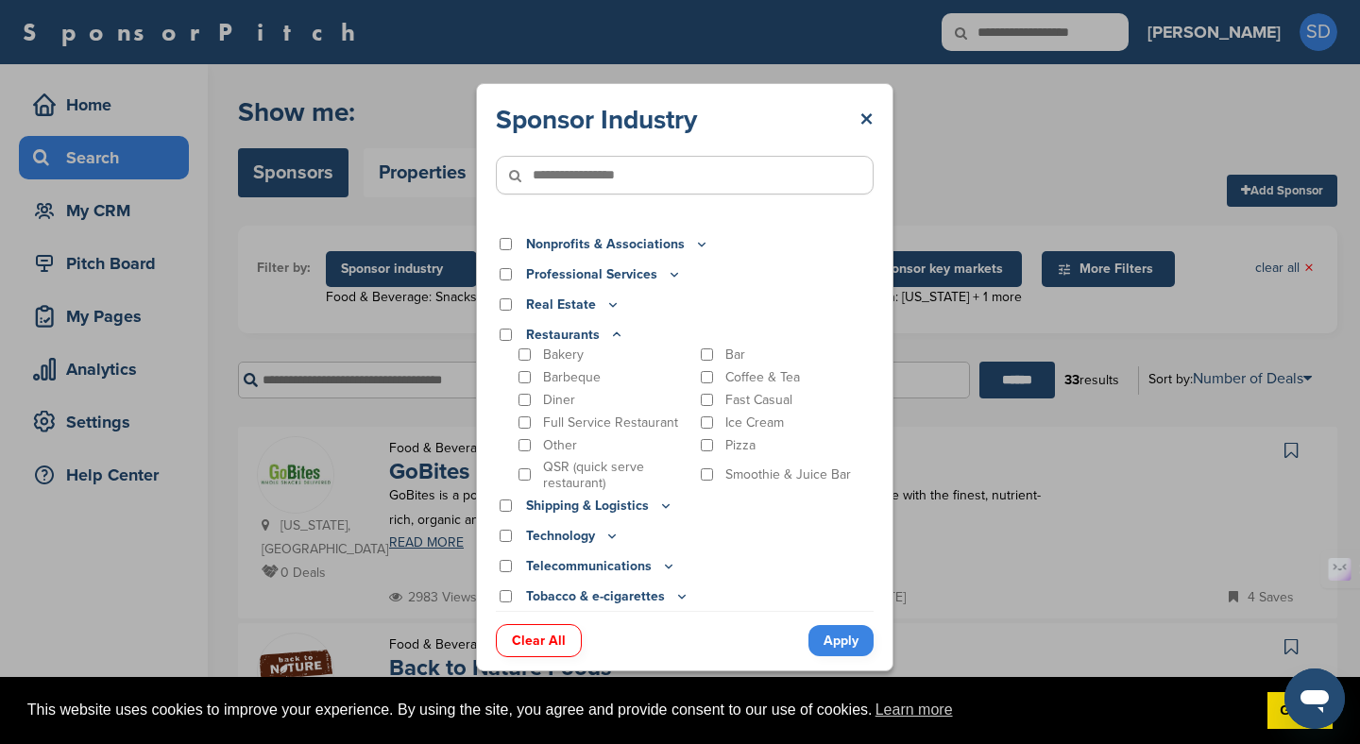
scroll to position [624, 0]
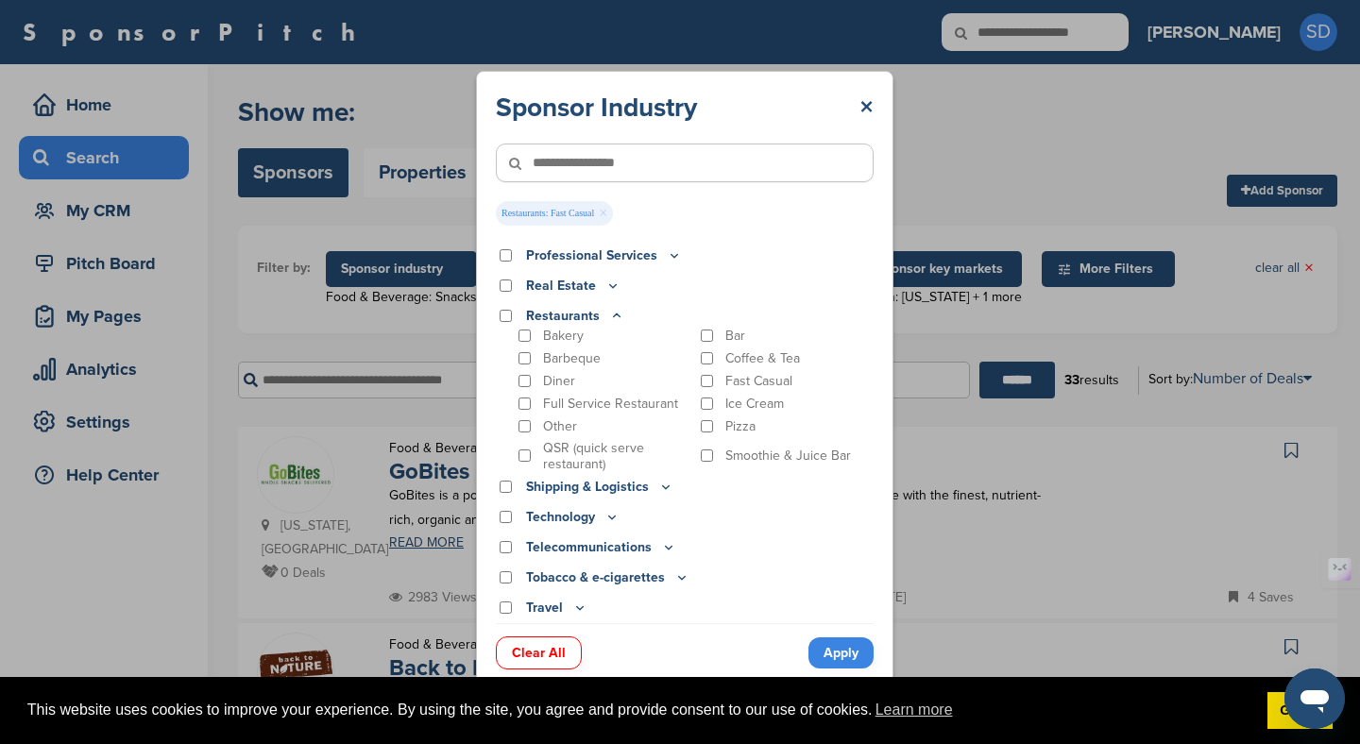
click at [515, 451] on div "QSR (quick serve restaurant)" at bounding box center [604, 456] width 178 height 32
click at [530, 451] on div "QSR (quick serve restaurant)" at bounding box center [604, 456] width 178 height 32
click at [848, 647] on link "Apply" at bounding box center [840, 653] width 65 height 31
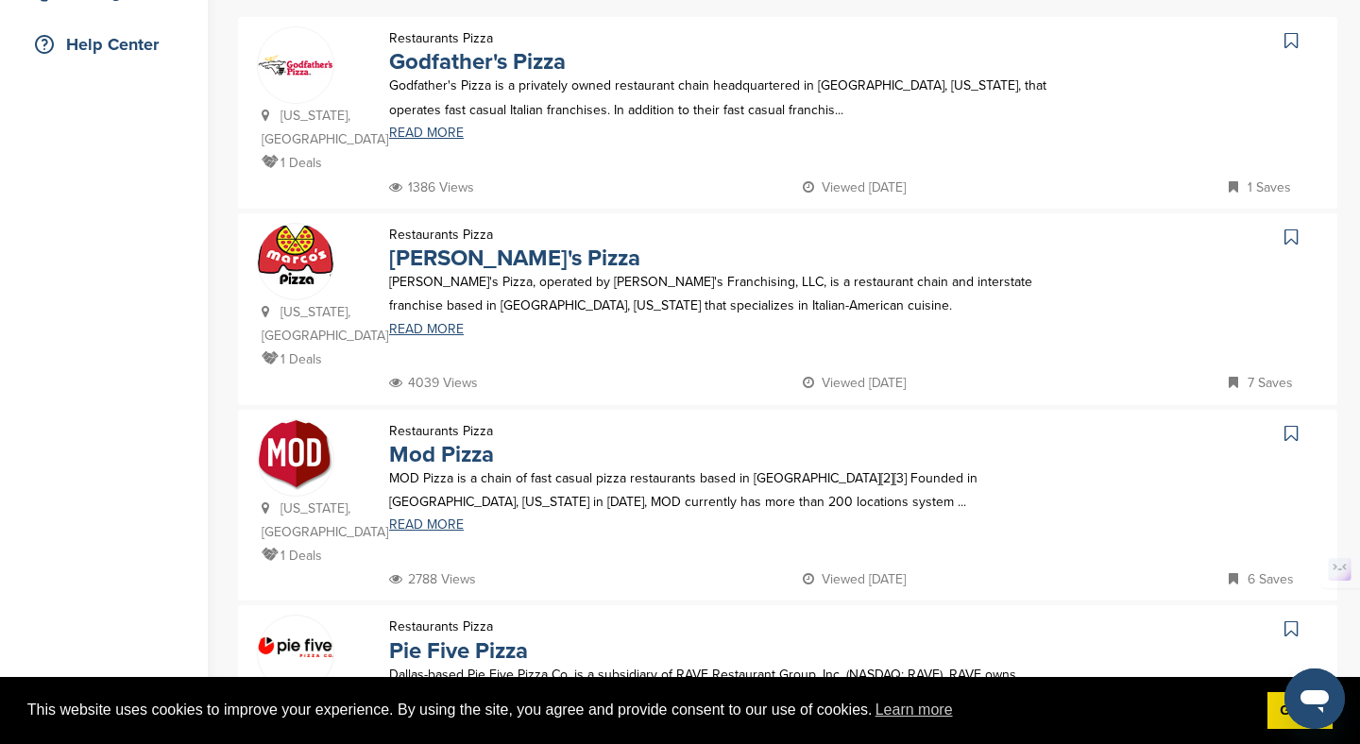
scroll to position [1494, 0]
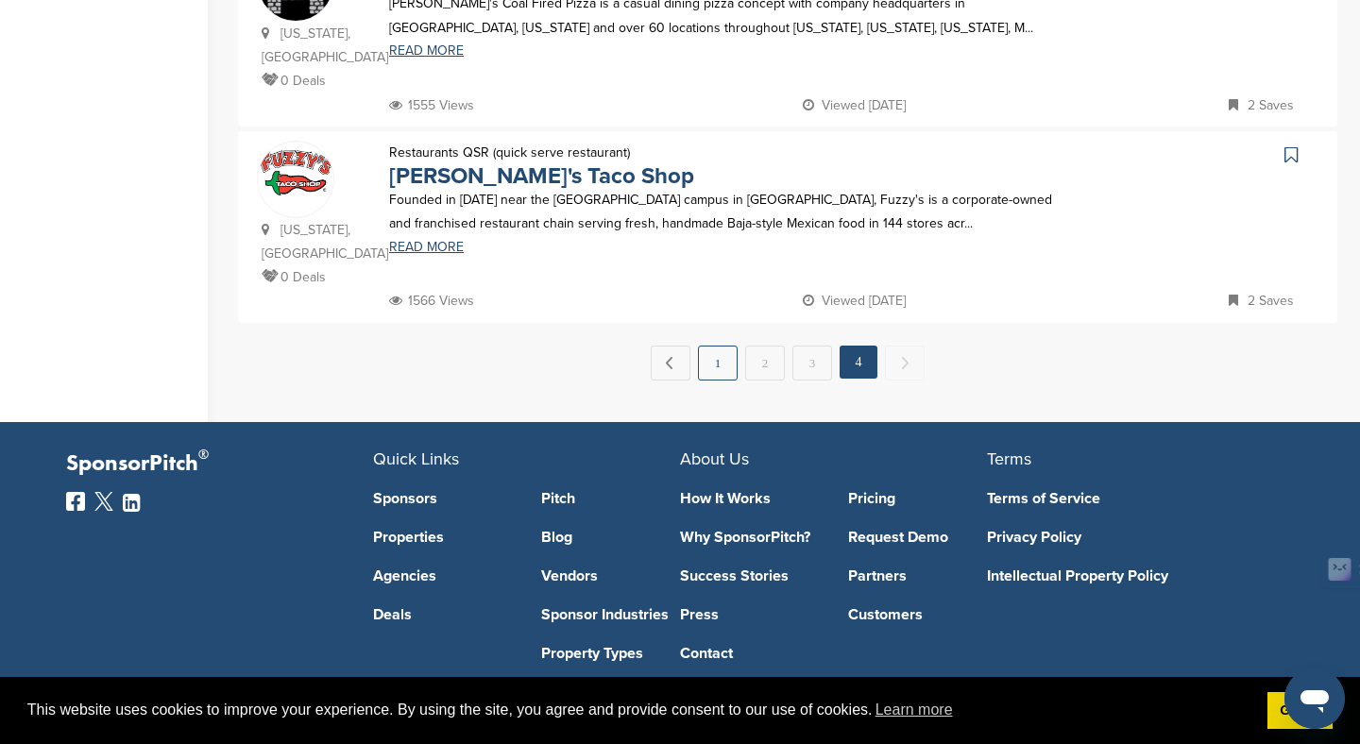
click at [717, 346] on link "1" at bounding box center [718, 363] width 40 height 35
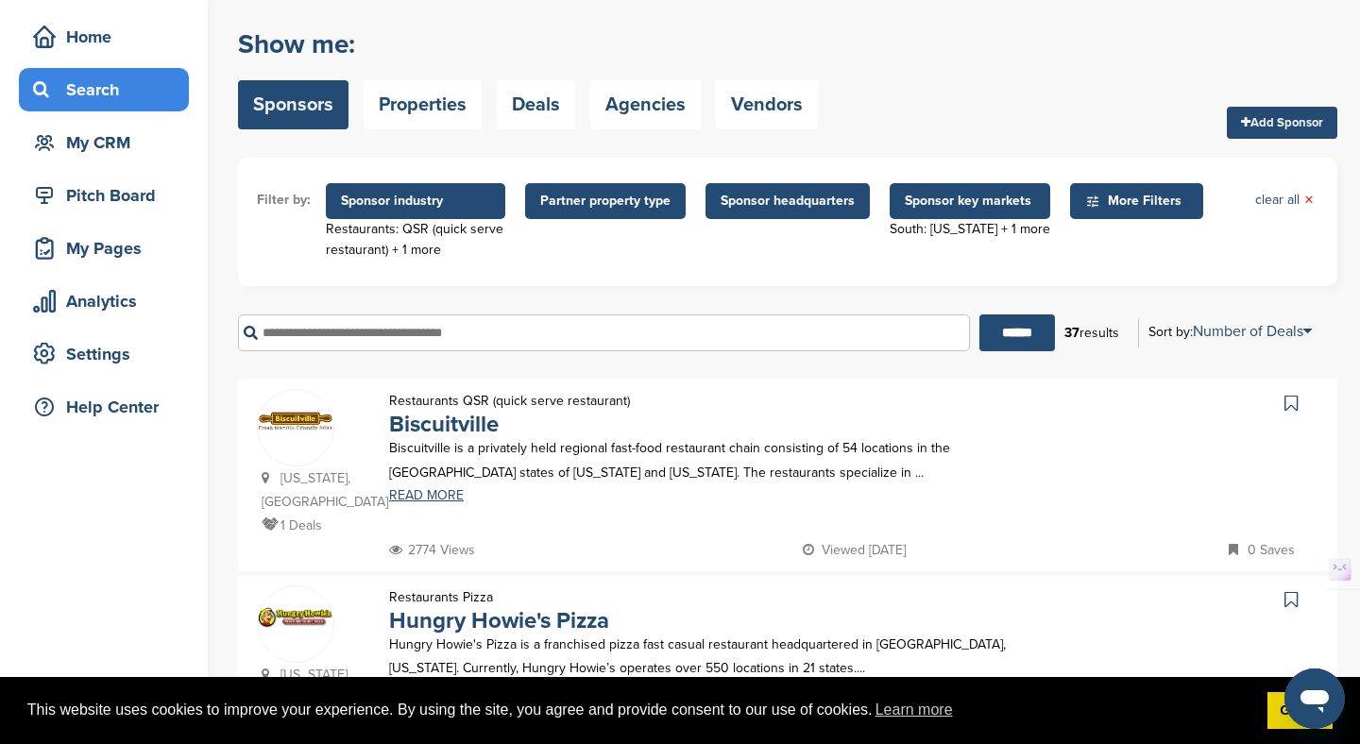
scroll to position [0, 0]
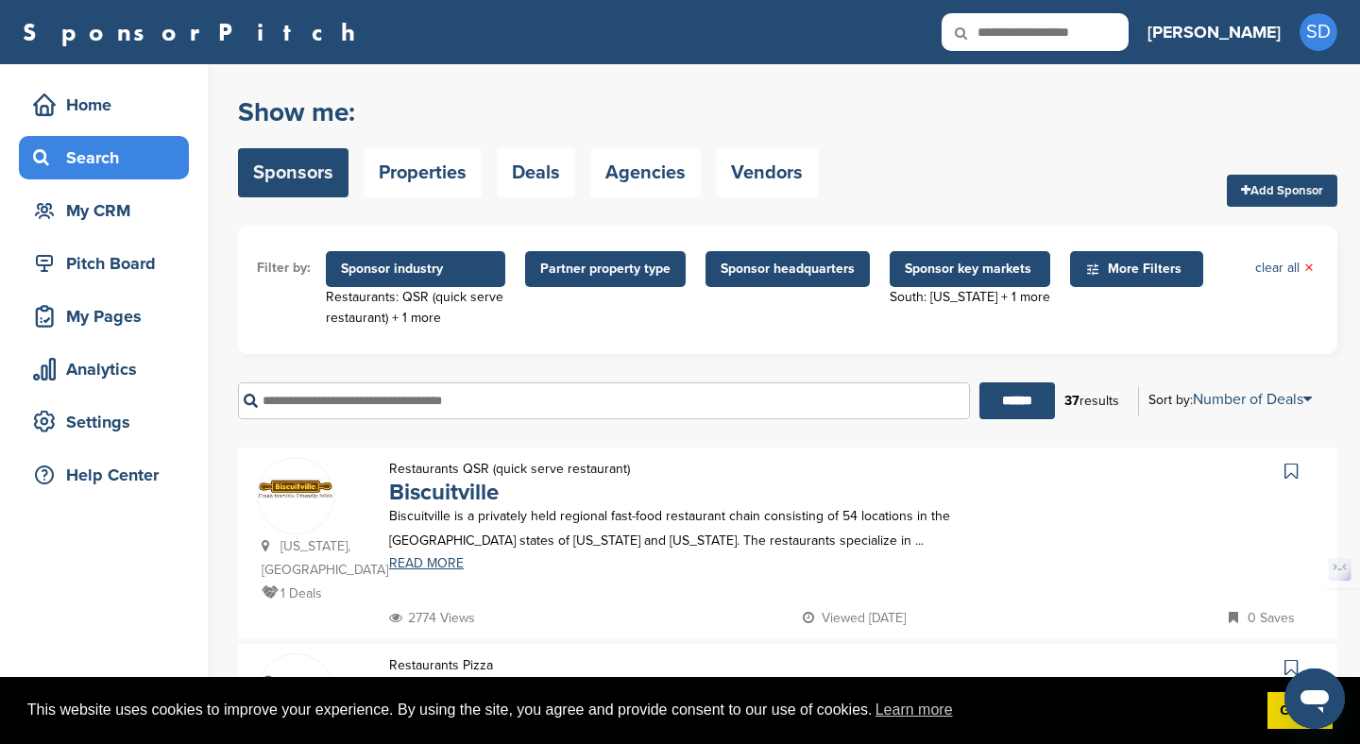
click at [486, 277] on span "Sponsor industry" at bounding box center [415, 269] width 149 height 21
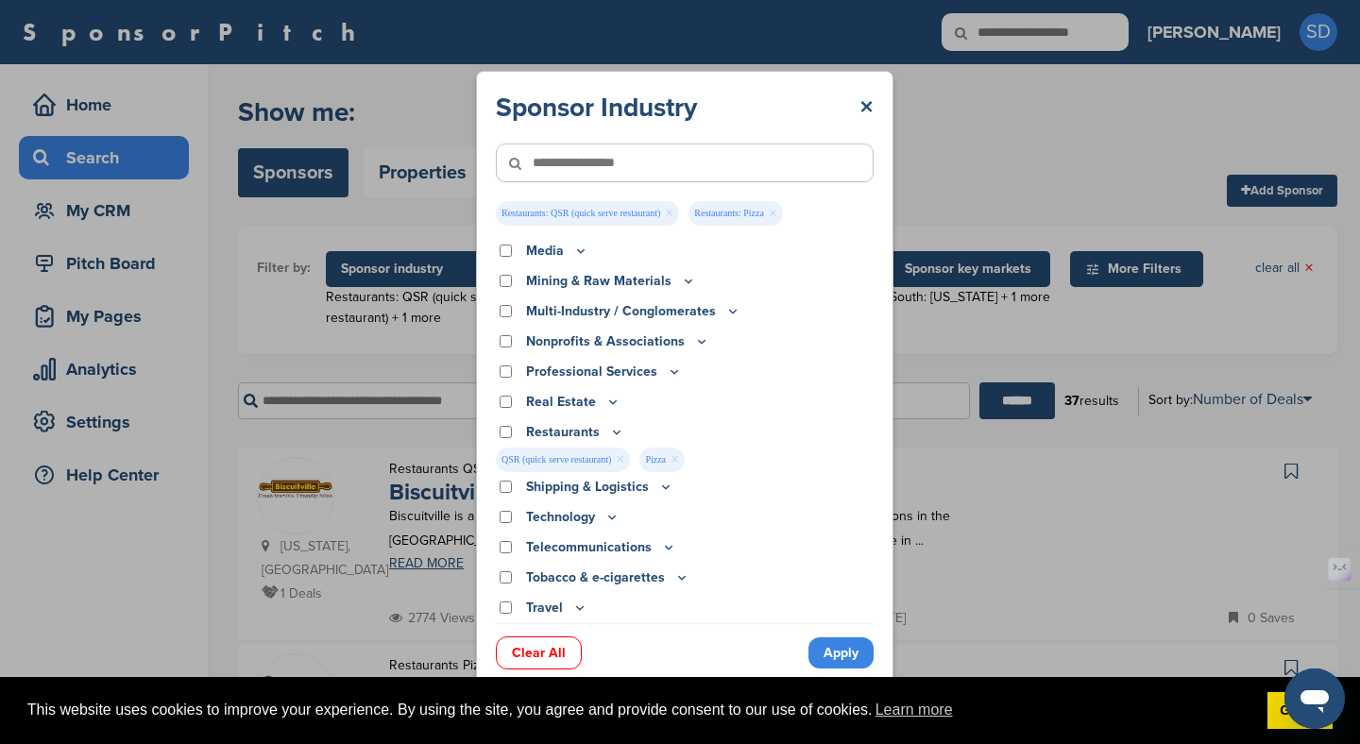
scroll to position [508, 0]
click at [624, 458] on link "×" at bounding box center [620, 460] width 9 height 21
click at [533, 461] on link "×" at bounding box center [531, 460] width 9 height 21
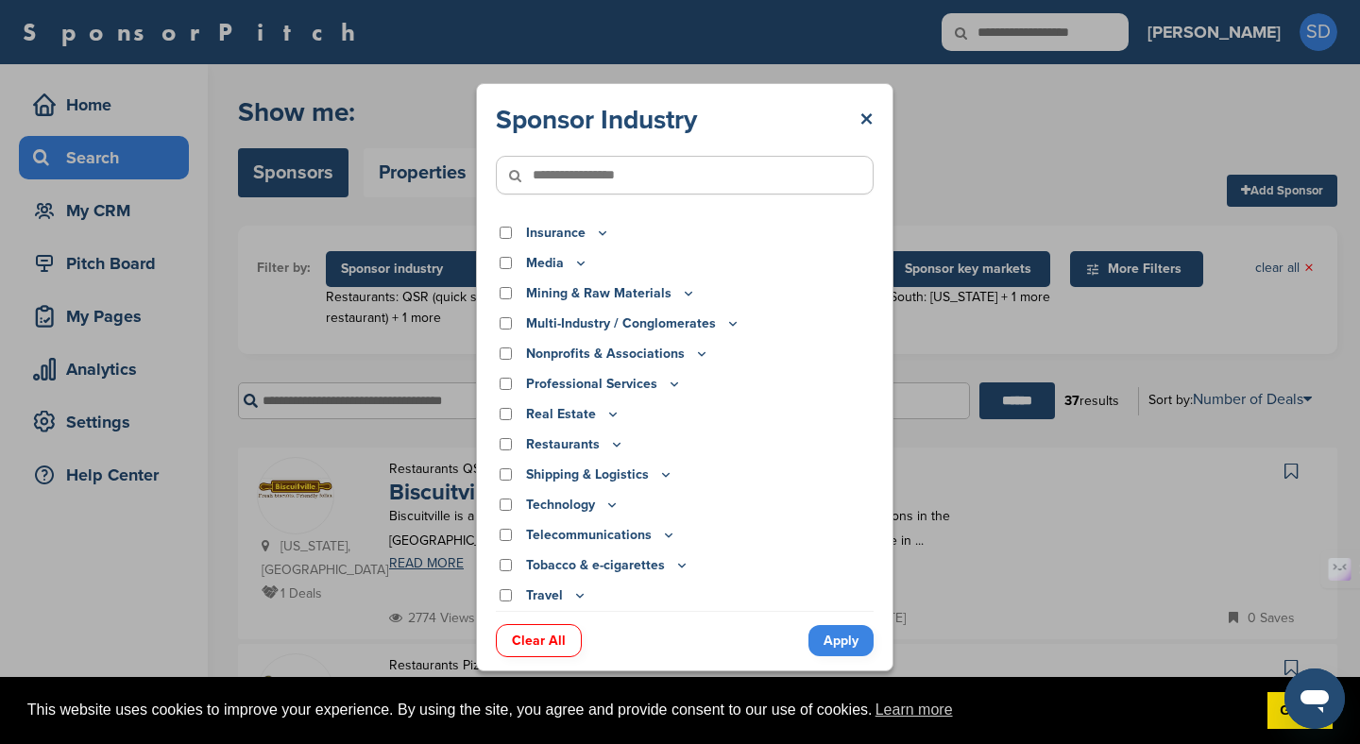
click at [607, 506] on icon at bounding box center [611, 505] width 15 height 16
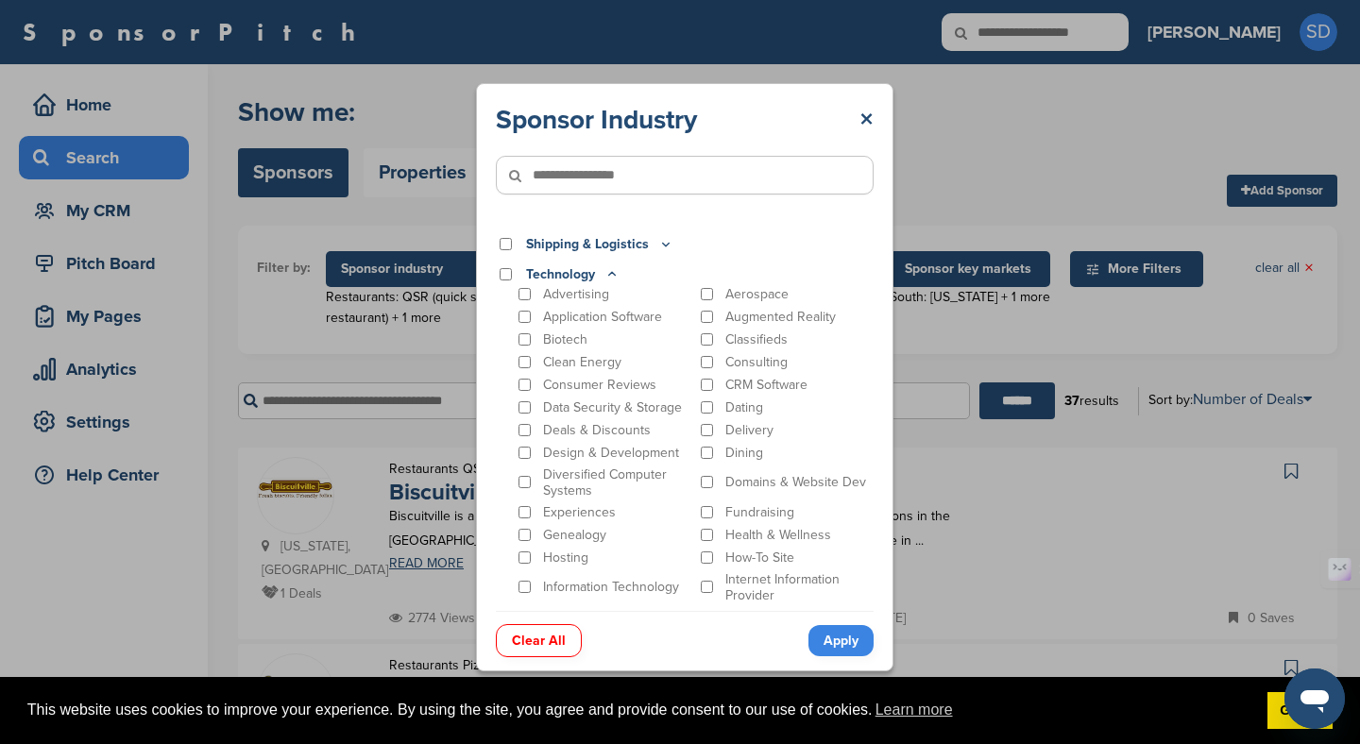
scroll to position [690, 0]
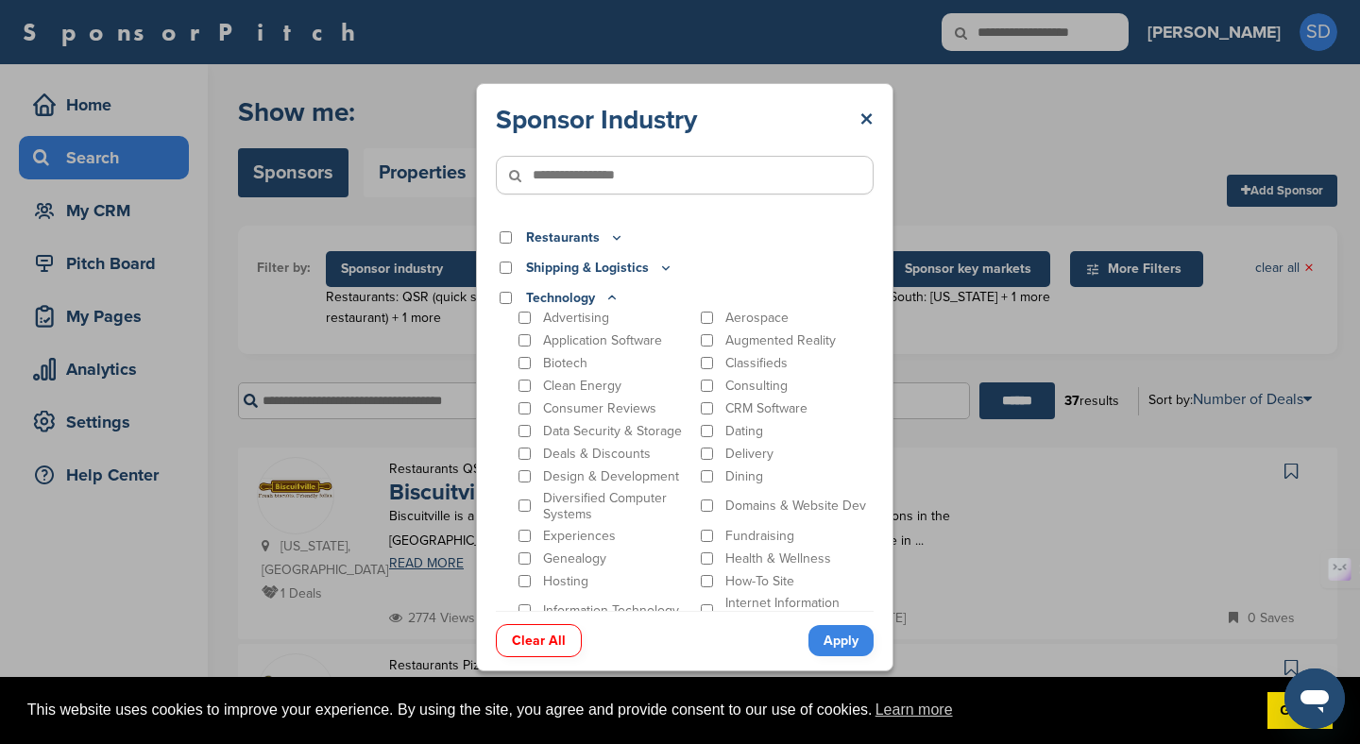
click at [588, 298] on p "Technology" at bounding box center [573, 298] width 94 height 21
click at [609, 294] on icon at bounding box center [611, 298] width 15 height 16
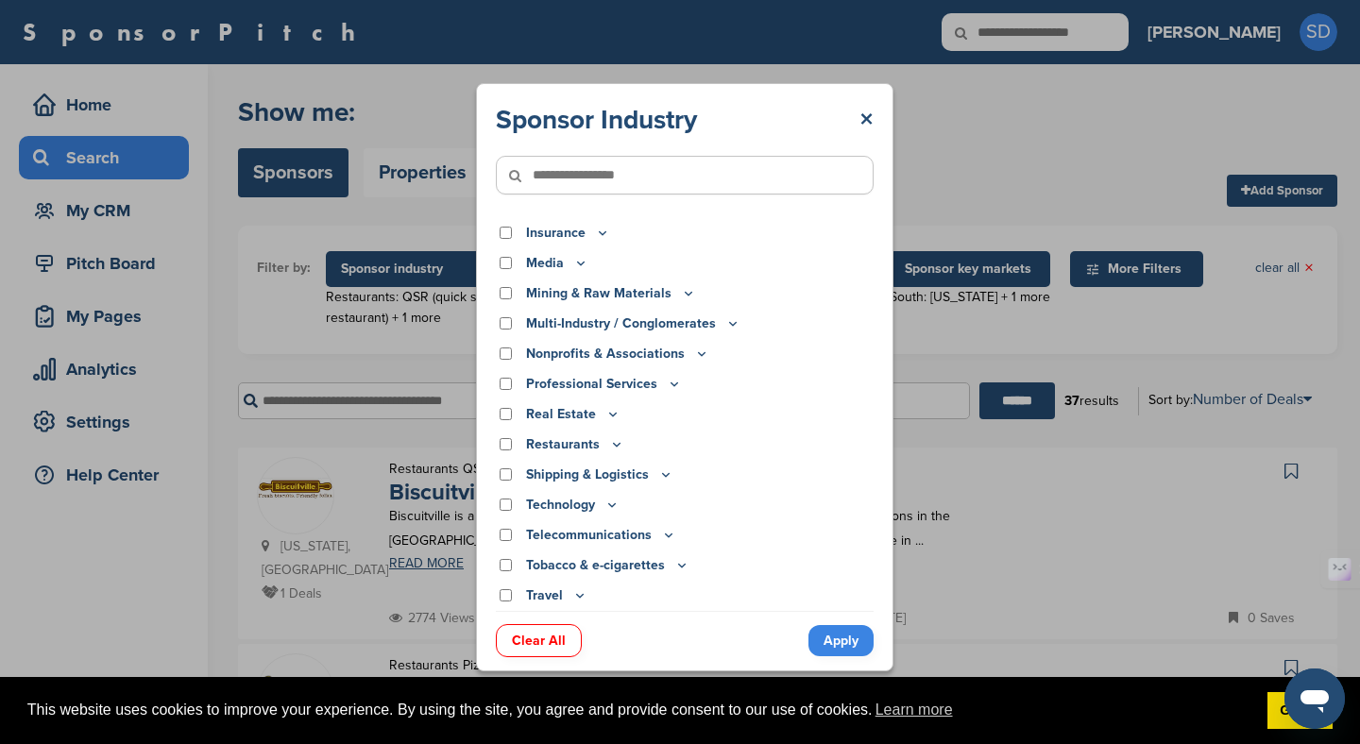
scroll to position [484, 0]
click at [581, 178] on input"] "text" at bounding box center [685, 175] width 378 height 39
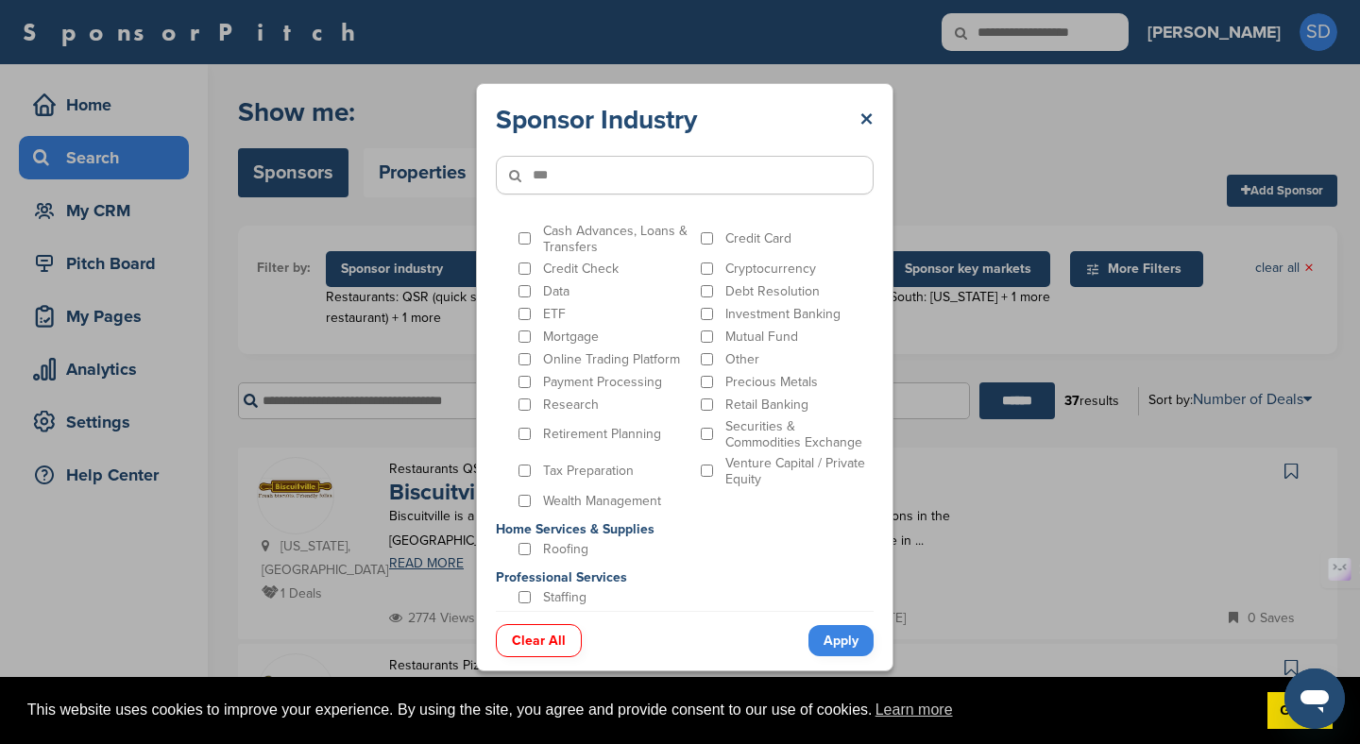
type input"] "***"
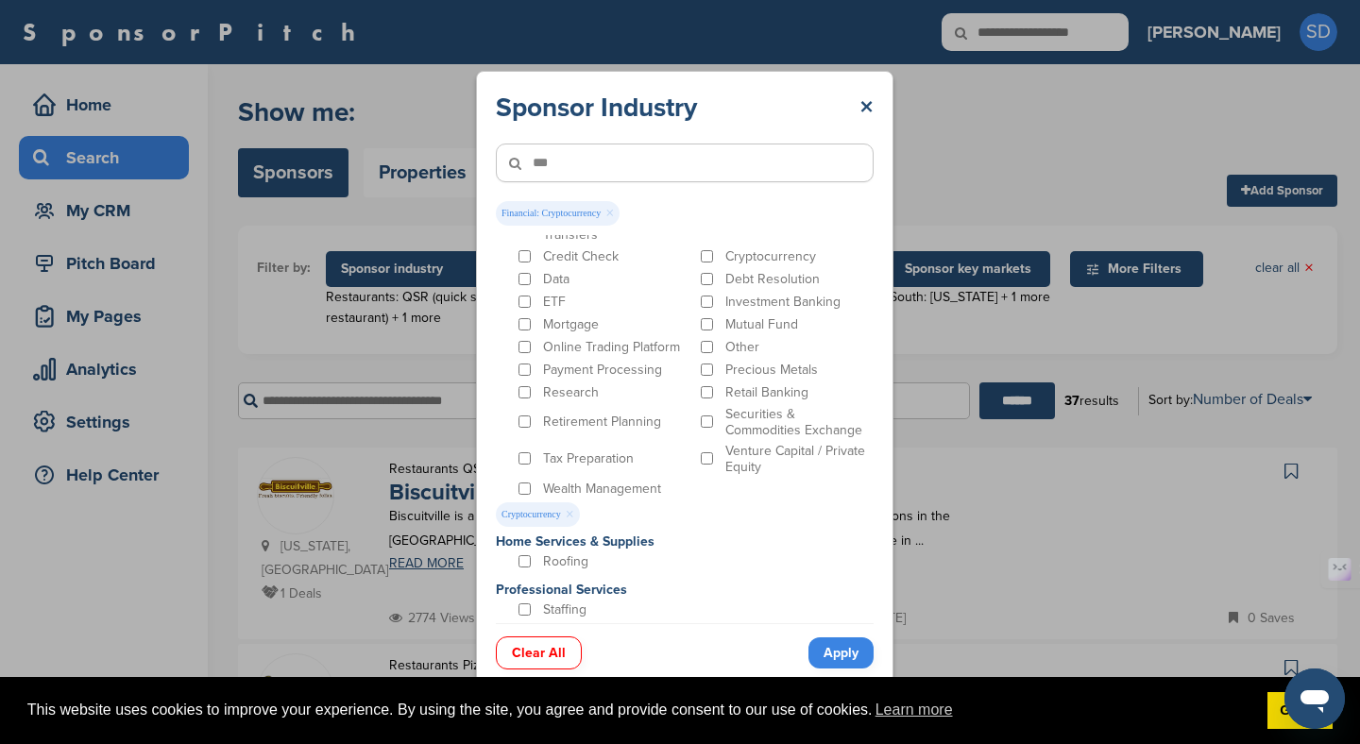
scroll to position [64, 0]
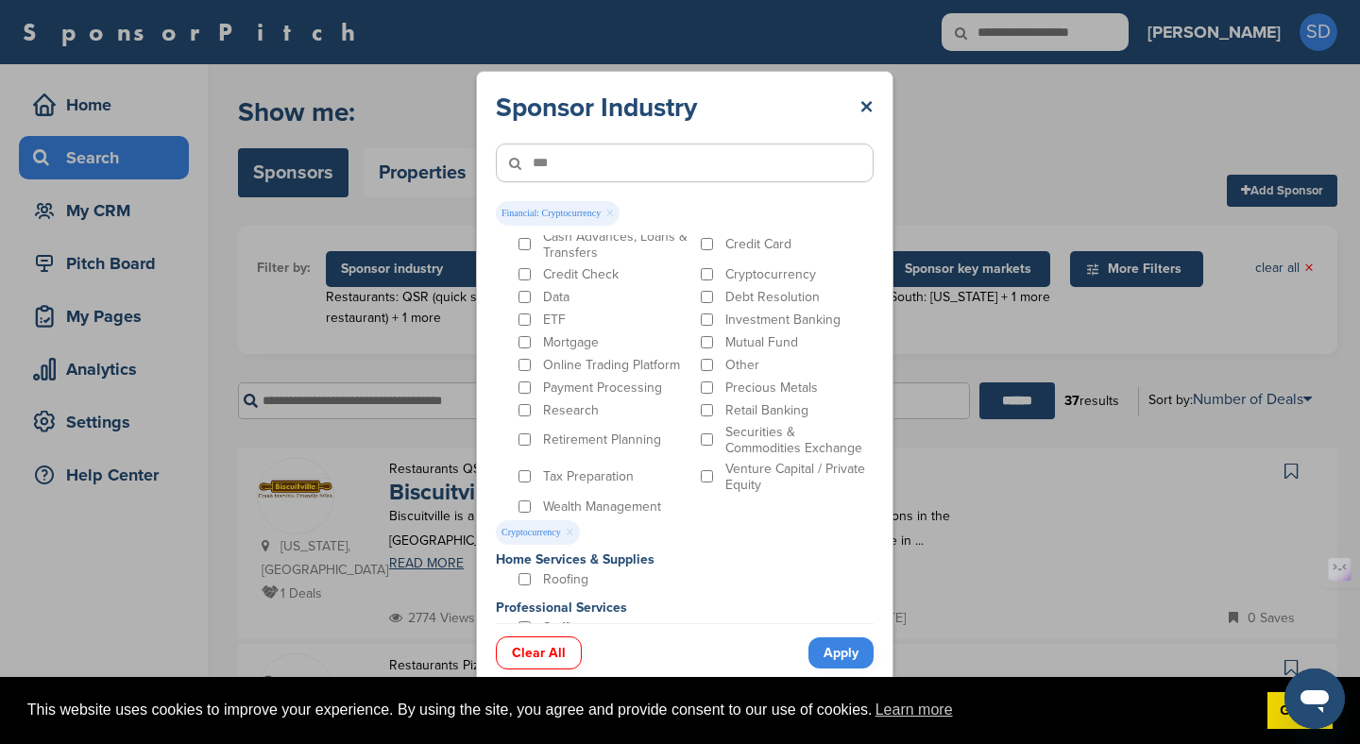
click at [570, 362] on p "Online Trading Platform" at bounding box center [611, 365] width 137 height 16
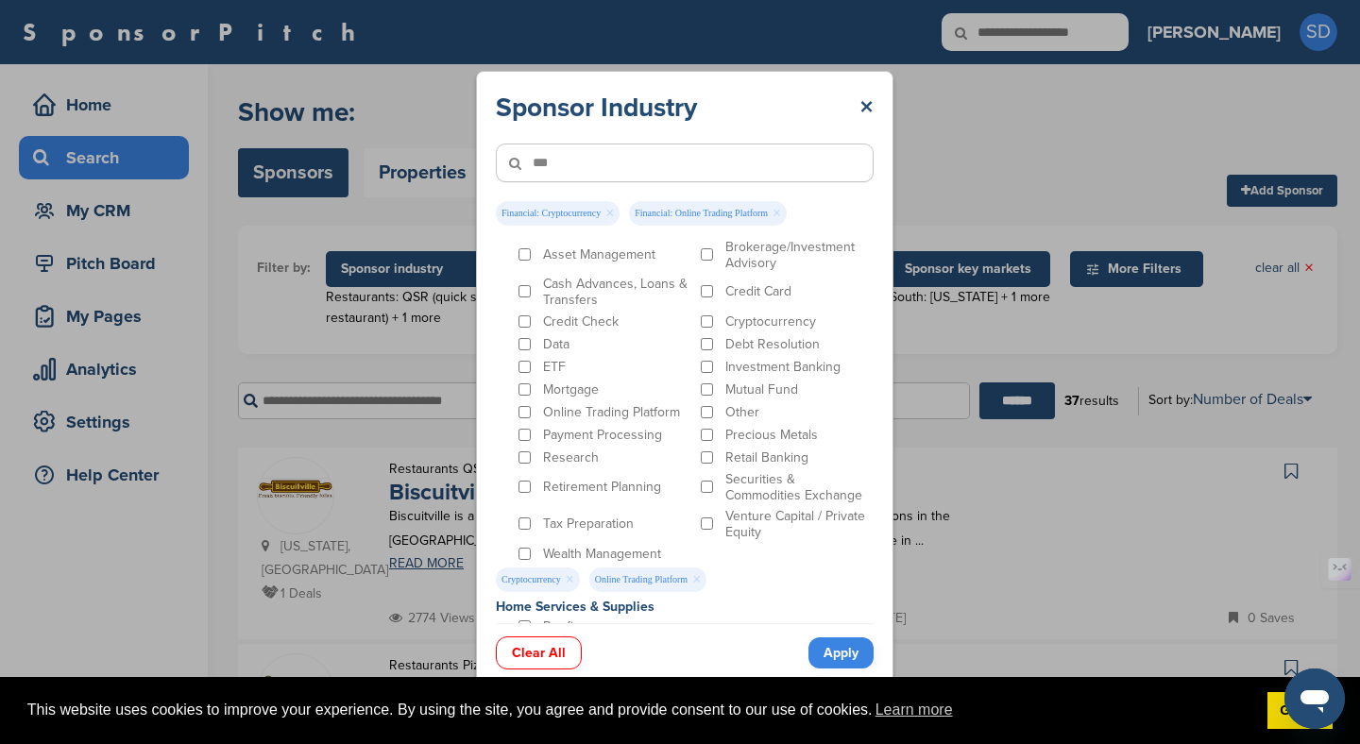
scroll to position [0, 0]
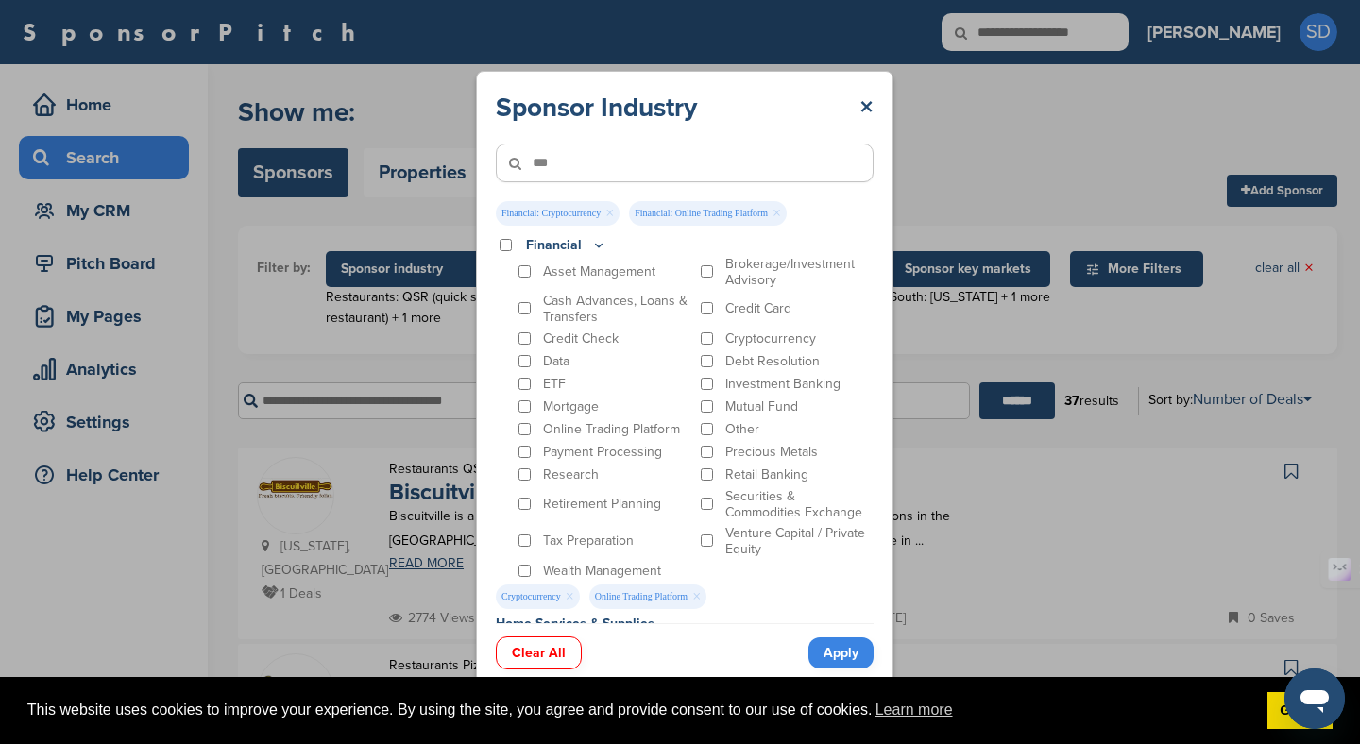
click at [634, 444] on p "Payment Processing" at bounding box center [602, 452] width 119 height 16
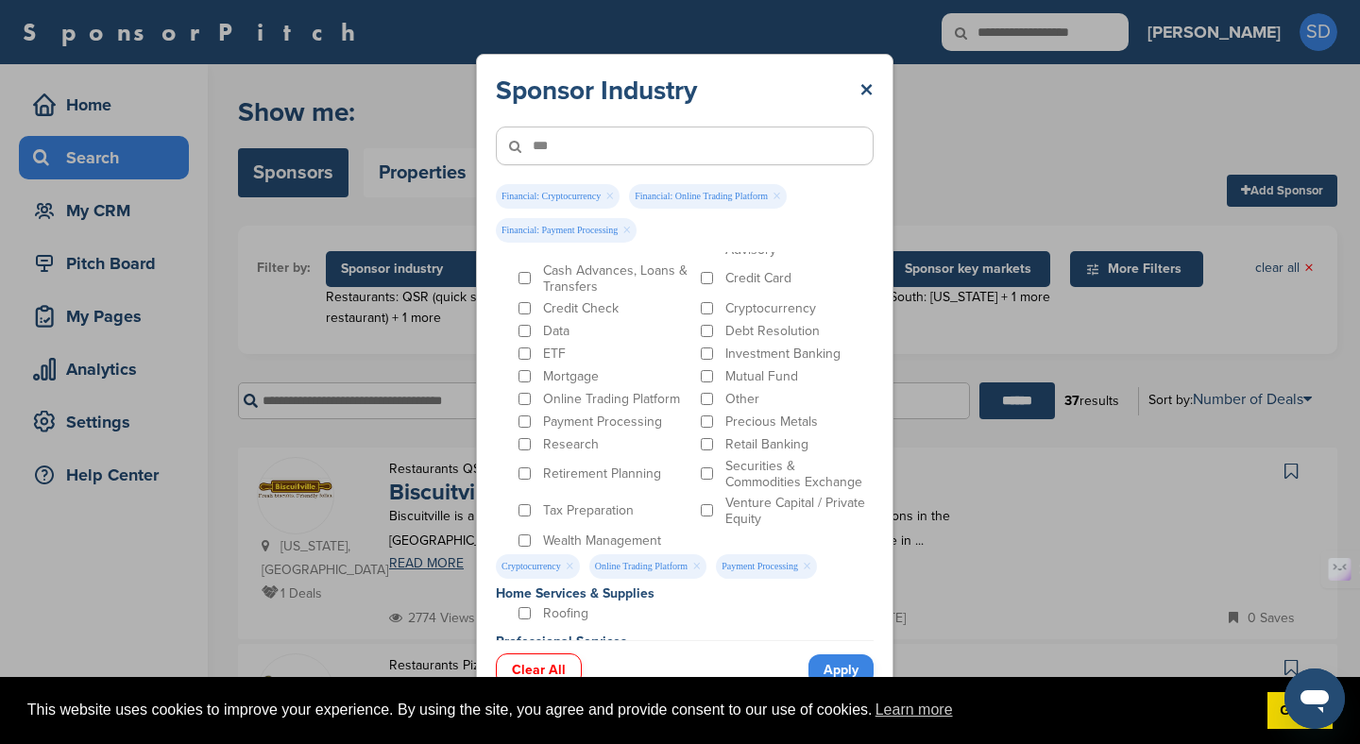
scroll to position [82, 0]
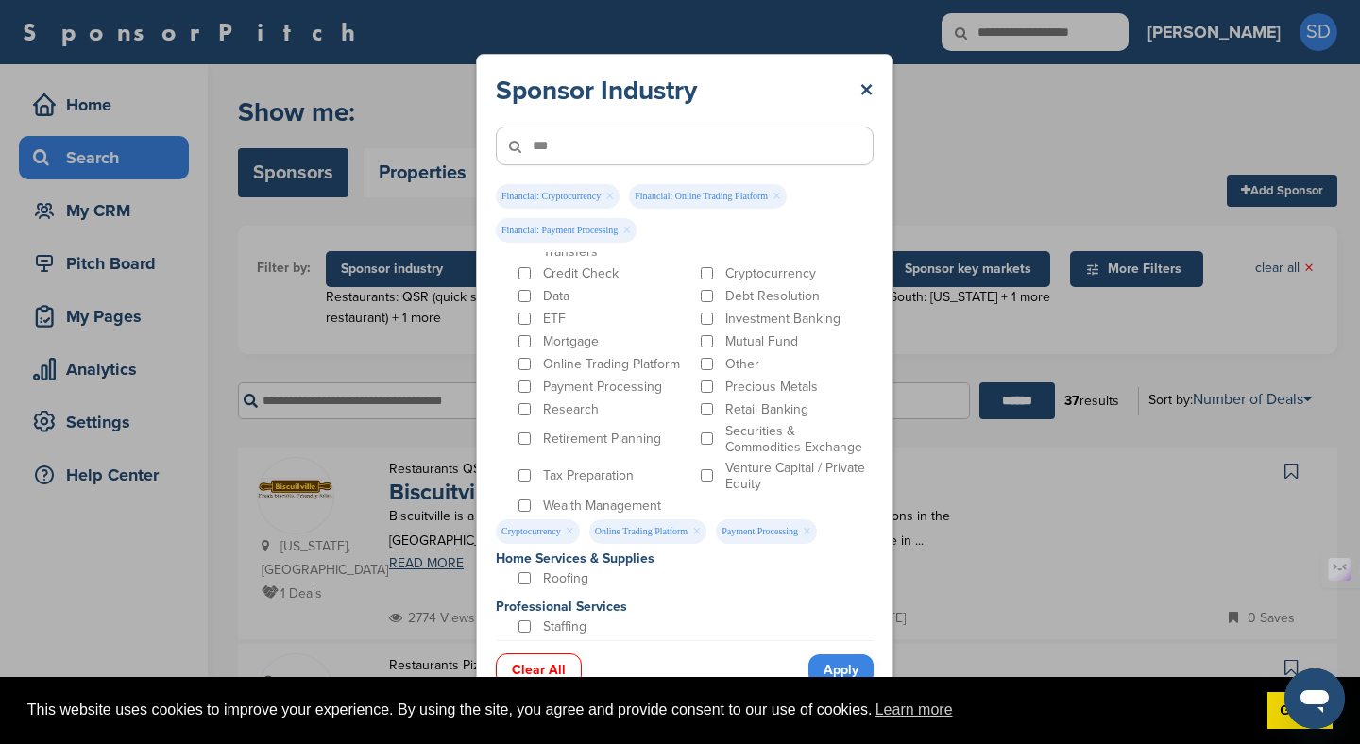
click at [840, 661] on link "Apply" at bounding box center [840, 670] width 65 height 31
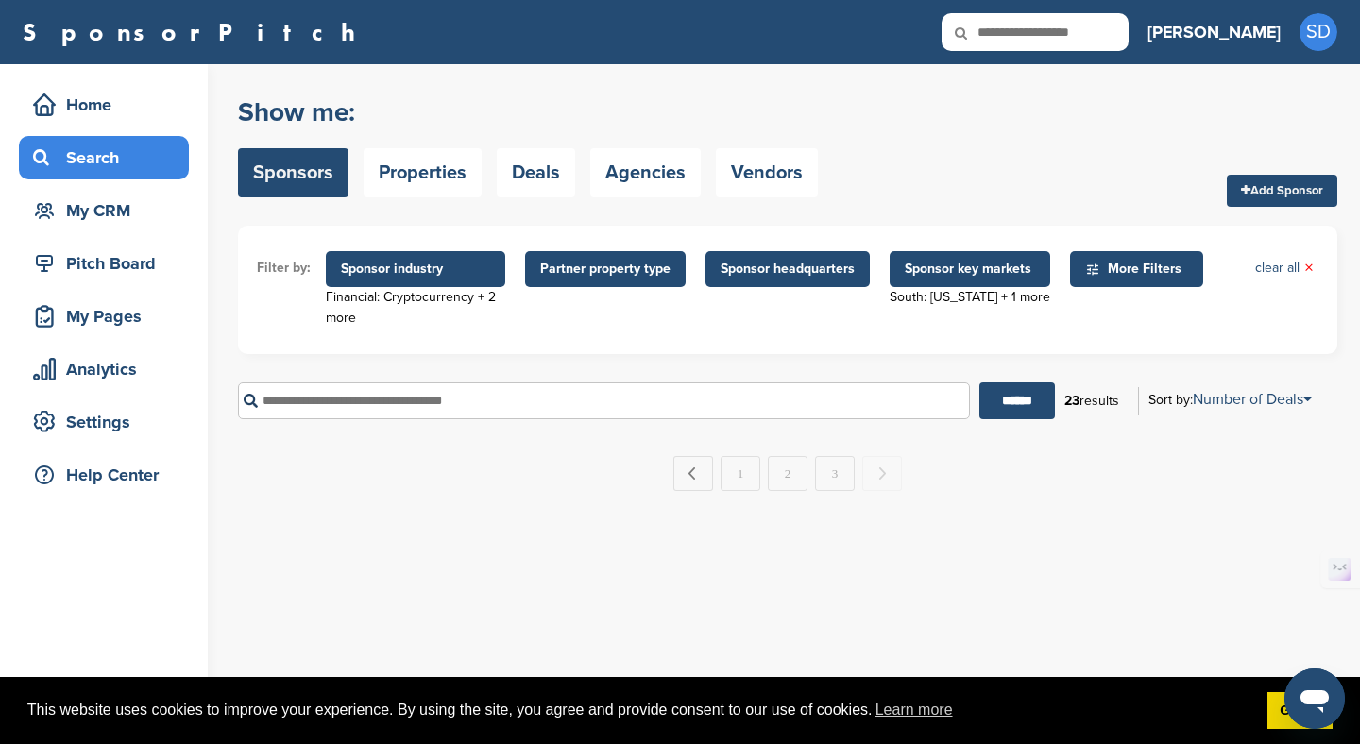
click at [751, 491] on link "1" at bounding box center [741, 473] width 40 height 35
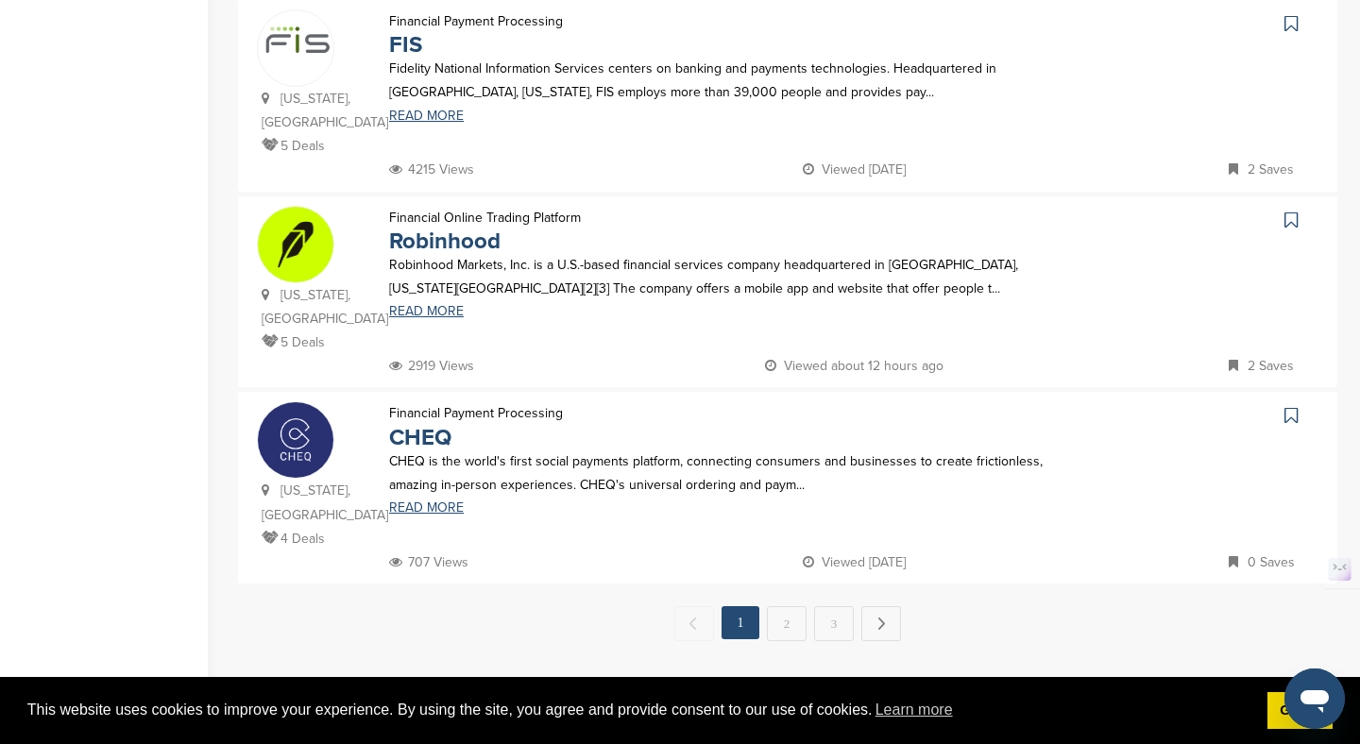
scroll to position [1880, 0]
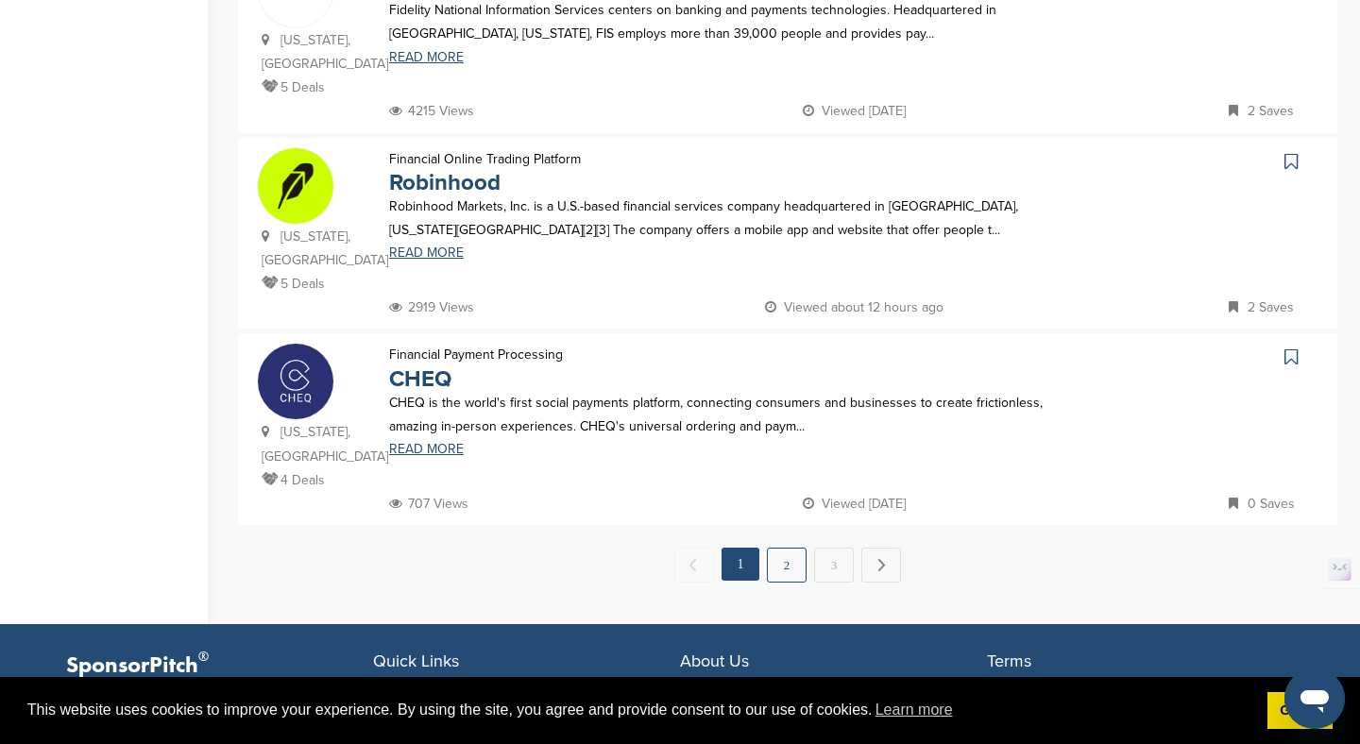
click at [784, 548] on link "2" at bounding box center [787, 565] width 40 height 35
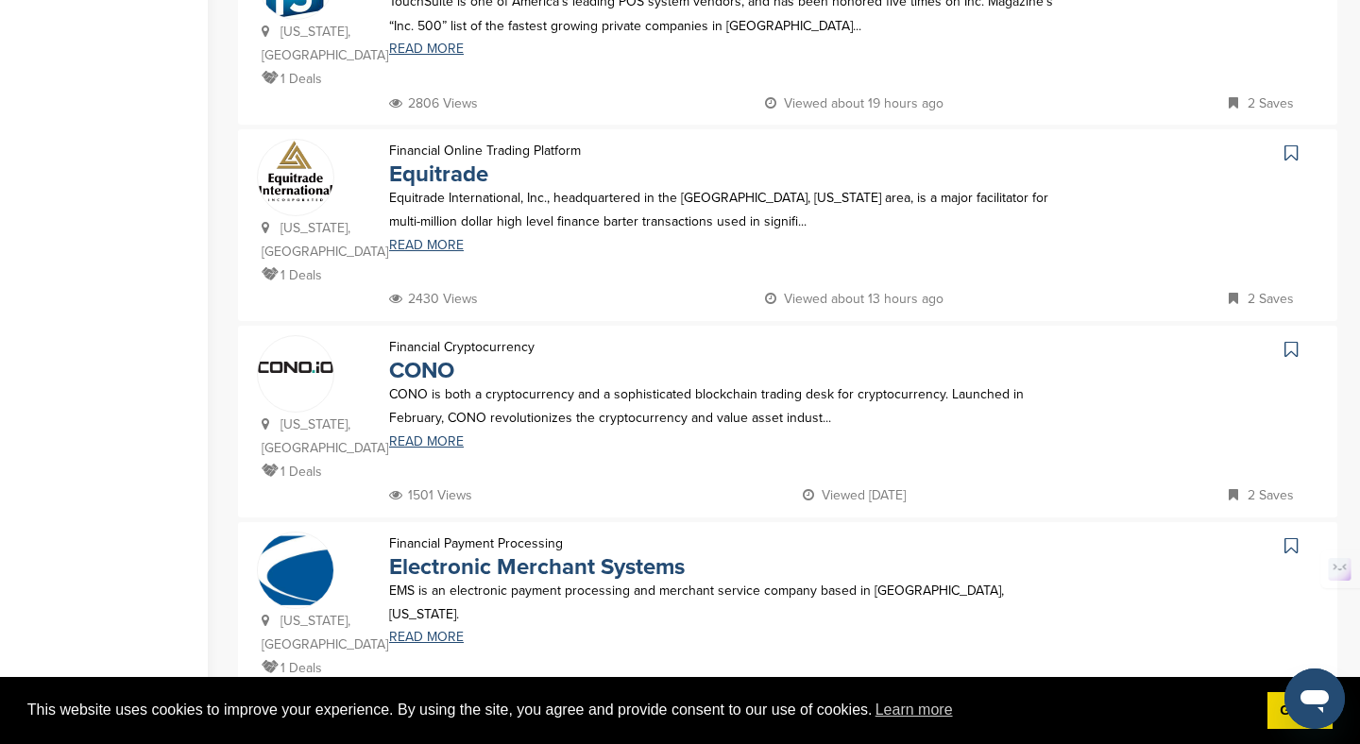
scroll to position [2035, 0]
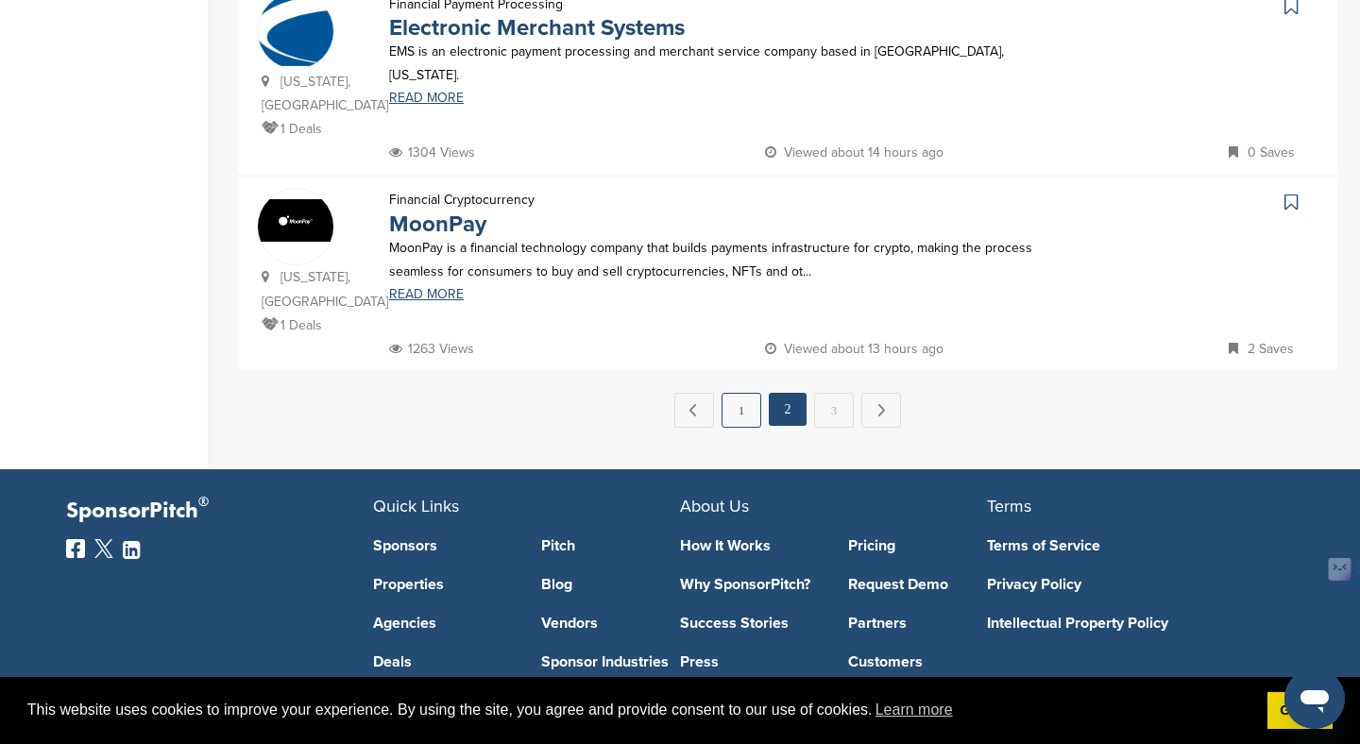
click at [760, 393] on link "1" at bounding box center [742, 410] width 40 height 35
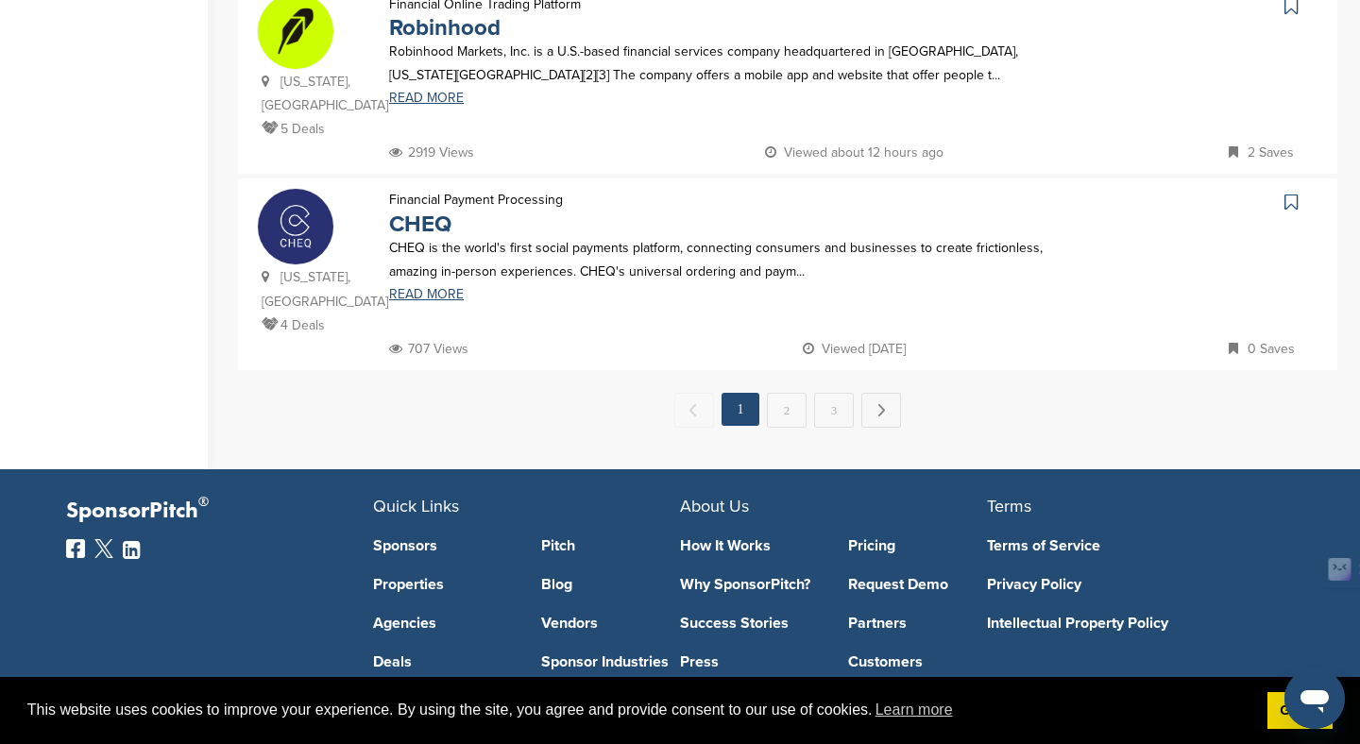
scroll to position [0, 0]
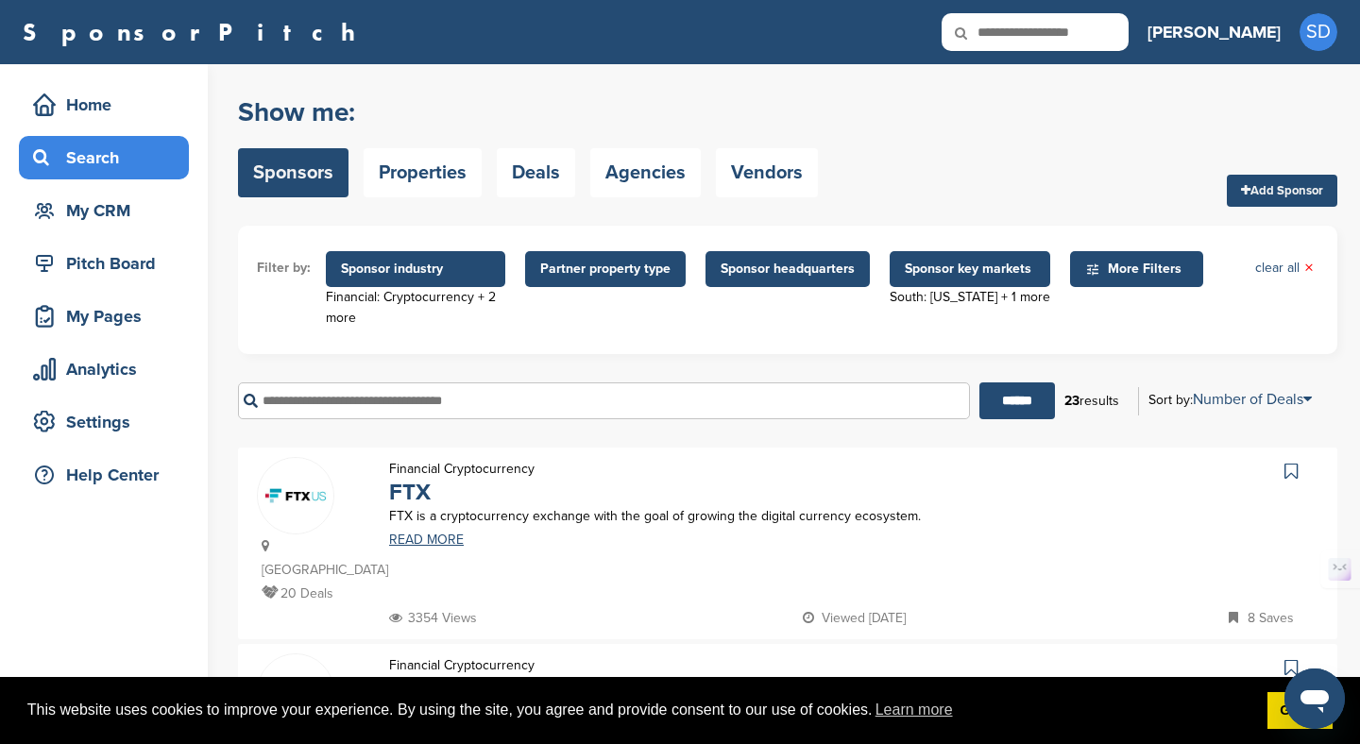
click at [476, 267] on span "Sponsor industry" at bounding box center [415, 269] width 149 height 21
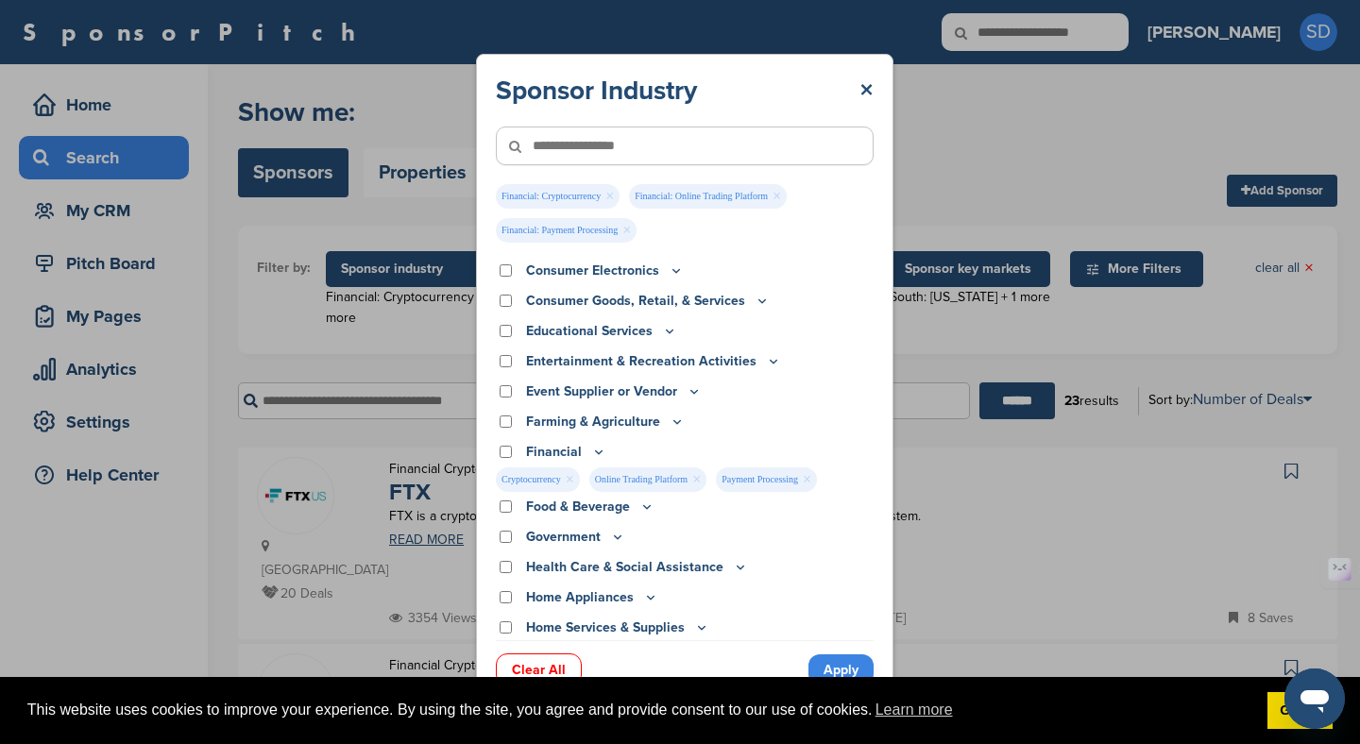
scroll to position [200, 0]
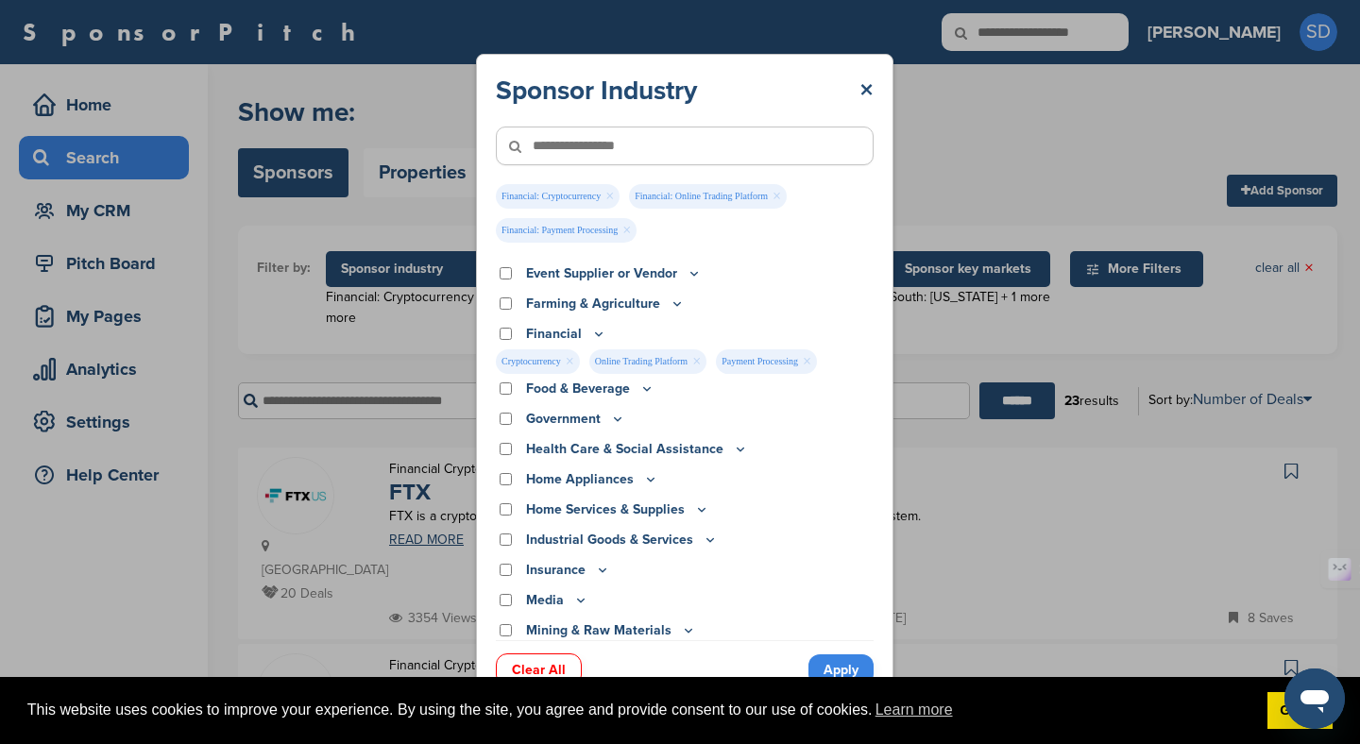
click at [595, 337] on icon at bounding box center [598, 334] width 15 height 16
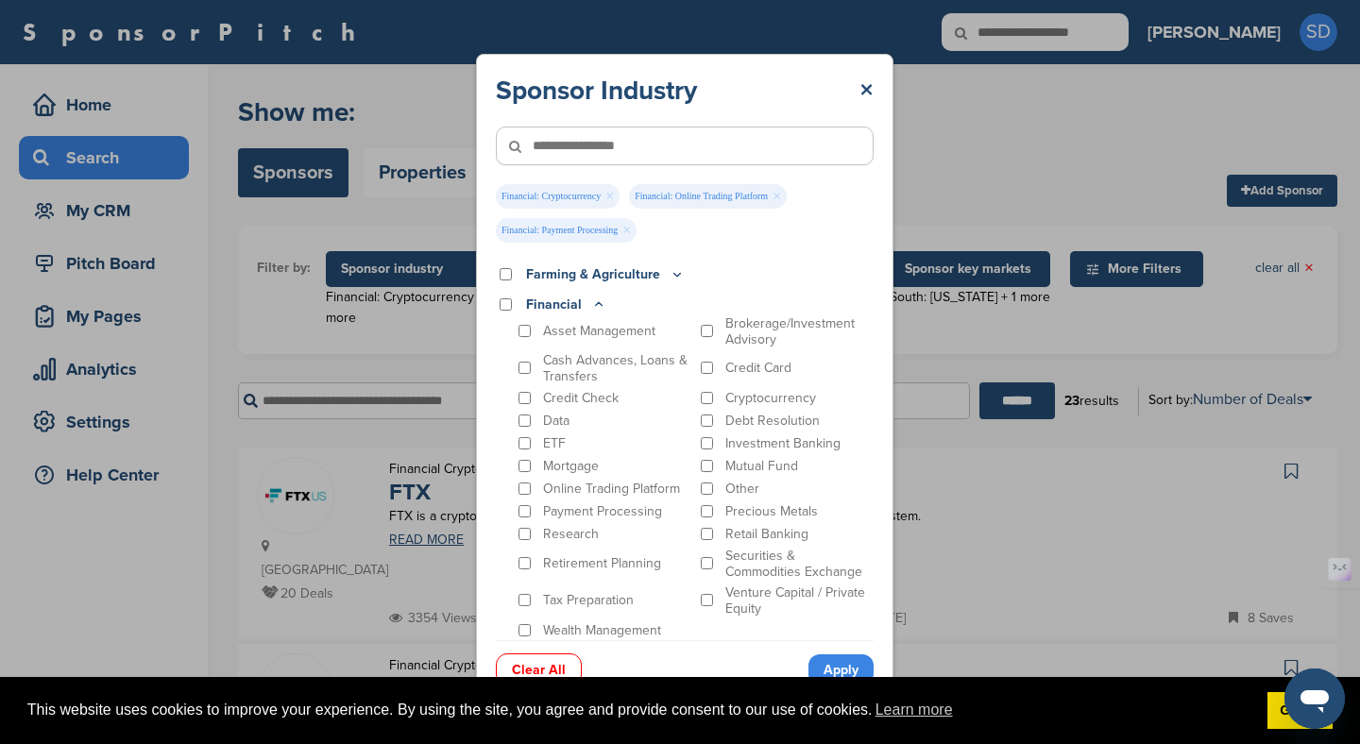
scroll to position [222, 0]
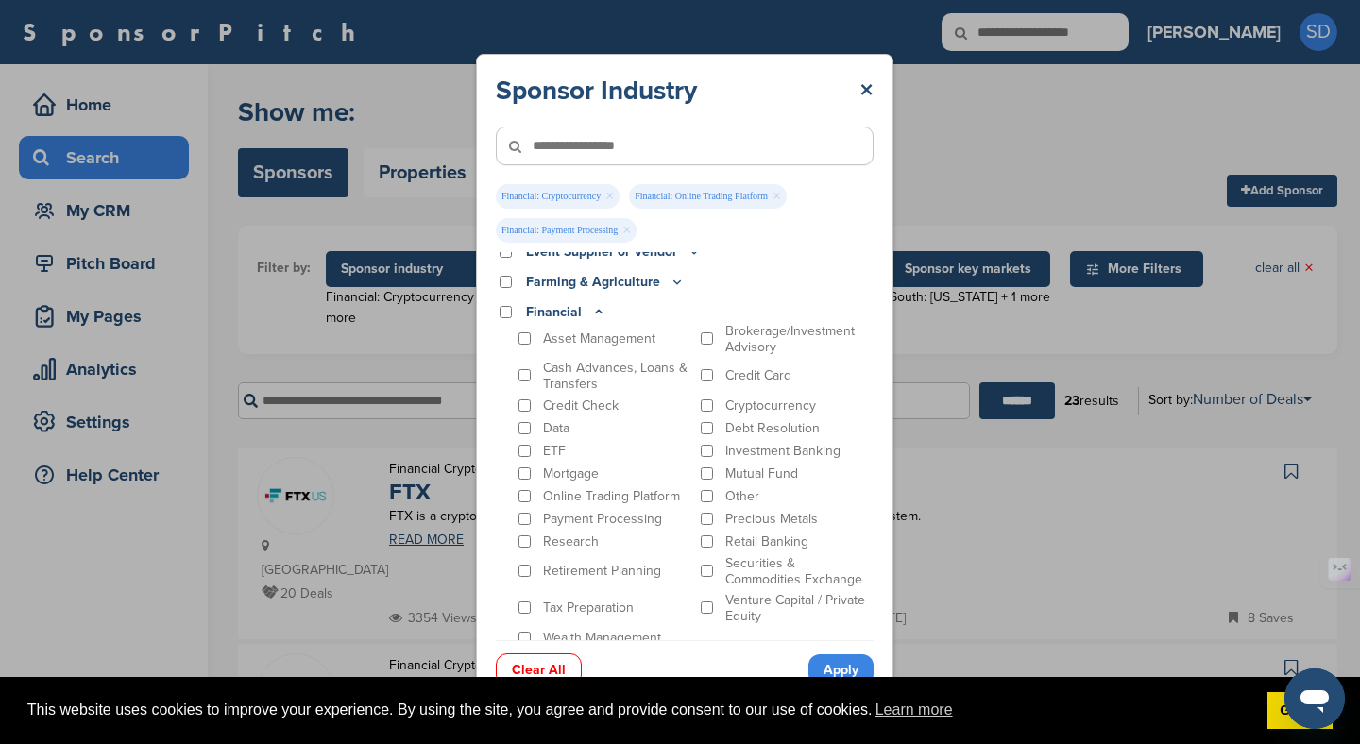
click at [925, 405] on div "Sponsor Industry × Financial: Cryptocurrency × Financial: Online Trading Platfo…" at bounding box center [684, 377] width 1369 height 754
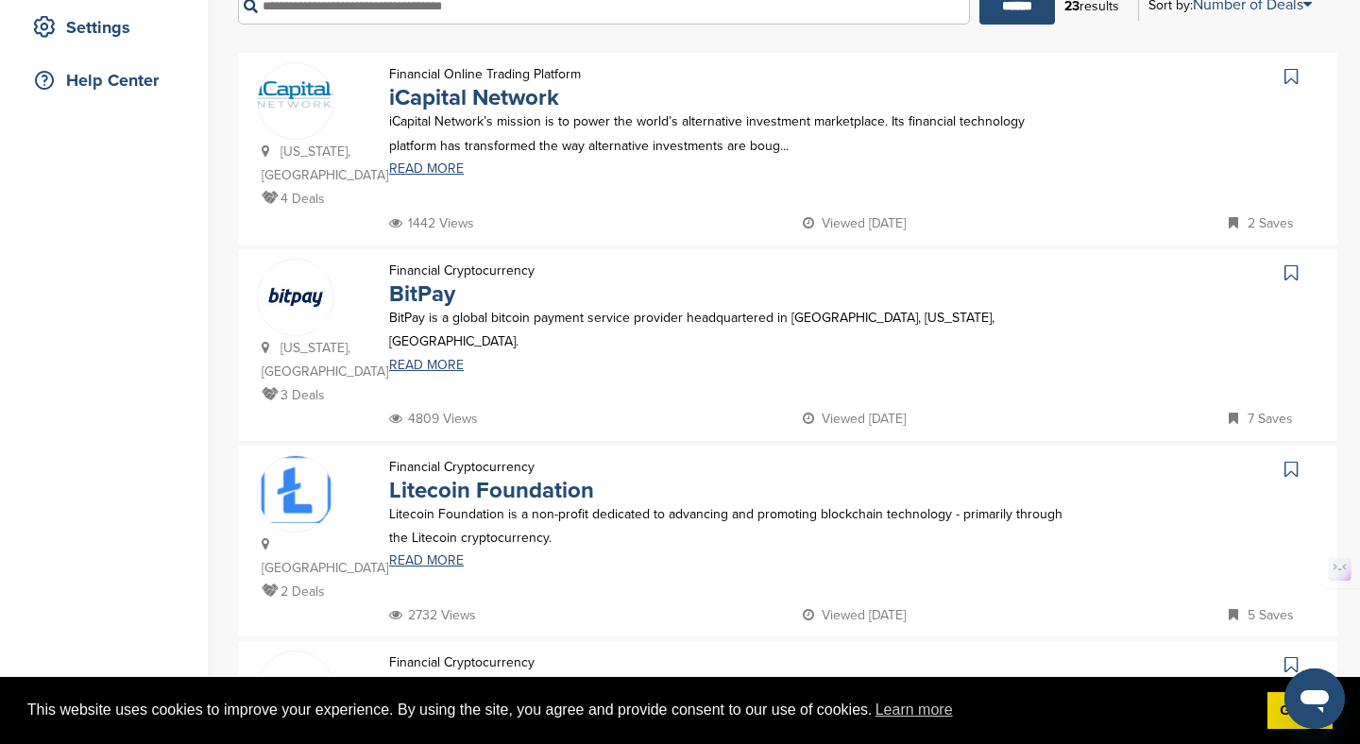
scroll to position [0, 0]
